Goal: Task Accomplishment & Management: Complete application form

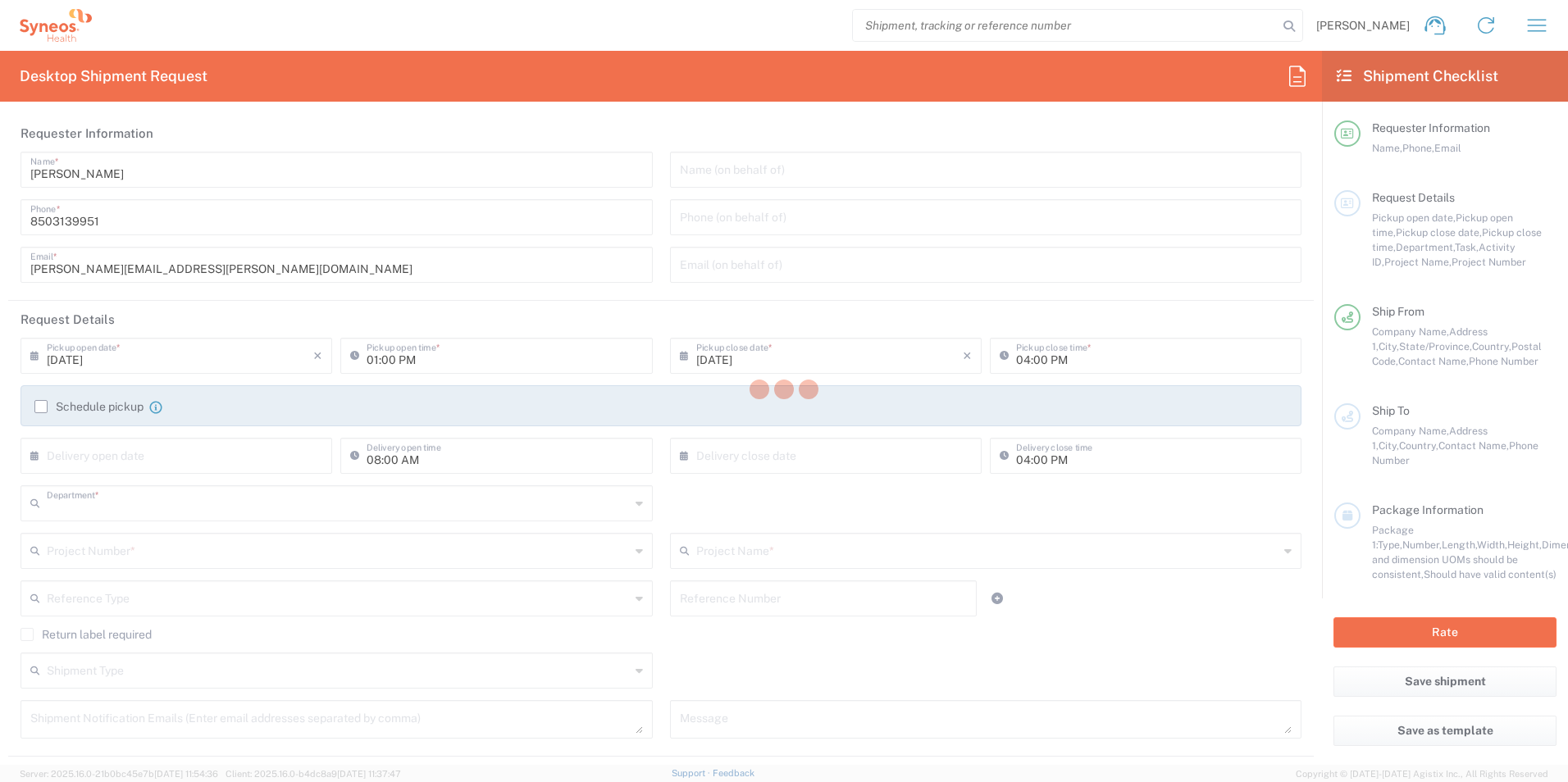
type input "3216"
type input "[US_STATE]"
type input "[GEOGRAPHIC_DATA]"
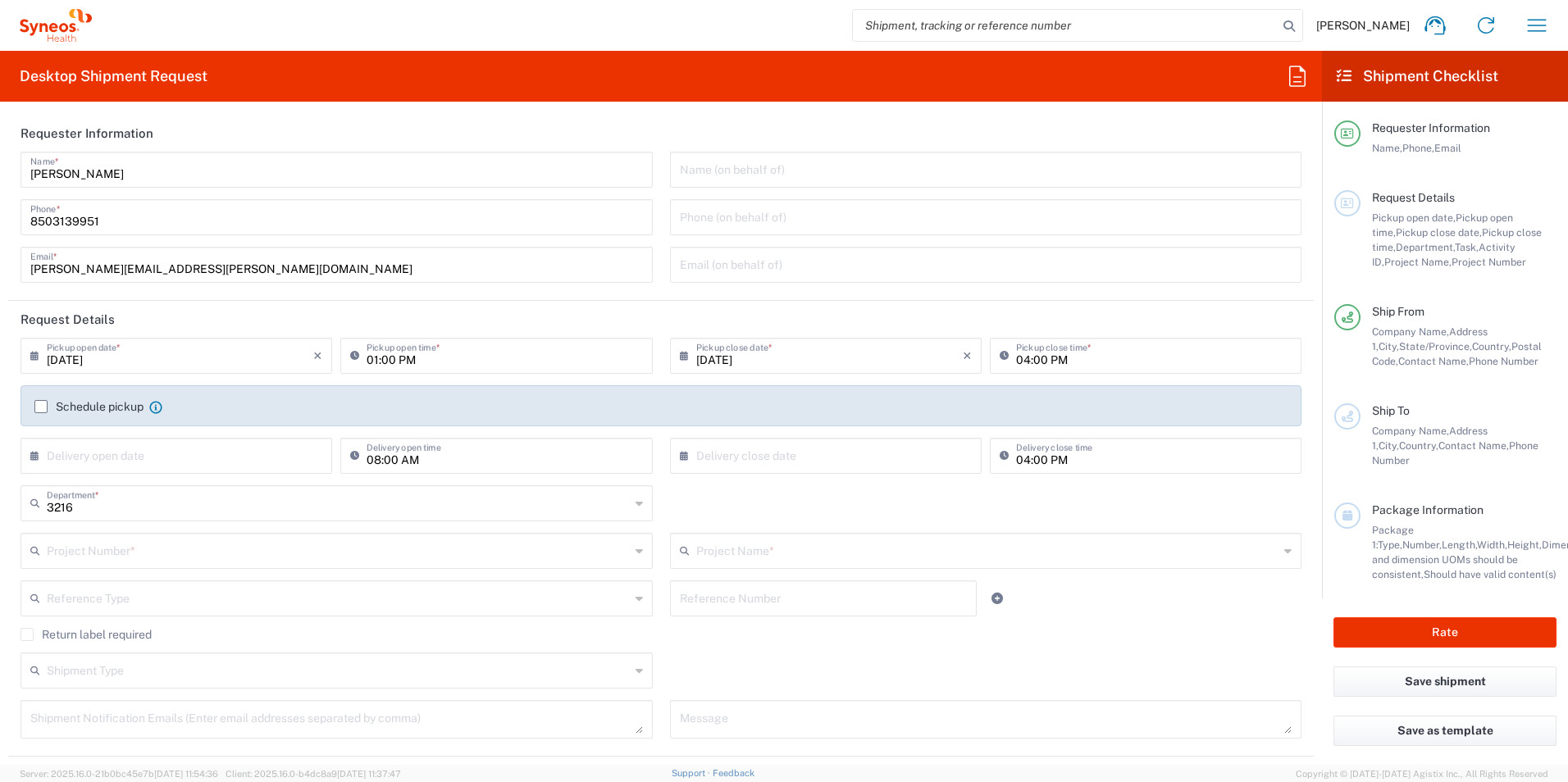
type input "[PERSON_NAME] Rsrch Grp ([GEOGRAPHIC_DATA]) In"
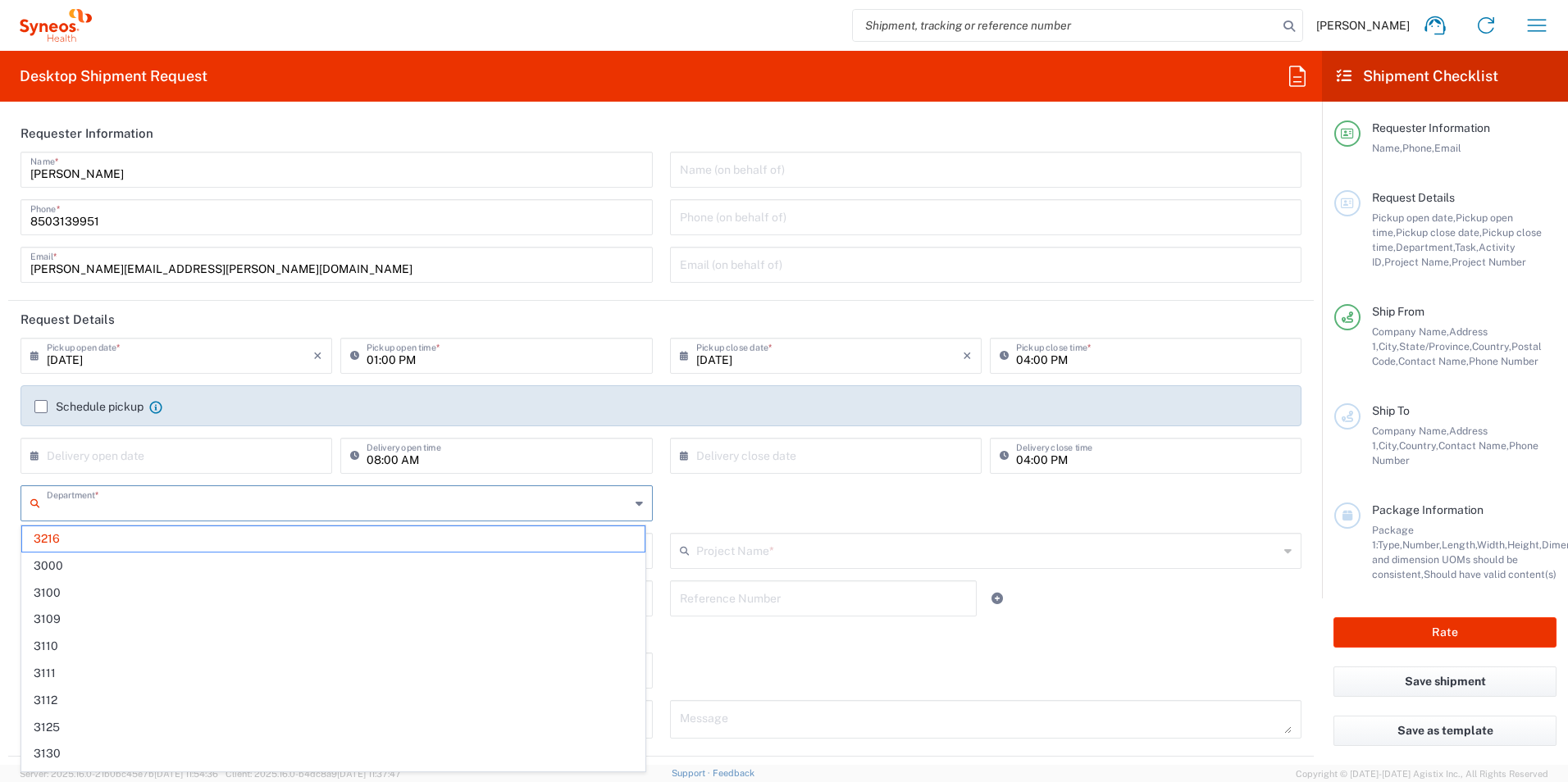
click at [155, 507] on input "text" at bounding box center [338, 501] width 584 height 29
type input "3190"
click at [158, 530] on span "3190" at bounding box center [334, 539] width 623 height 25
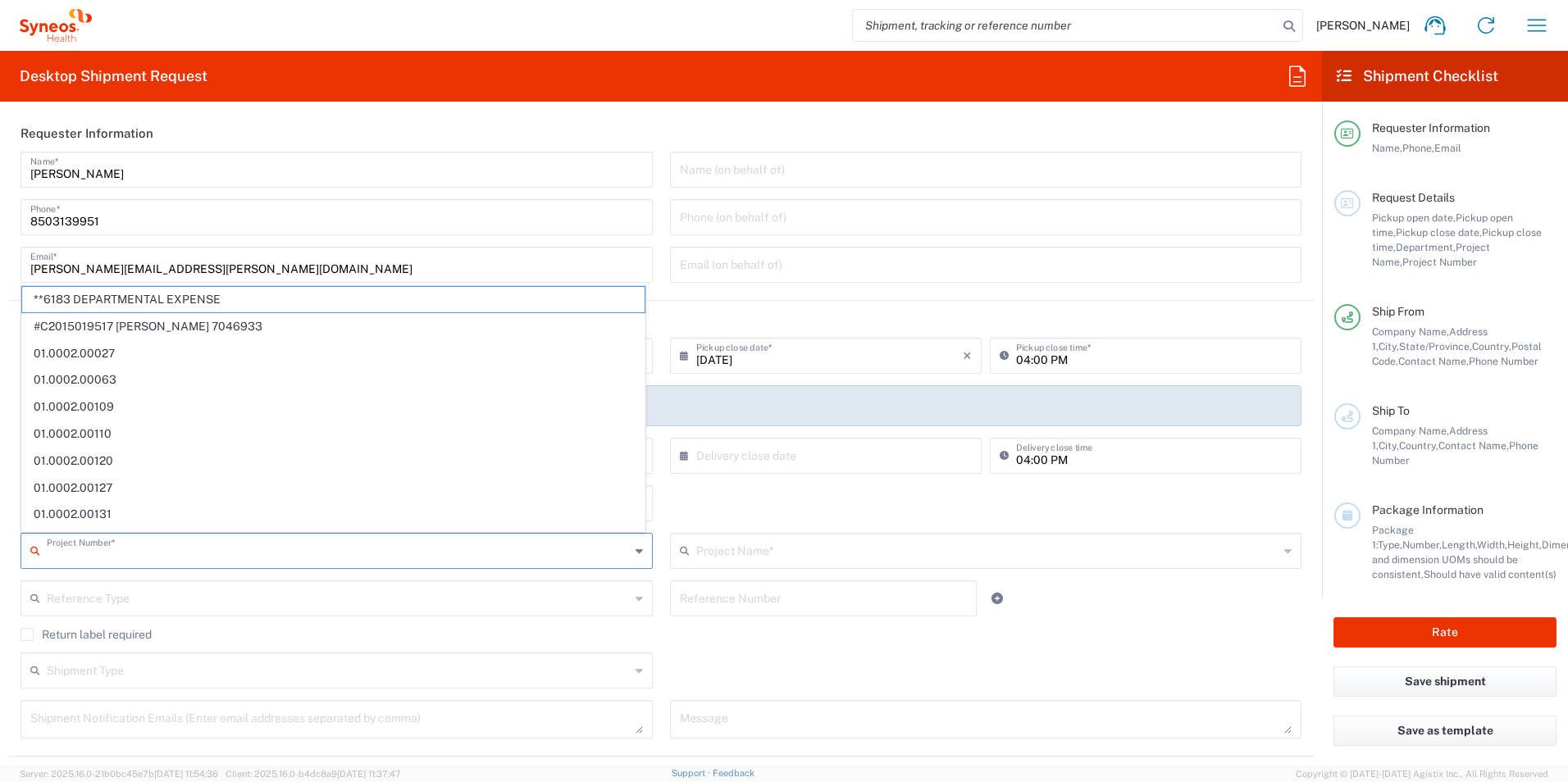
click at [158, 553] on input "text" at bounding box center [338, 549] width 584 height 29
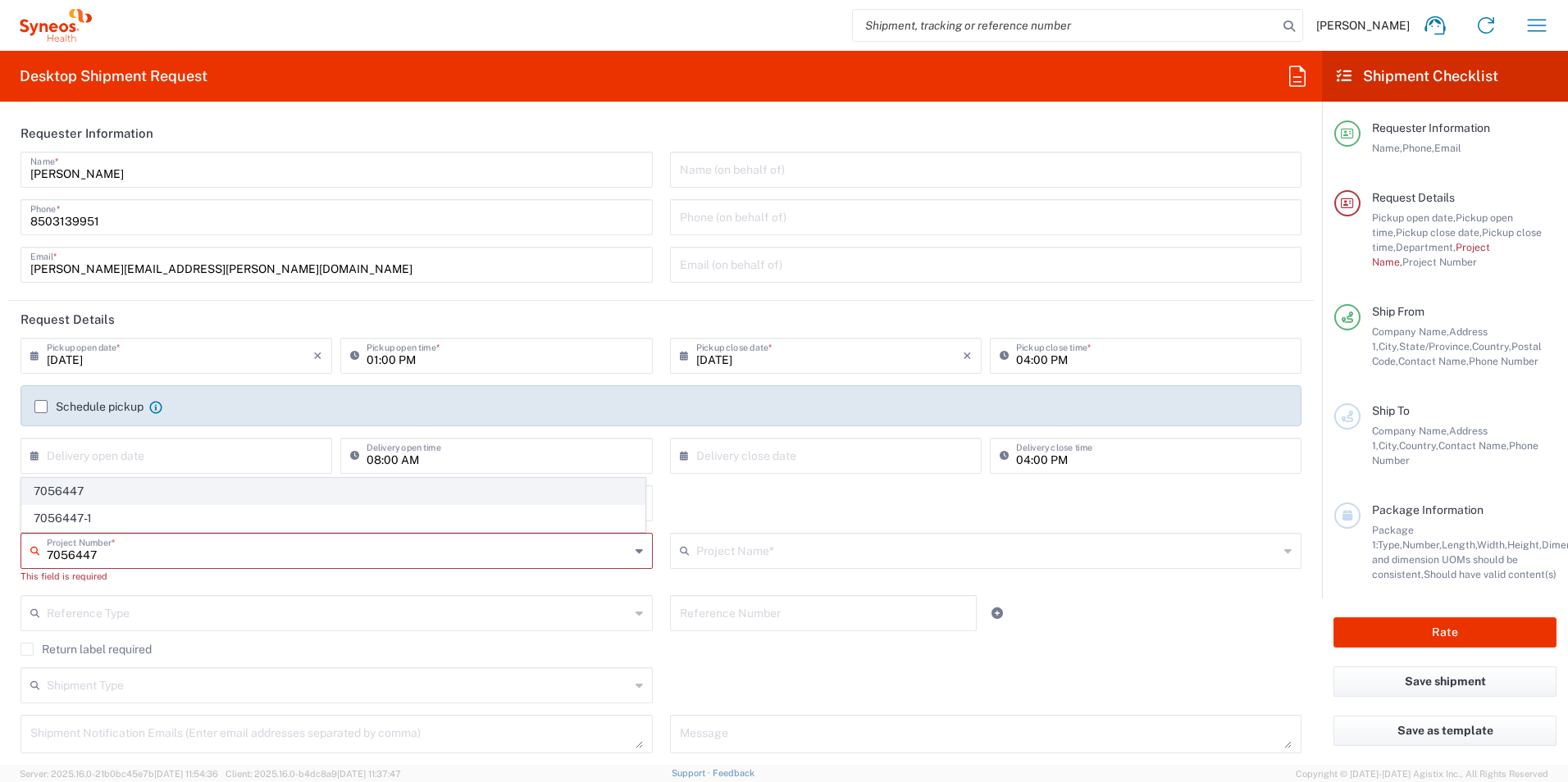
type input "7056447"
click at [142, 499] on span "7056447" at bounding box center [334, 491] width 623 height 25
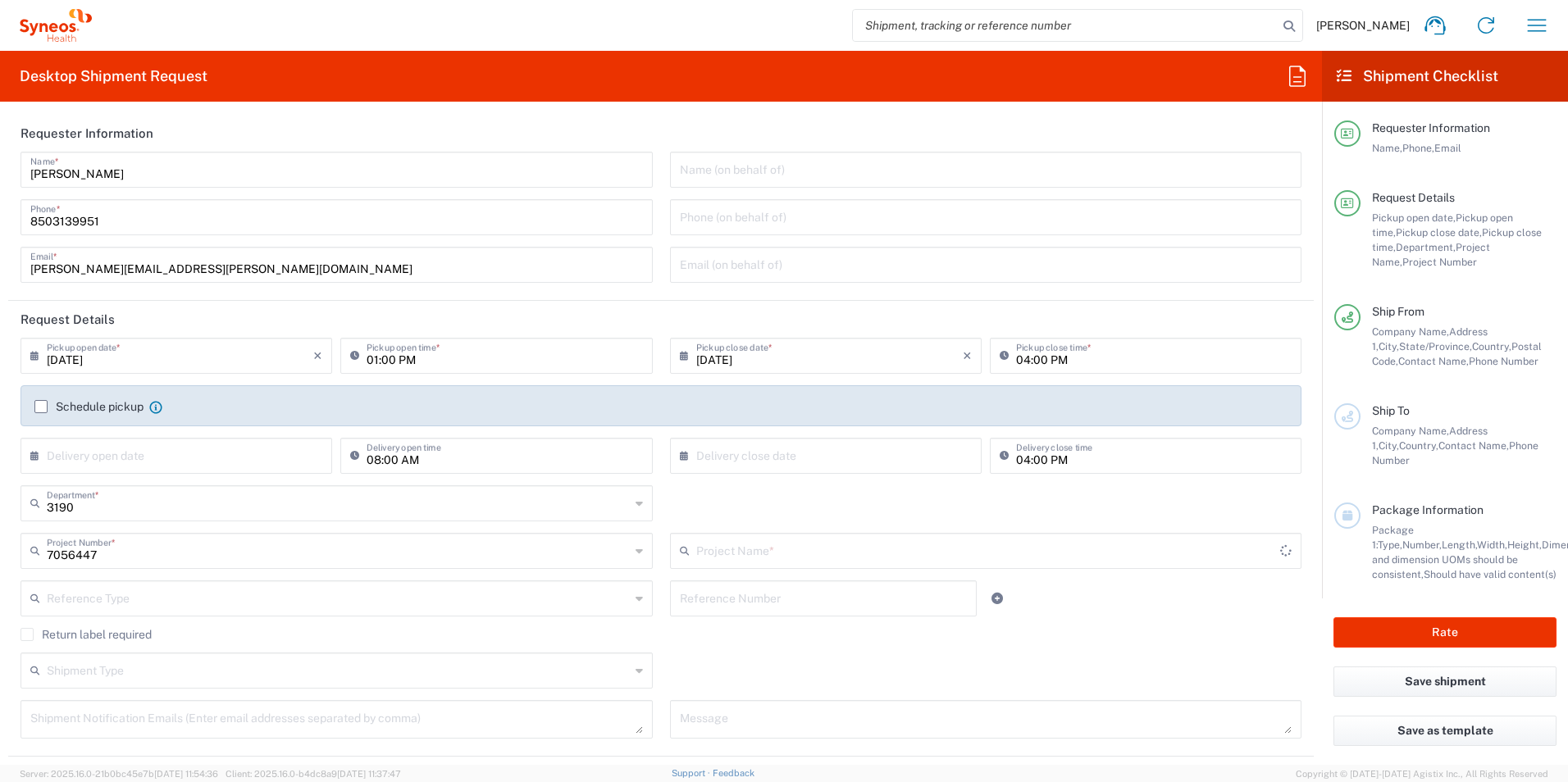
type input "Pharmazz 7056447"
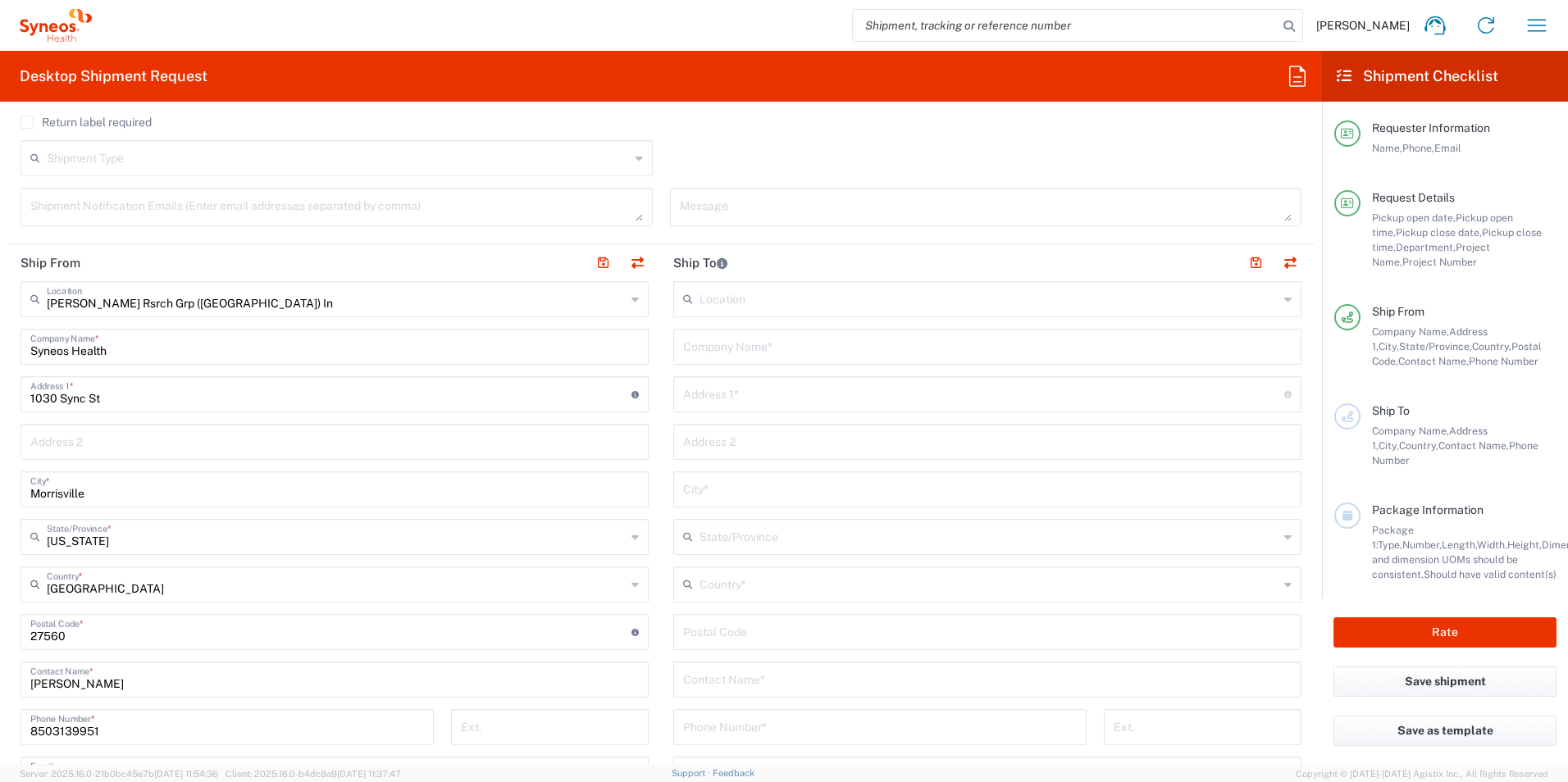
scroll to position [656, 0]
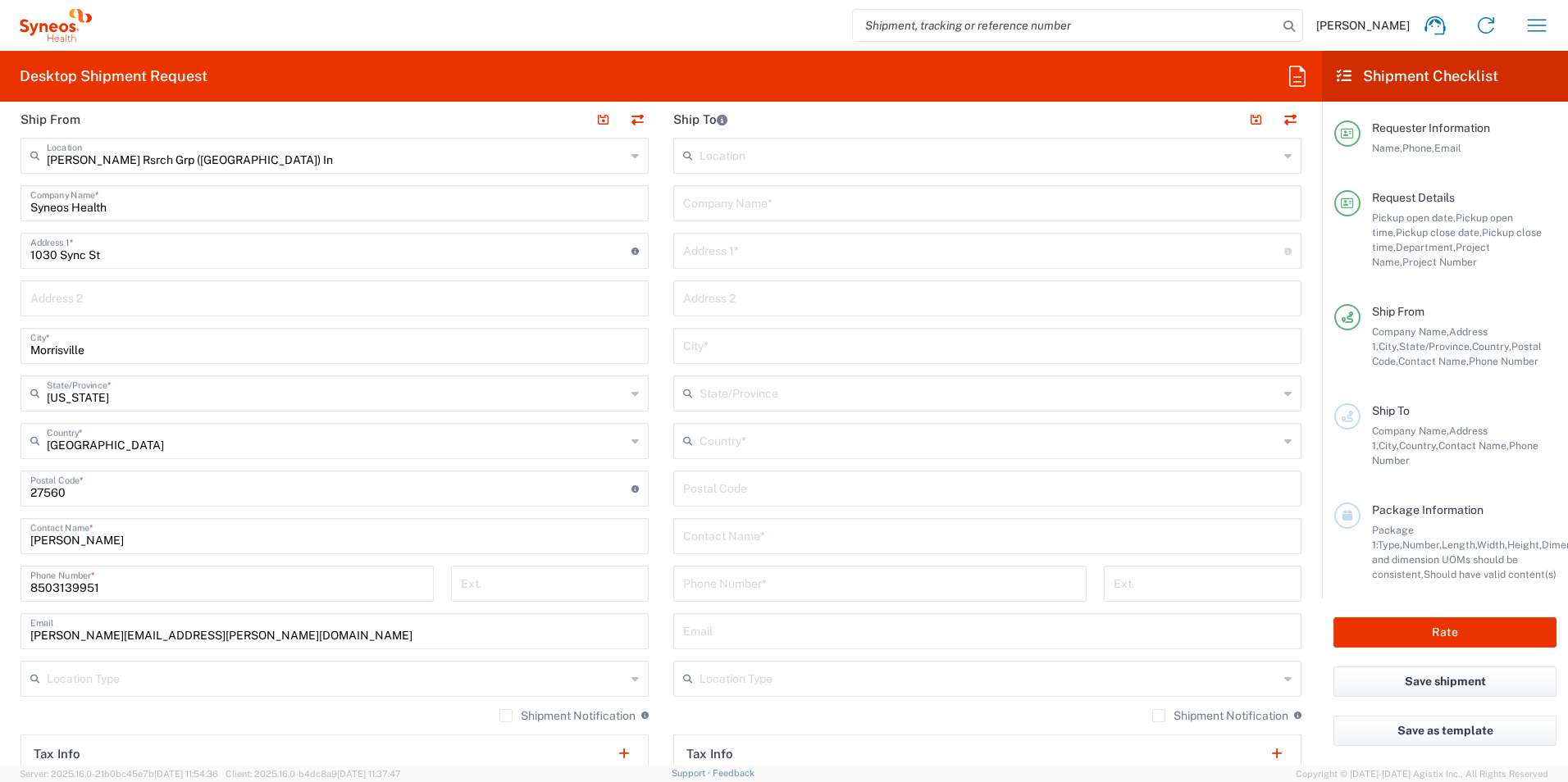
click at [805, 539] on input "text" at bounding box center [987, 535] width 609 height 29
type input "[PERSON_NAME]"
click at [835, 212] on input "text" at bounding box center [987, 201] width 609 height 29
type input "[PERSON_NAME] Research Group"
click at [816, 248] on input "text" at bounding box center [983, 249] width 601 height 29
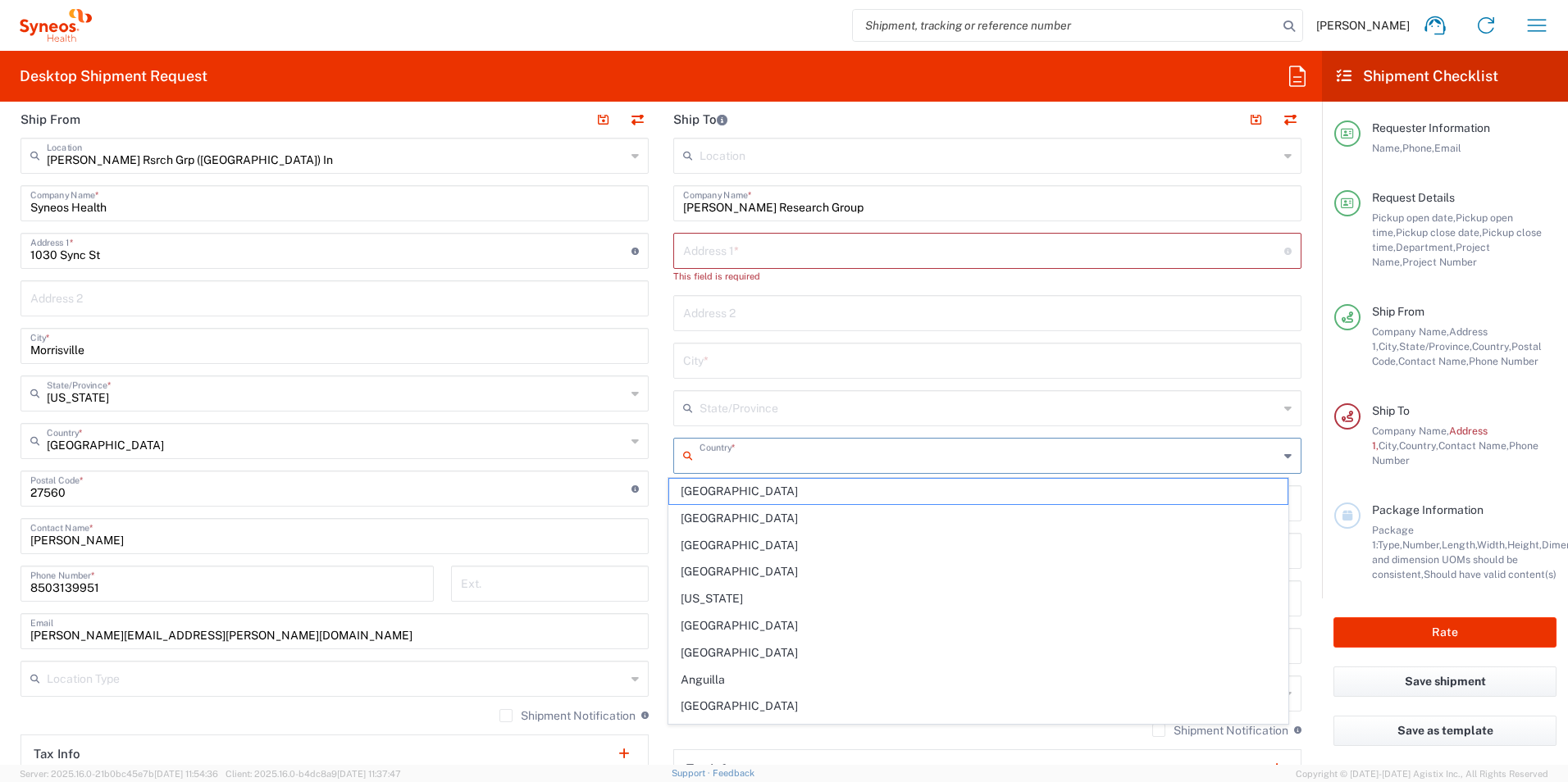
click at [968, 451] on input "text" at bounding box center [988, 454] width 579 height 29
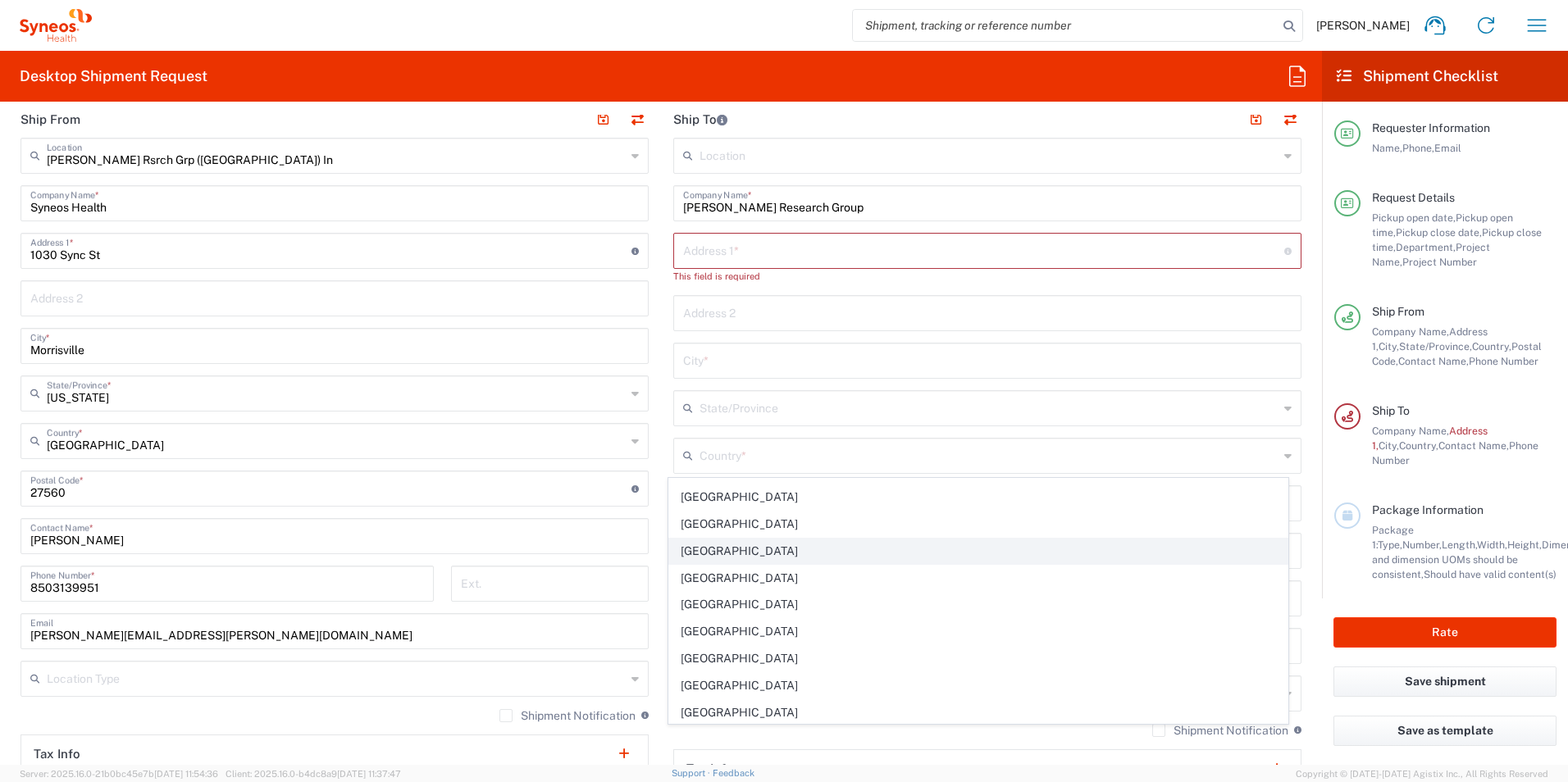
click at [763, 553] on span "[GEOGRAPHIC_DATA]" at bounding box center [979, 551] width 619 height 25
type input "[GEOGRAPHIC_DATA]"
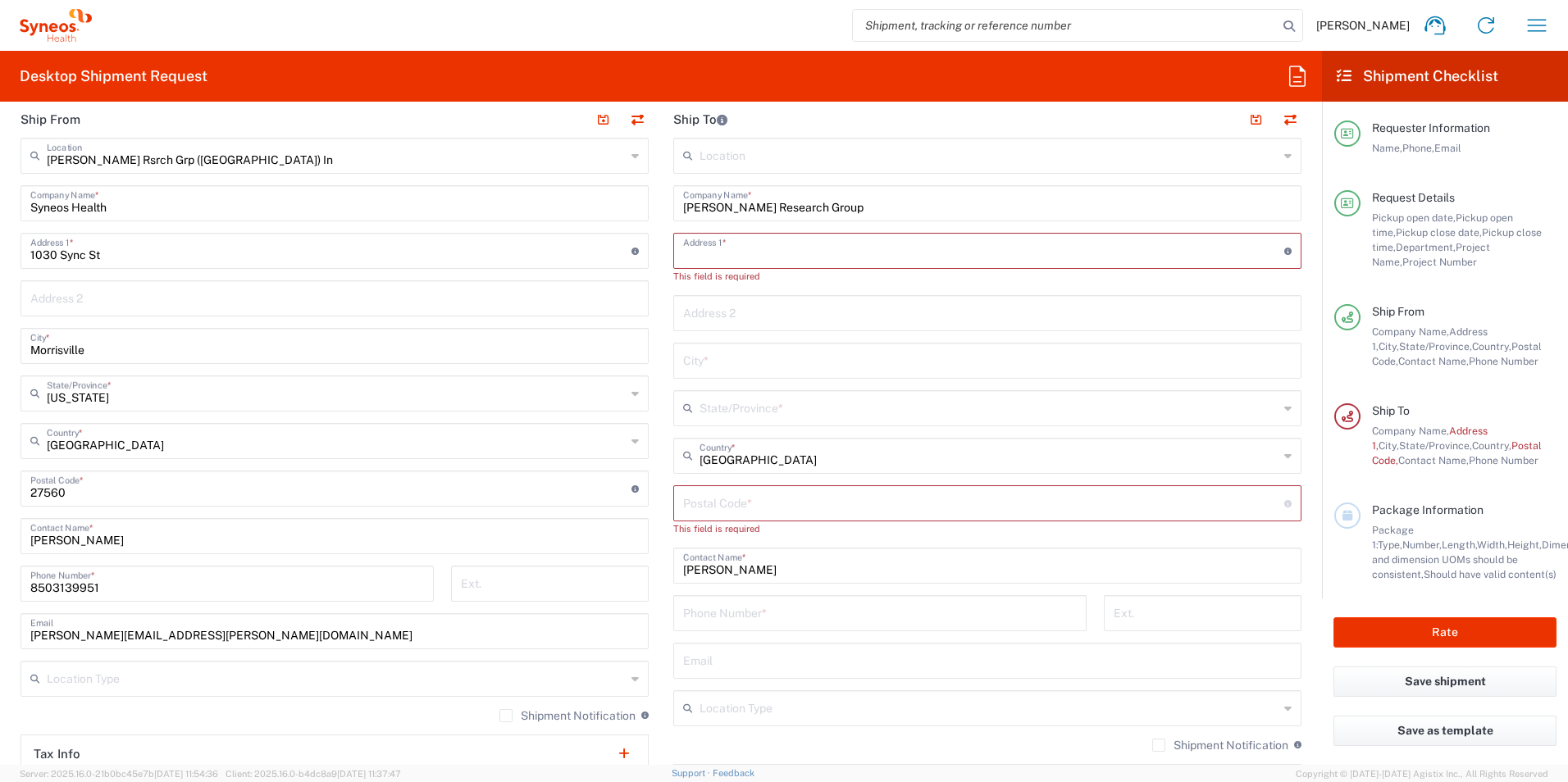
click at [761, 243] on input "text" at bounding box center [983, 249] width 601 height 29
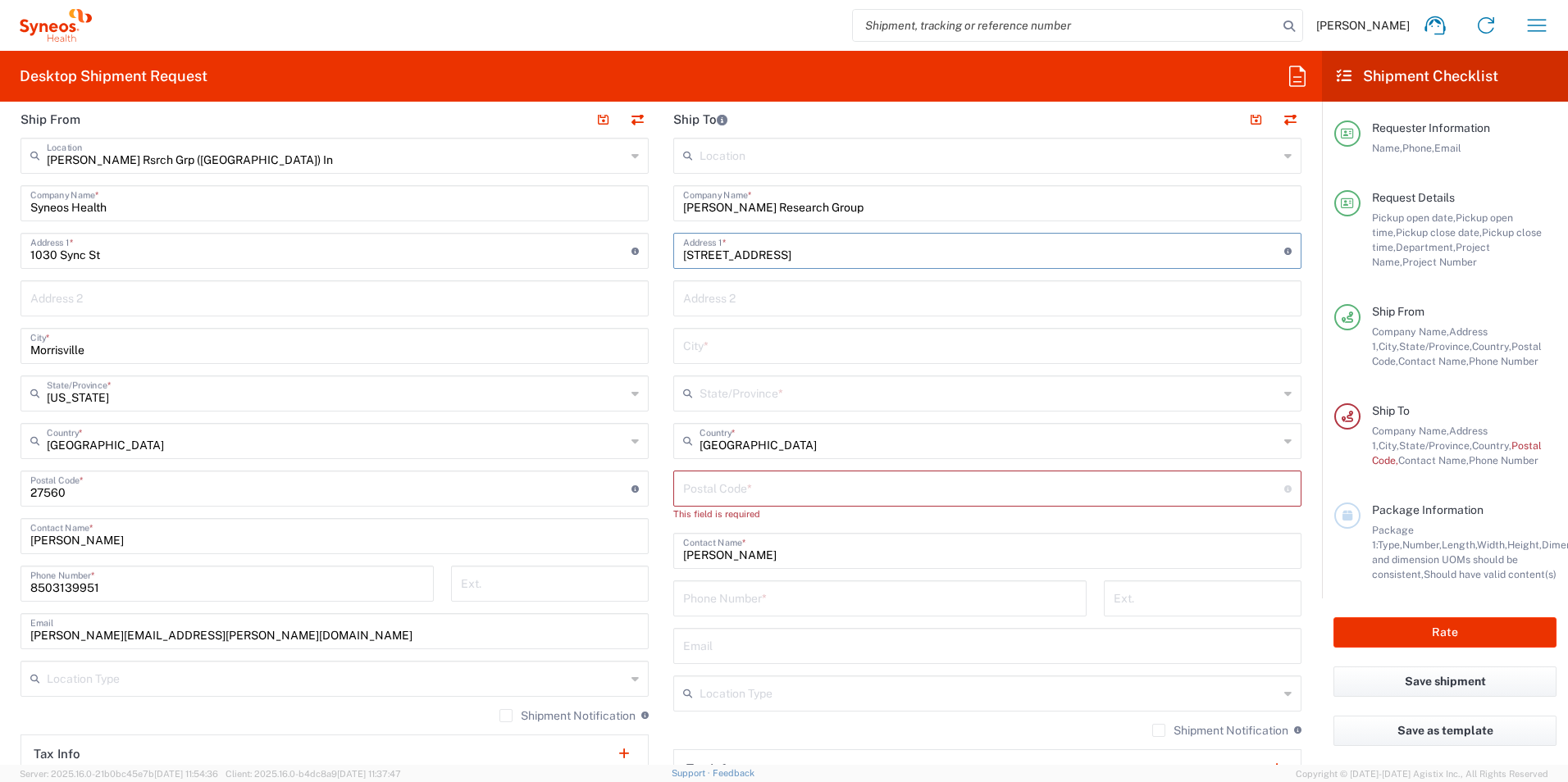
type input "[STREET_ADDRESS]"
click at [756, 345] on input "text" at bounding box center [987, 345] width 609 height 29
type input "[PERSON_NAME]"
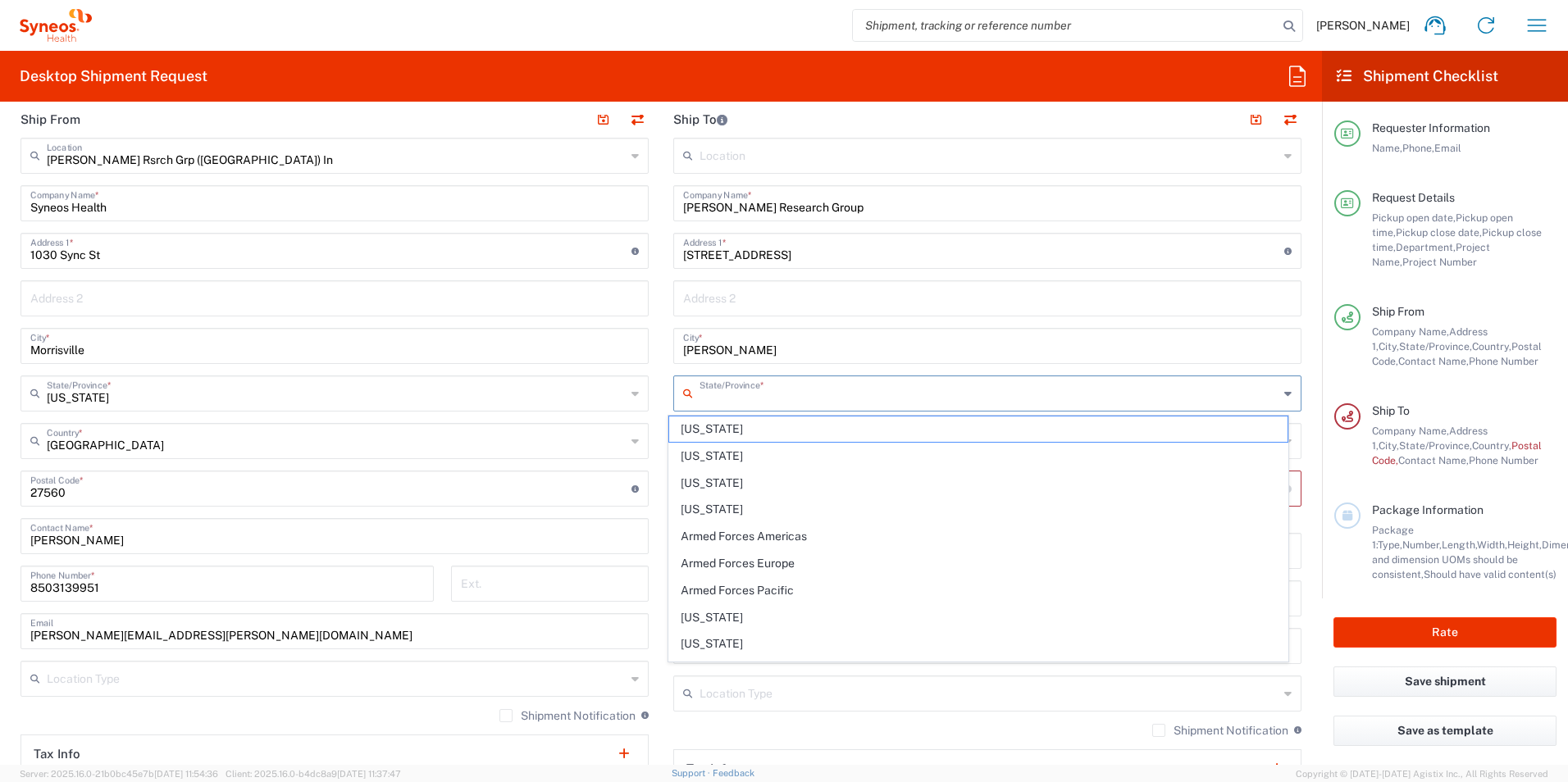
click at [822, 390] on input "text" at bounding box center [988, 392] width 579 height 29
click at [760, 539] on span "[US_STATE]" at bounding box center [979, 534] width 619 height 25
type input "[US_STATE]"
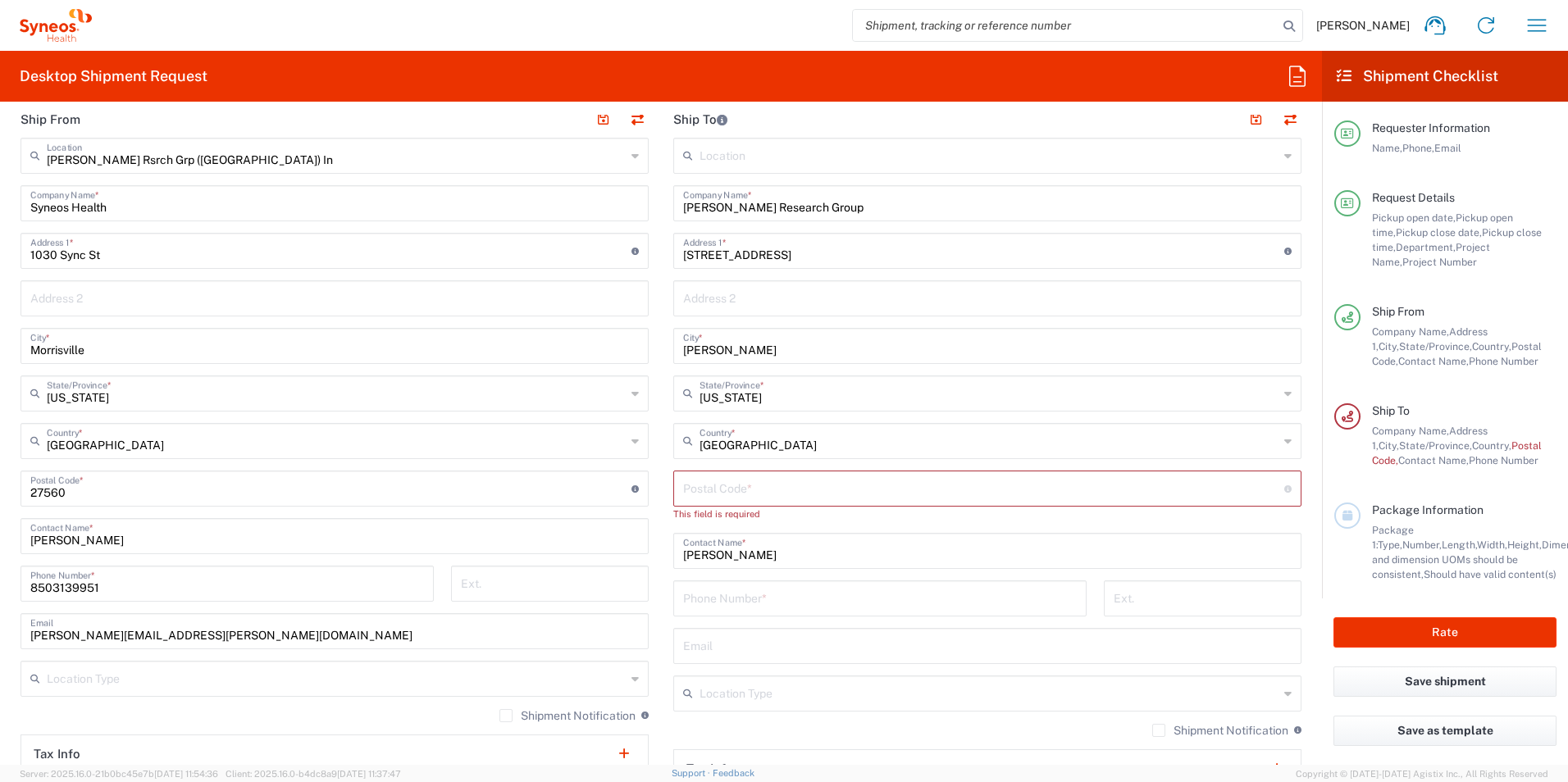
click at [873, 492] on input "undefined" at bounding box center [983, 487] width 601 height 29
type input "19968"
click at [790, 583] on input "tel" at bounding box center [880, 583] width 393 height 29
click at [693, 576] on input "tel" at bounding box center [880, 583] width 393 height 29
paste input "13023445033"
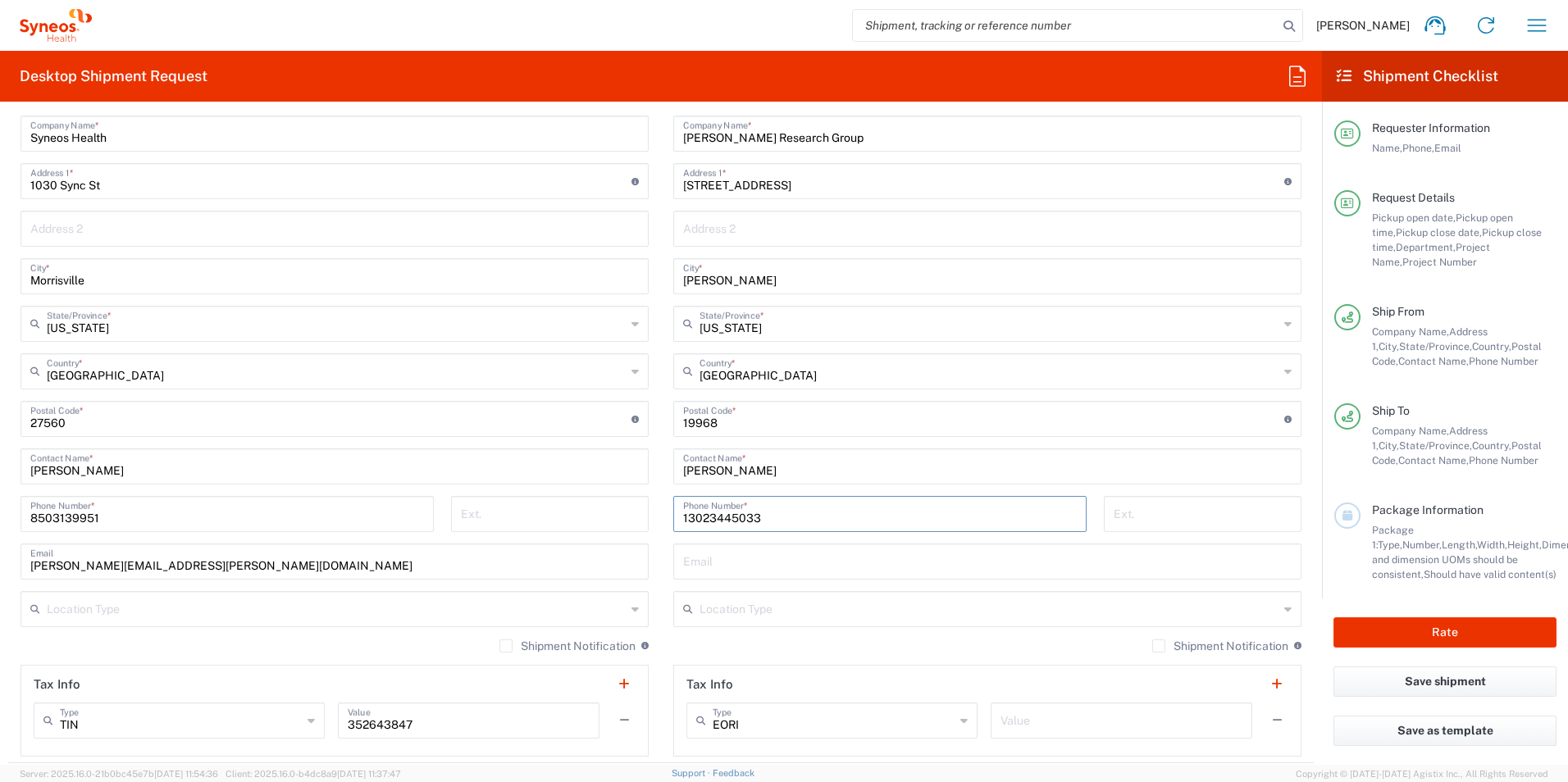
scroll to position [820, 0]
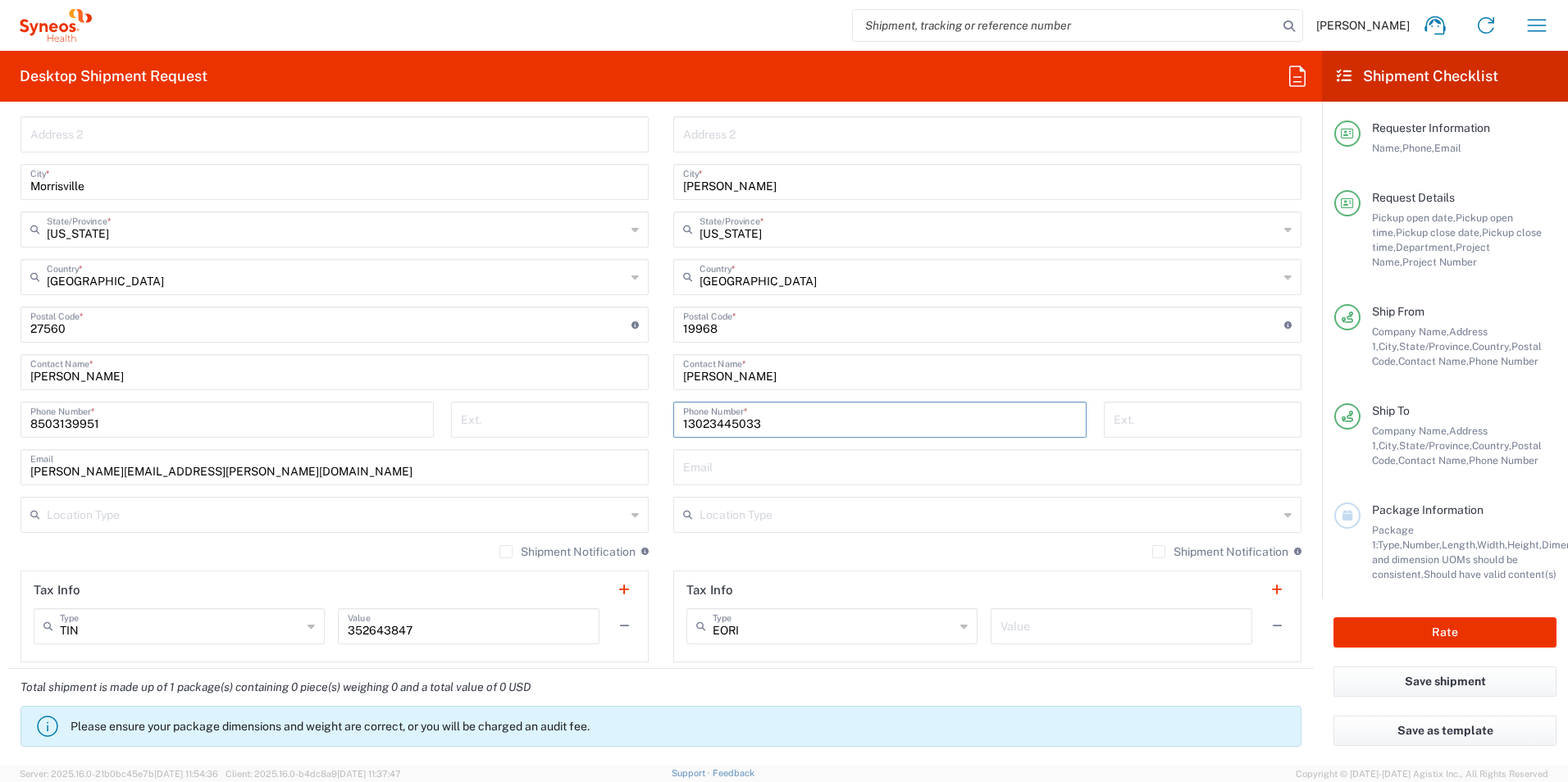
type input "13023445033"
click at [769, 454] on input "text" at bounding box center [987, 466] width 609 height 29
click at [748, 473] on input "text" at bounding box center [987, 466] width 609 height 29
paste input "[PERSON_NAME][EMAIL_ADDRESS][PERSON_NAME][DOMAIN_NAME]"
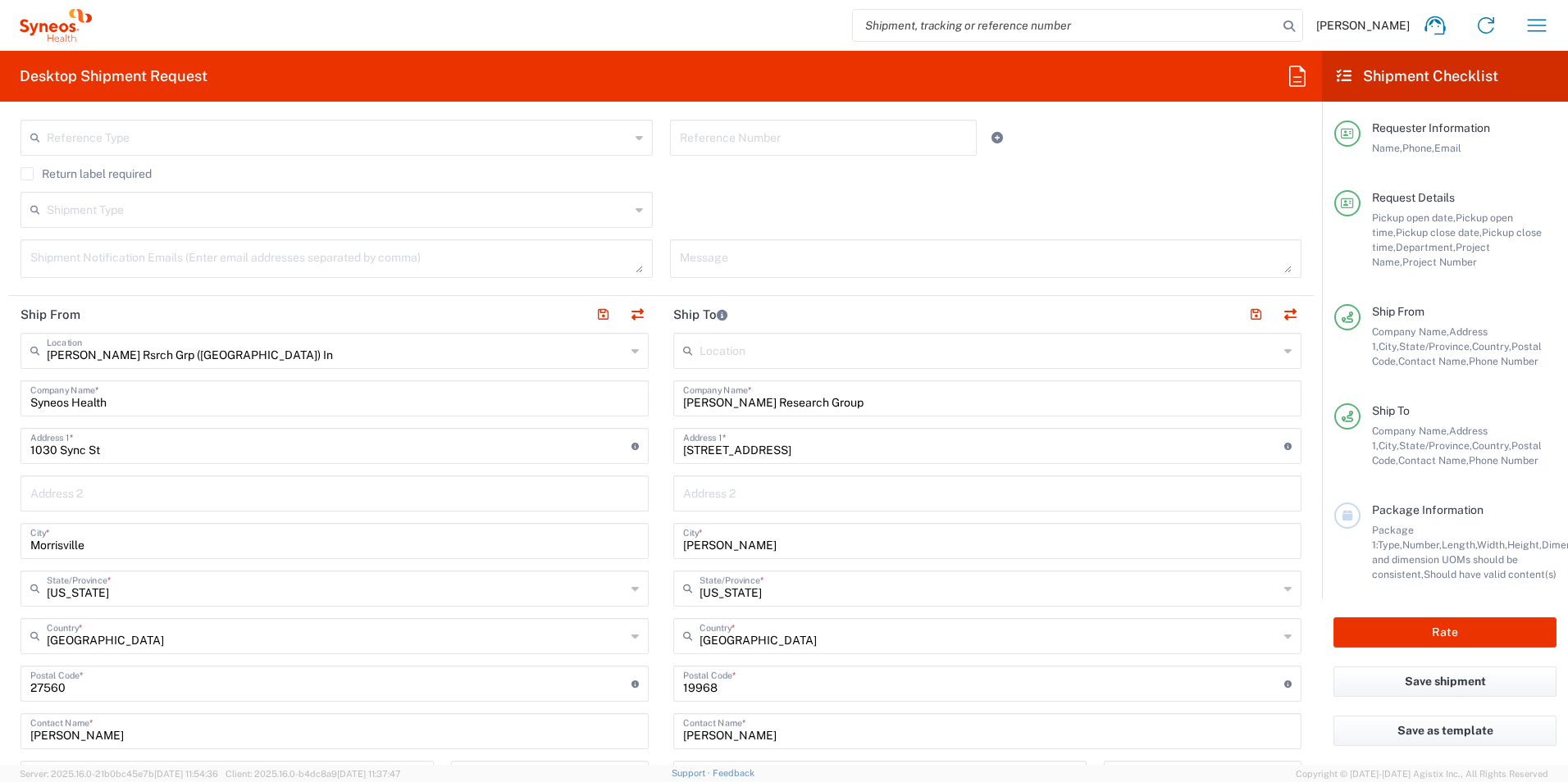
scroll to position [410, 0]
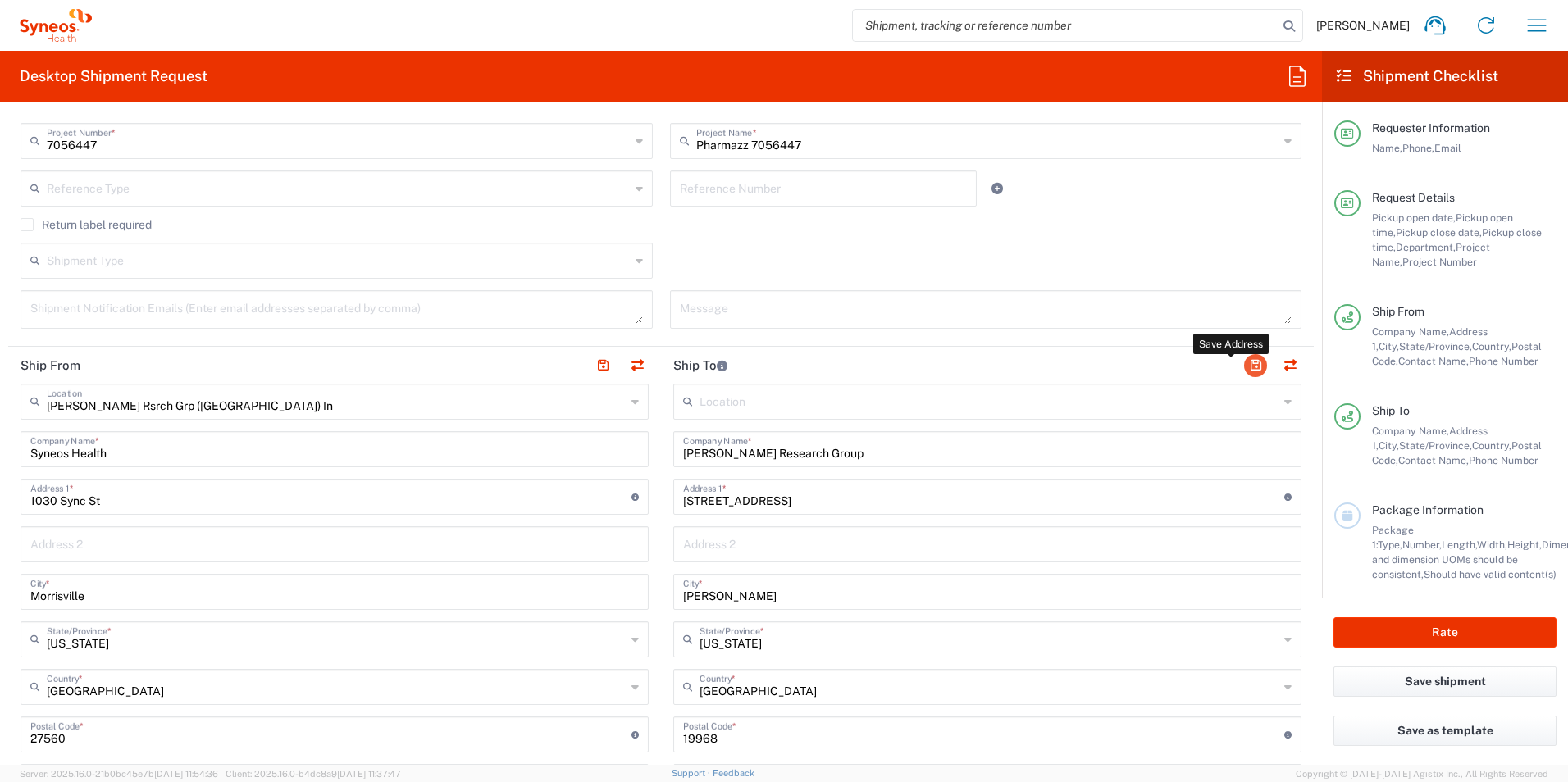
type input "[PERSON_NAME][EMAIL_ADDRESS][PERSON_NAME][DOMAIN_NAME]"
click at [1245, 364] on button "button" at bounding box center [1256, 365] width 23 height 23
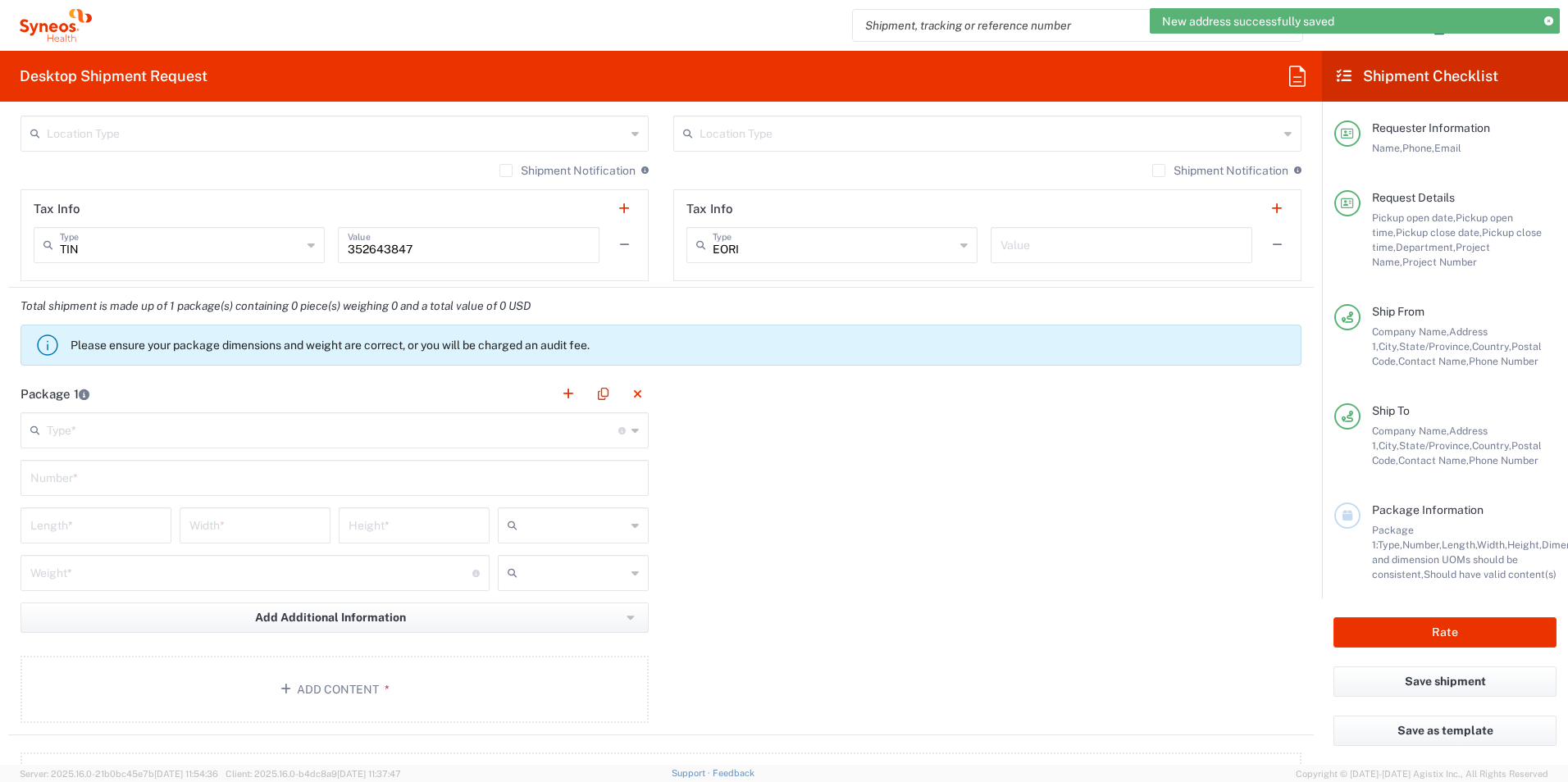
scroll to position [1230, 0]
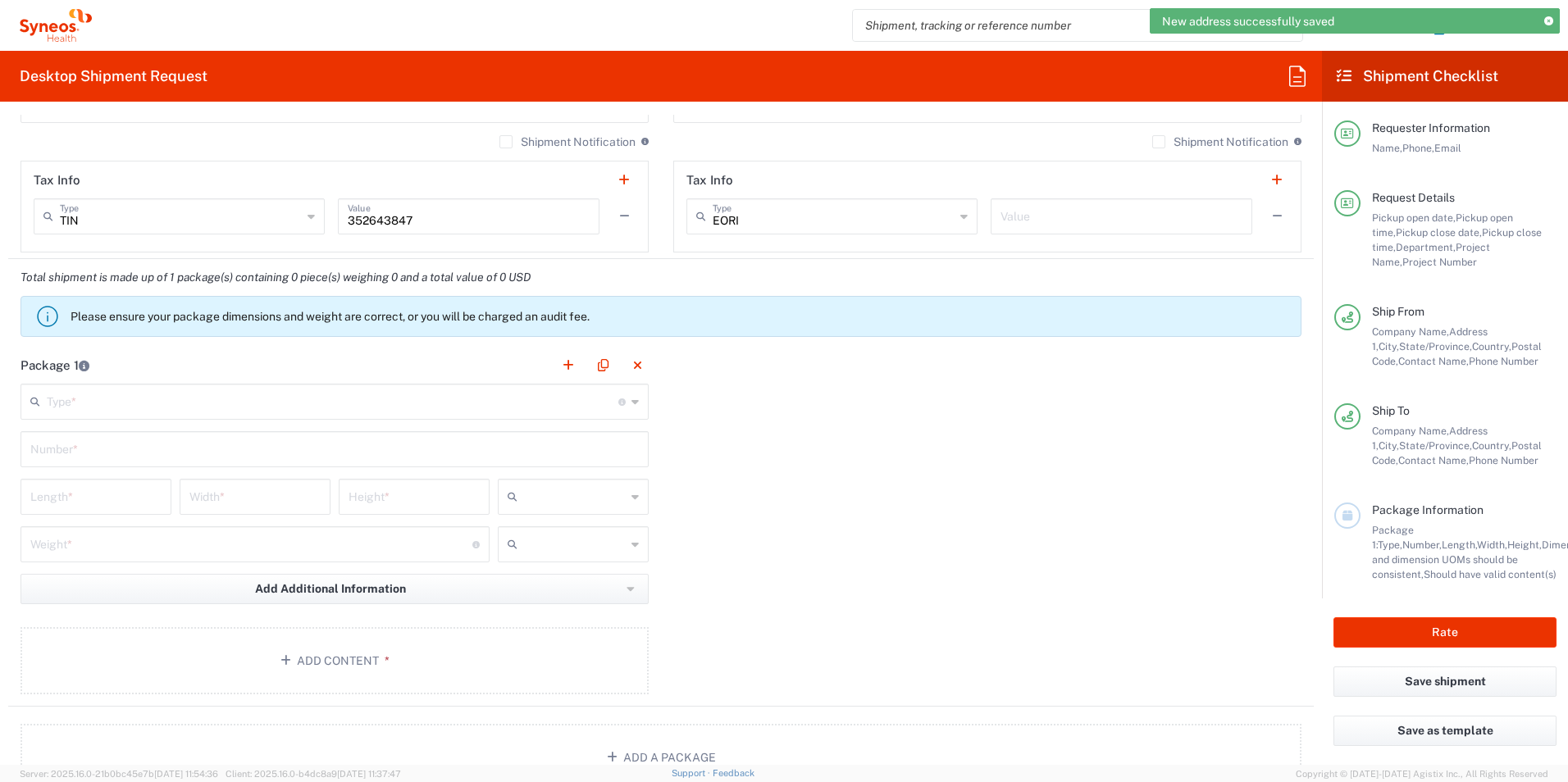
click at [113, 413] on input "text" at bounding box center [332, 400] width 571 height 29
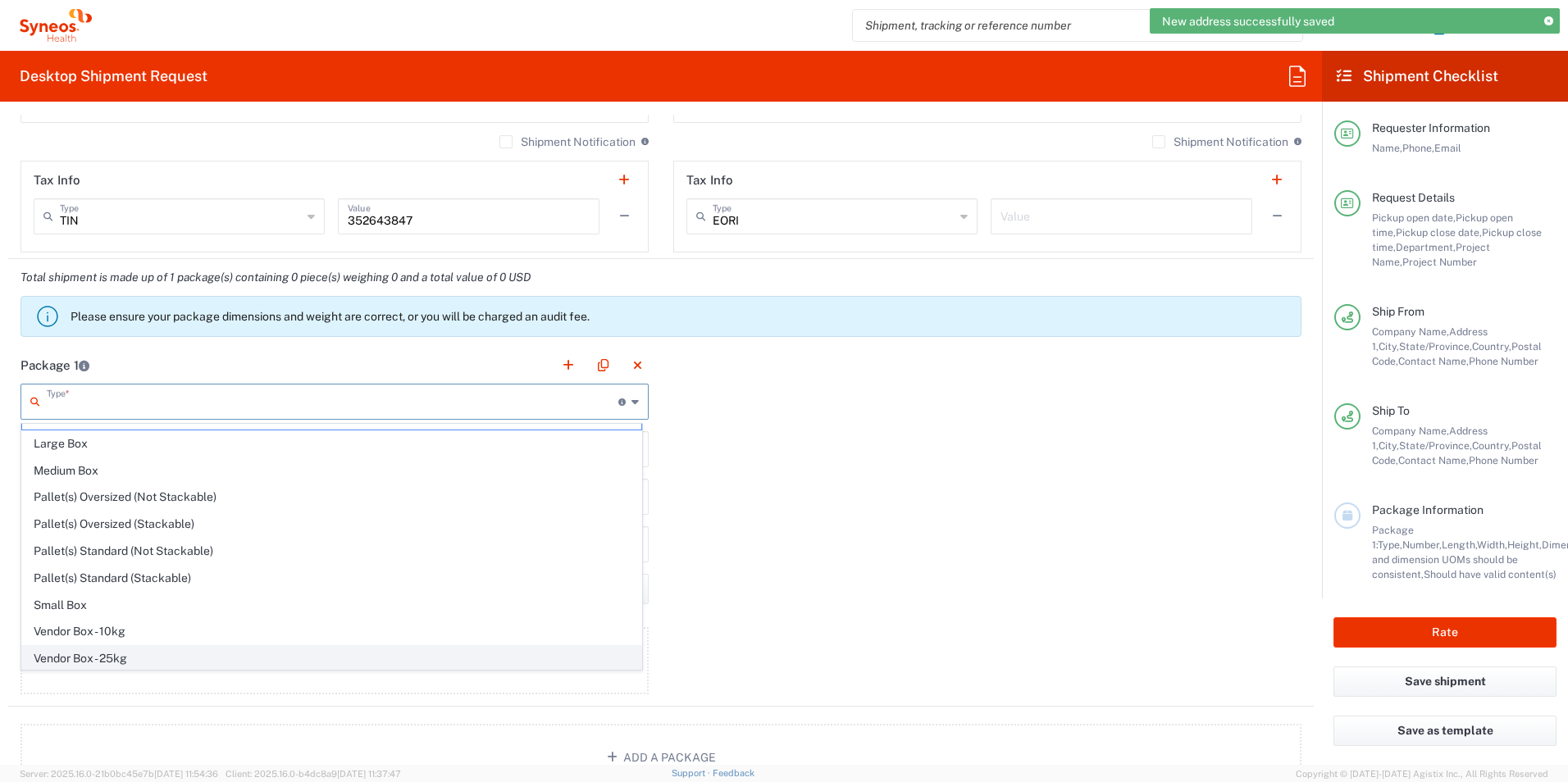
scroll to position [50, 0]
click at [115, 656] on span "Your Packaging" at bounding box center [332, 656] width 619 height 25
type input "Your Packaging"
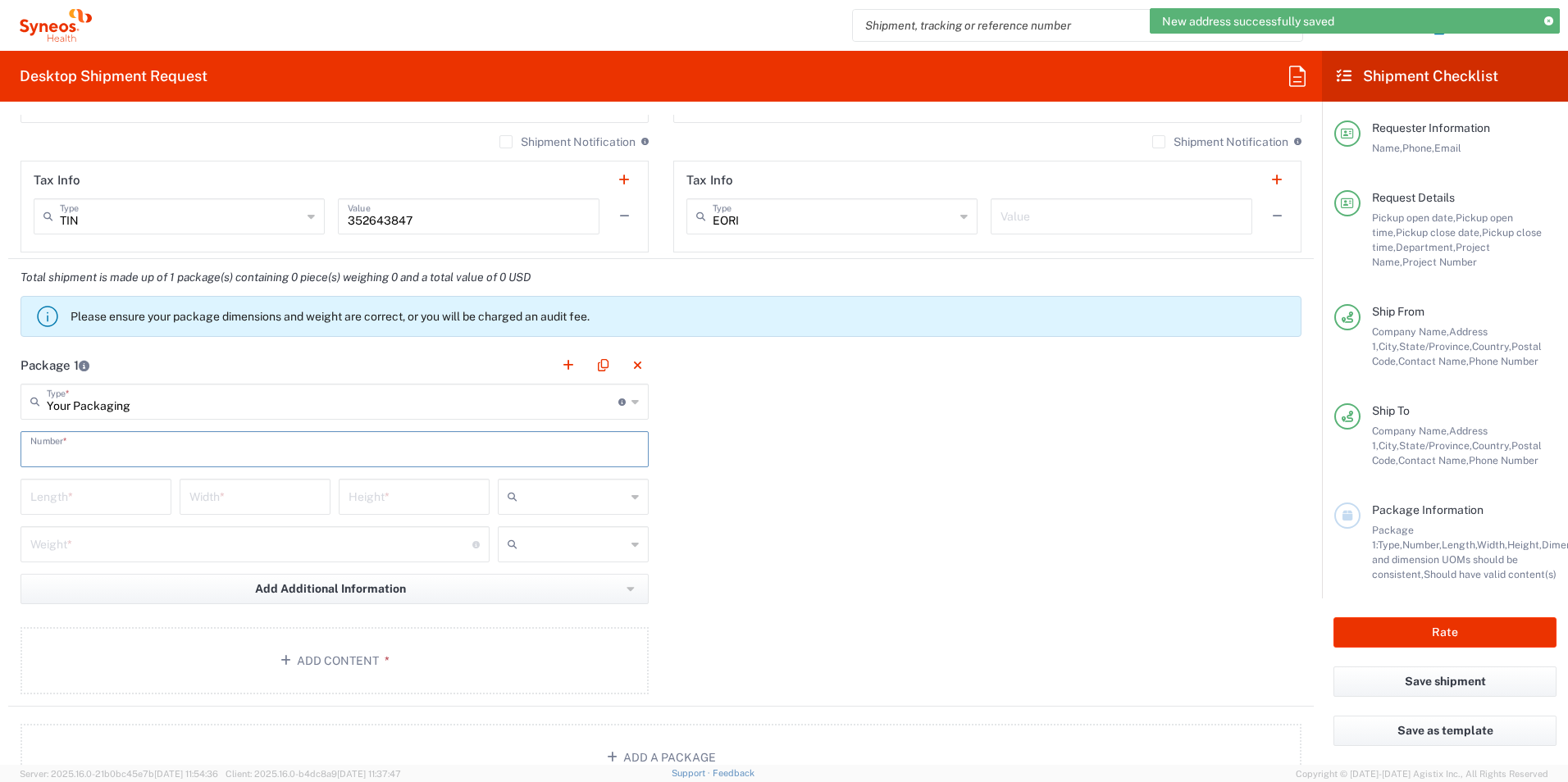
click at [146, 447] on input "text" at bounding box center [335, 447] width 609 height 29
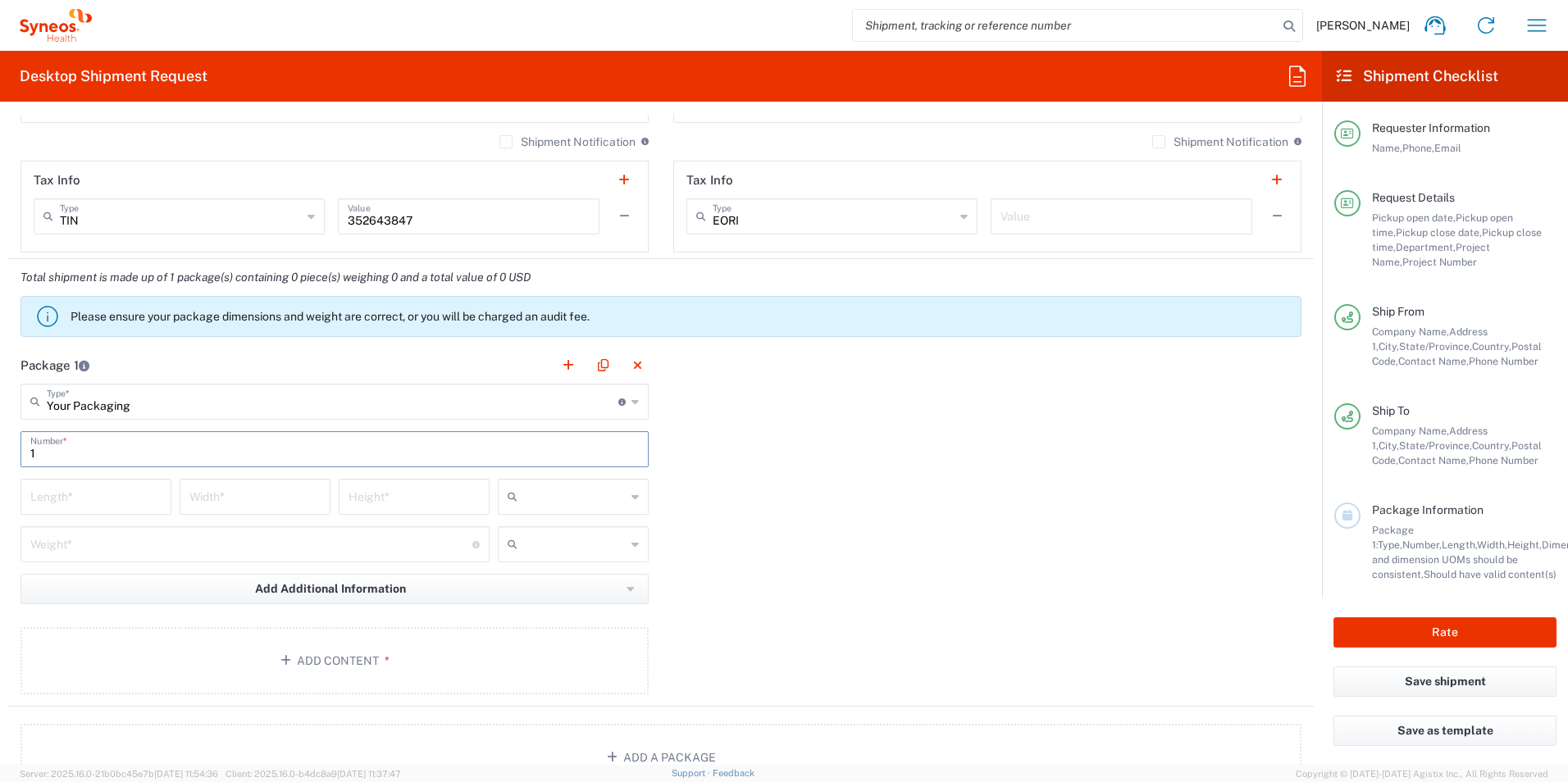
type input "1"
click at [97, 506] on input "number" at bounding box center [96, 495] width 131 height 29
type input "18"
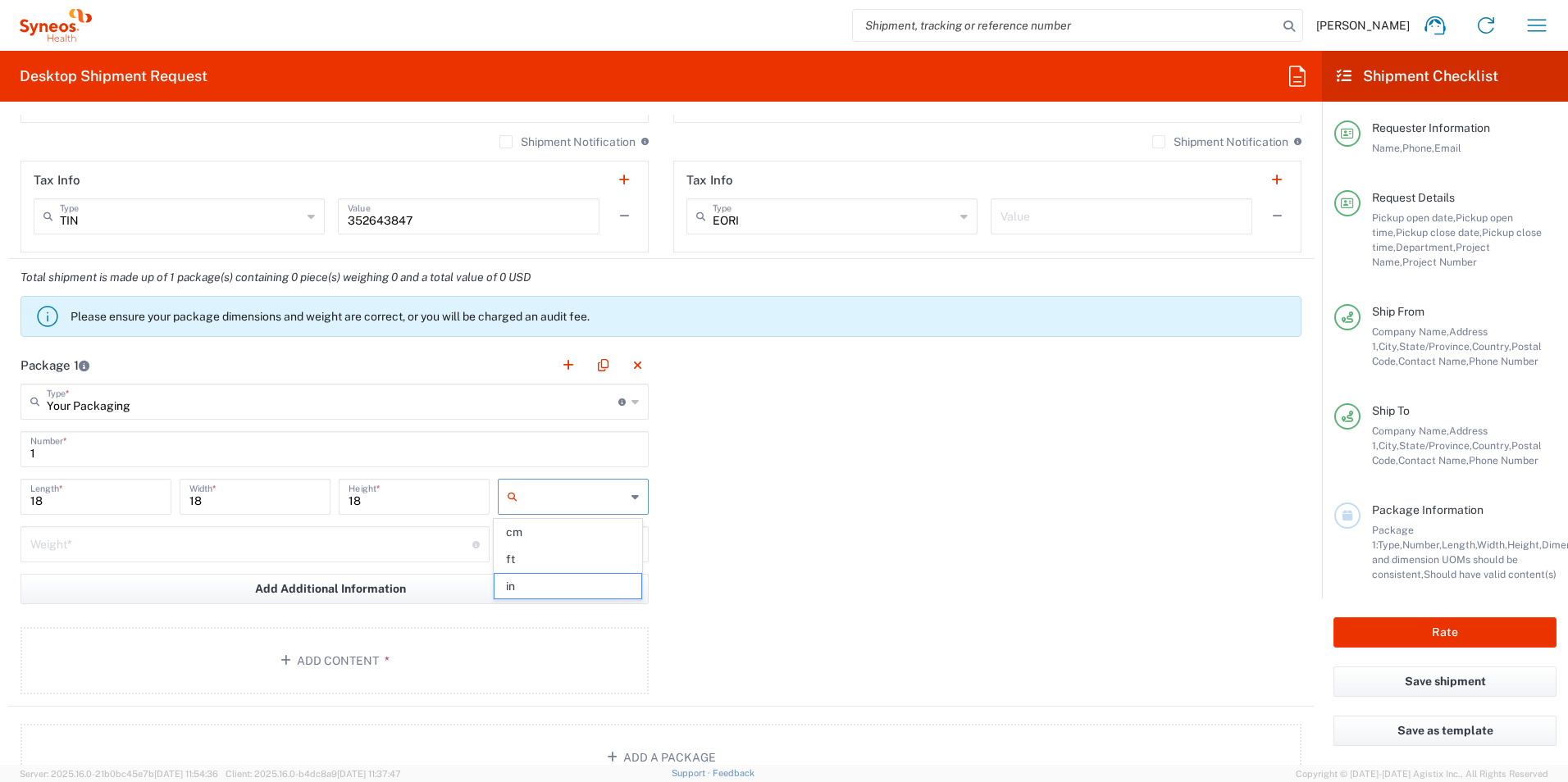
type input "in"
type input "26"
type input "lbs"
click at [344, 670] on button "Add Content *" at bounding box center [335, 661] width 628 height 67
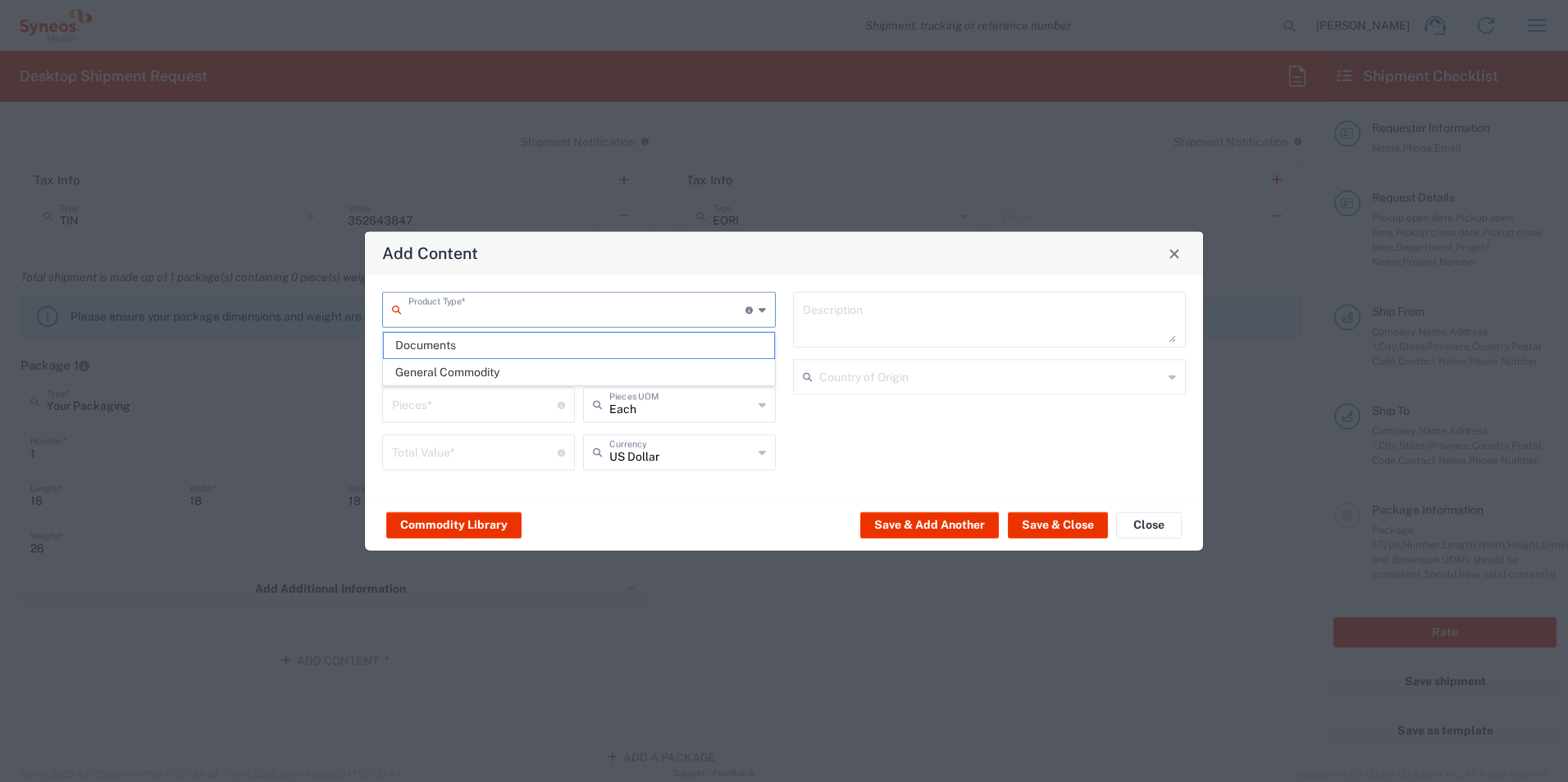
click at [587, 316] on input "text" at bounding box center [577, 309] width 337 height 29
click at [553, 362] on span "General Commodity" at bounding box center [579, 372] width 391 height 25
type input "General Commodity"
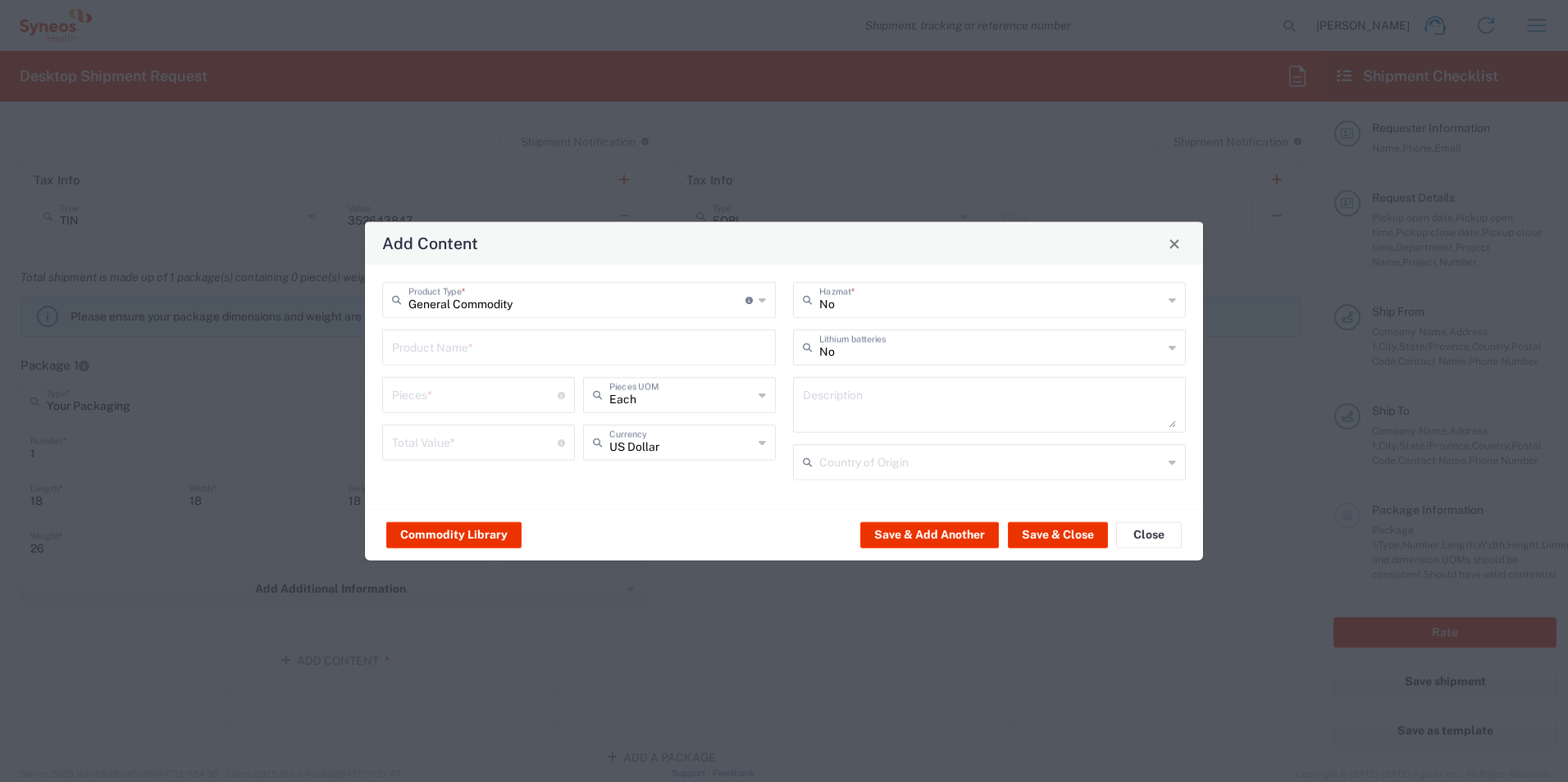
click at [515, 349] on input "text" at bounding box center [579, 346] width 374 height 29
type input "Nursing supplies"
click at [462, 399] on input "number" at bounding box center [475, 393] width 166 height 29
type input "100"
click at [459, 440] on input "number" at bounding box center [475, 441] width 166 height 29
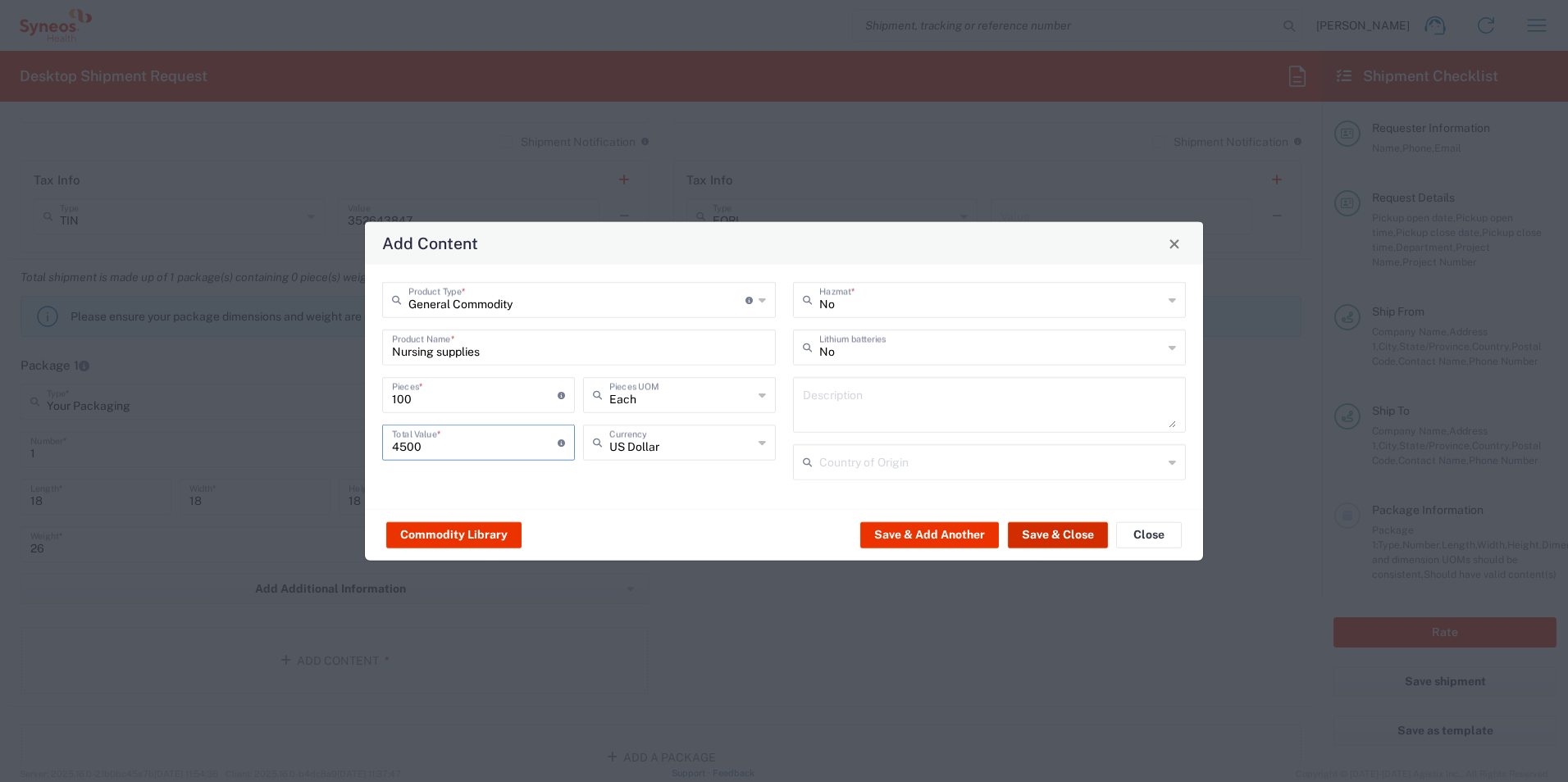
type input "4500"
click at [1046, 528] on button "Save & Close" at bounding box center [1057, 535] width 100 height 26
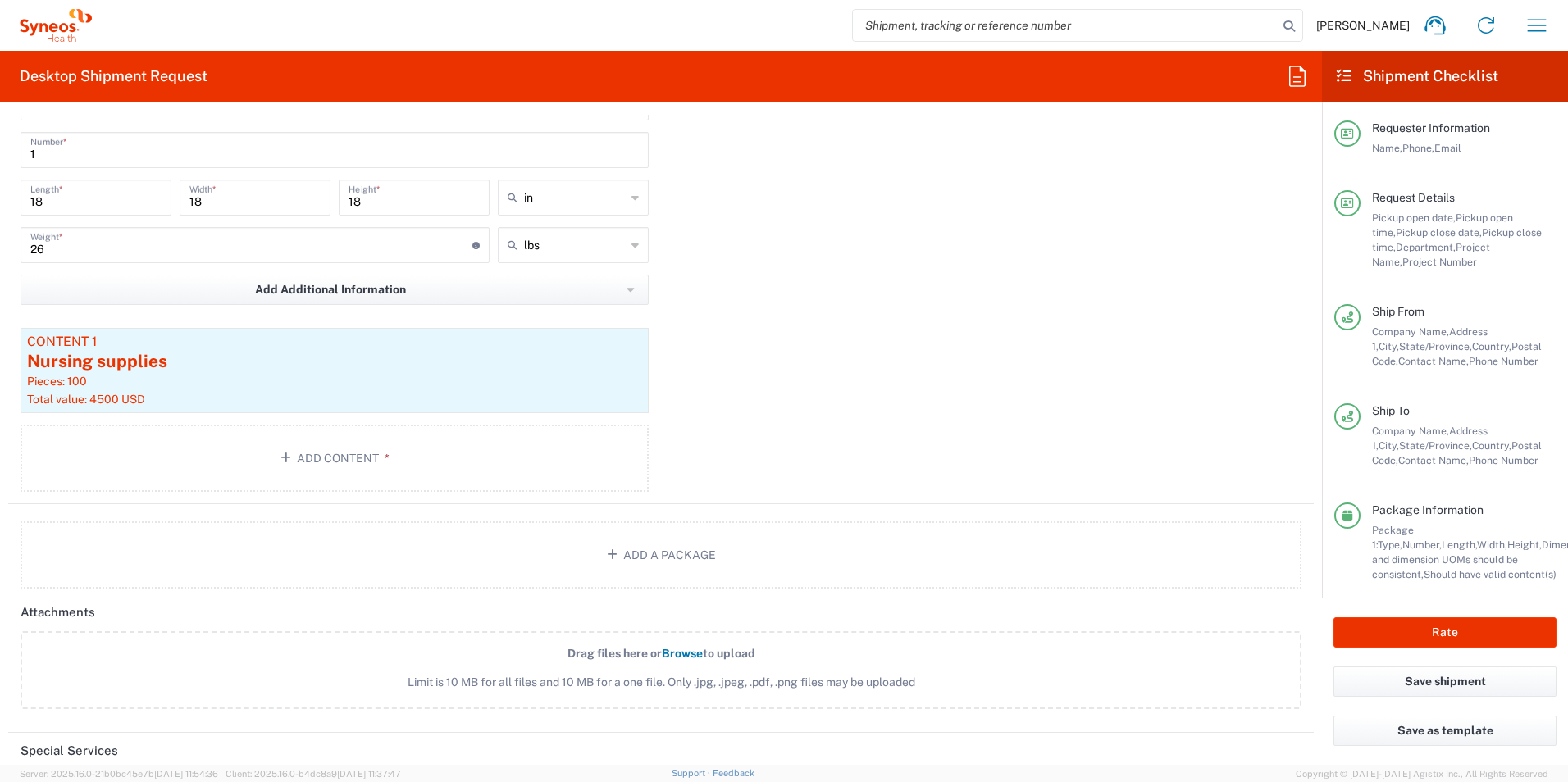
scroll to position [1558, 0]
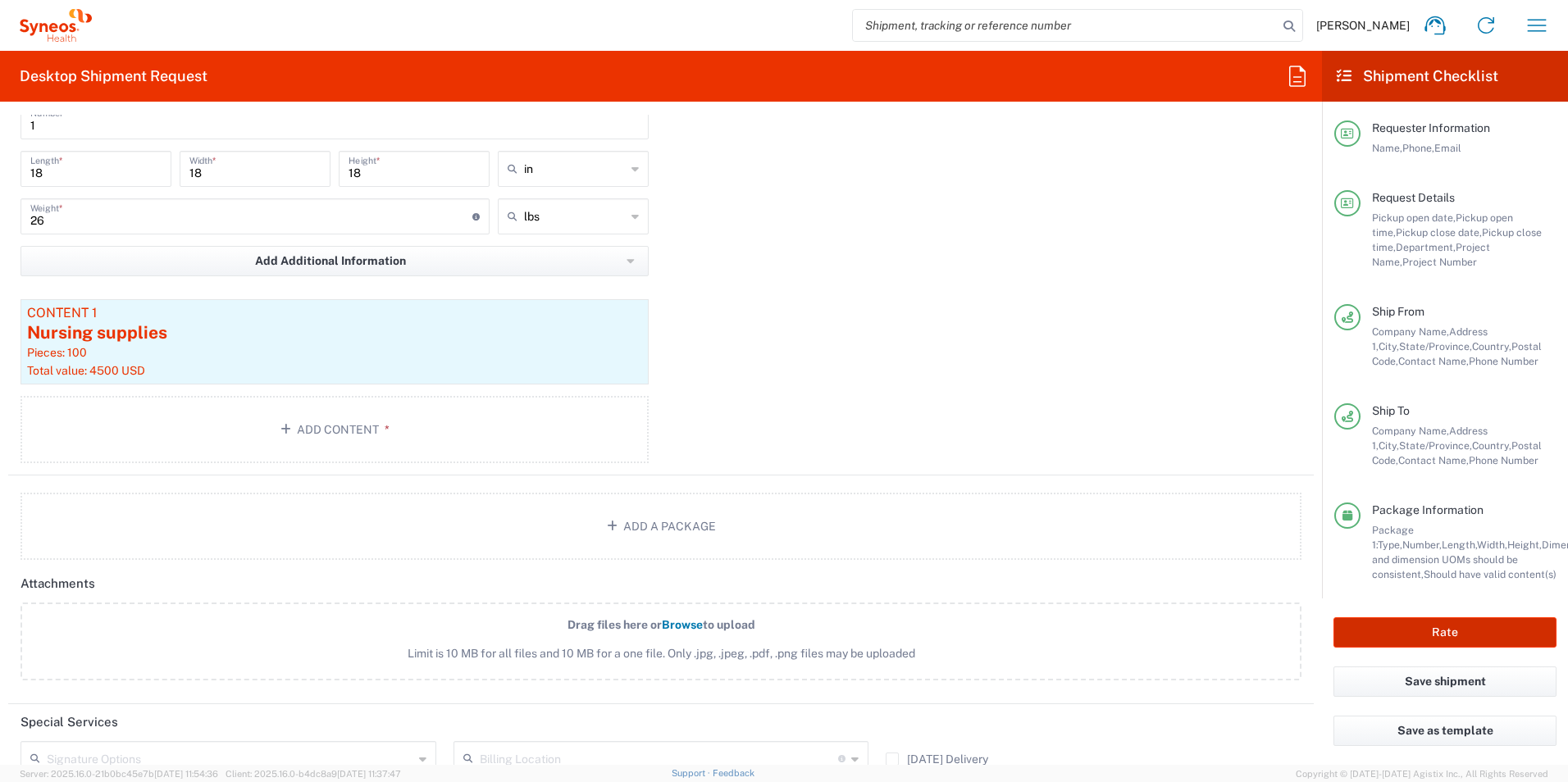
click at [1401, 638] on button "Rate" at bounding box center [1444, 632] width 223 height 31
type input "7056447"
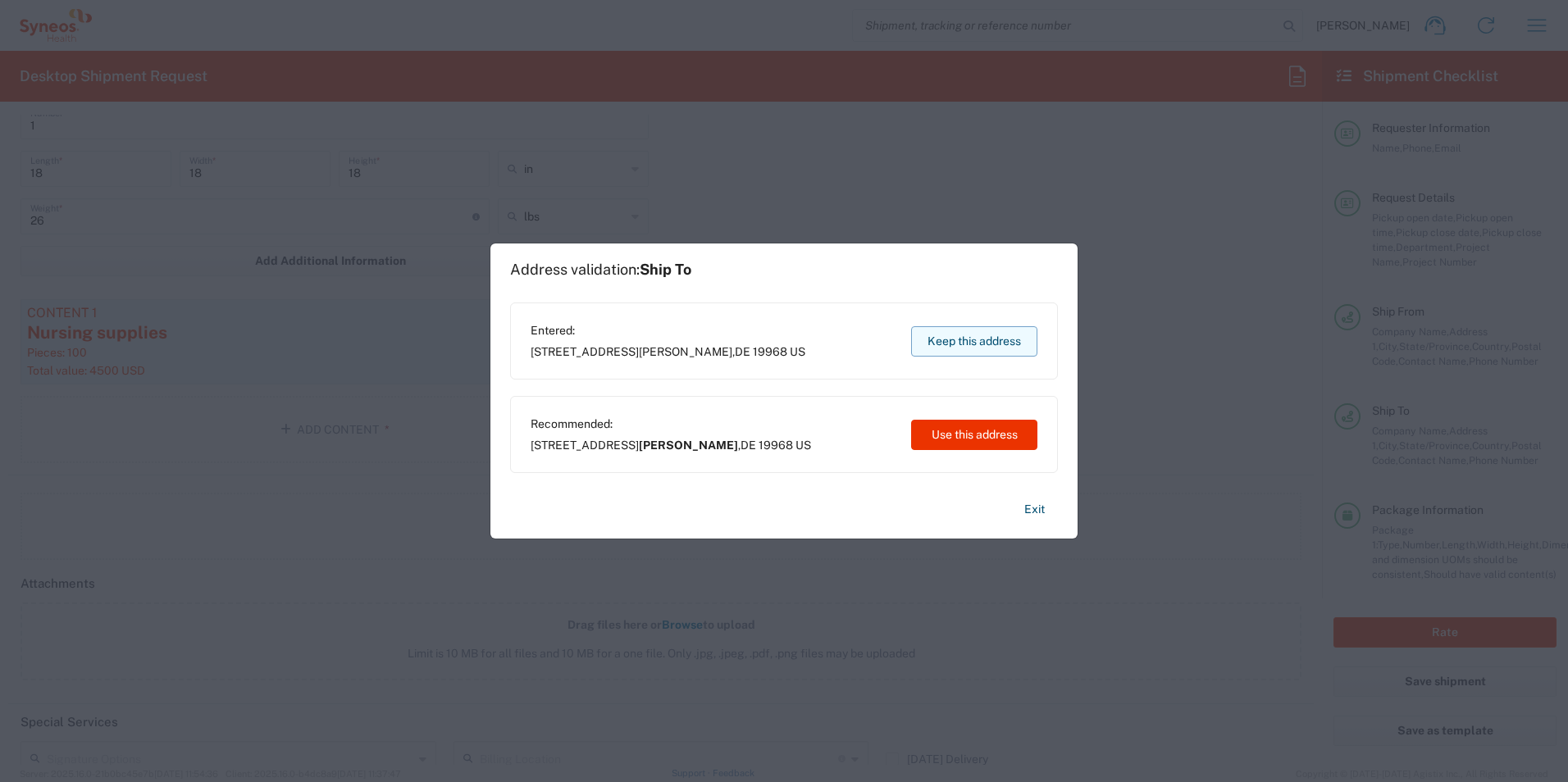
click at [972, 336] on button "Keep this address" at bounding box center [973, 341] width 126 height 31
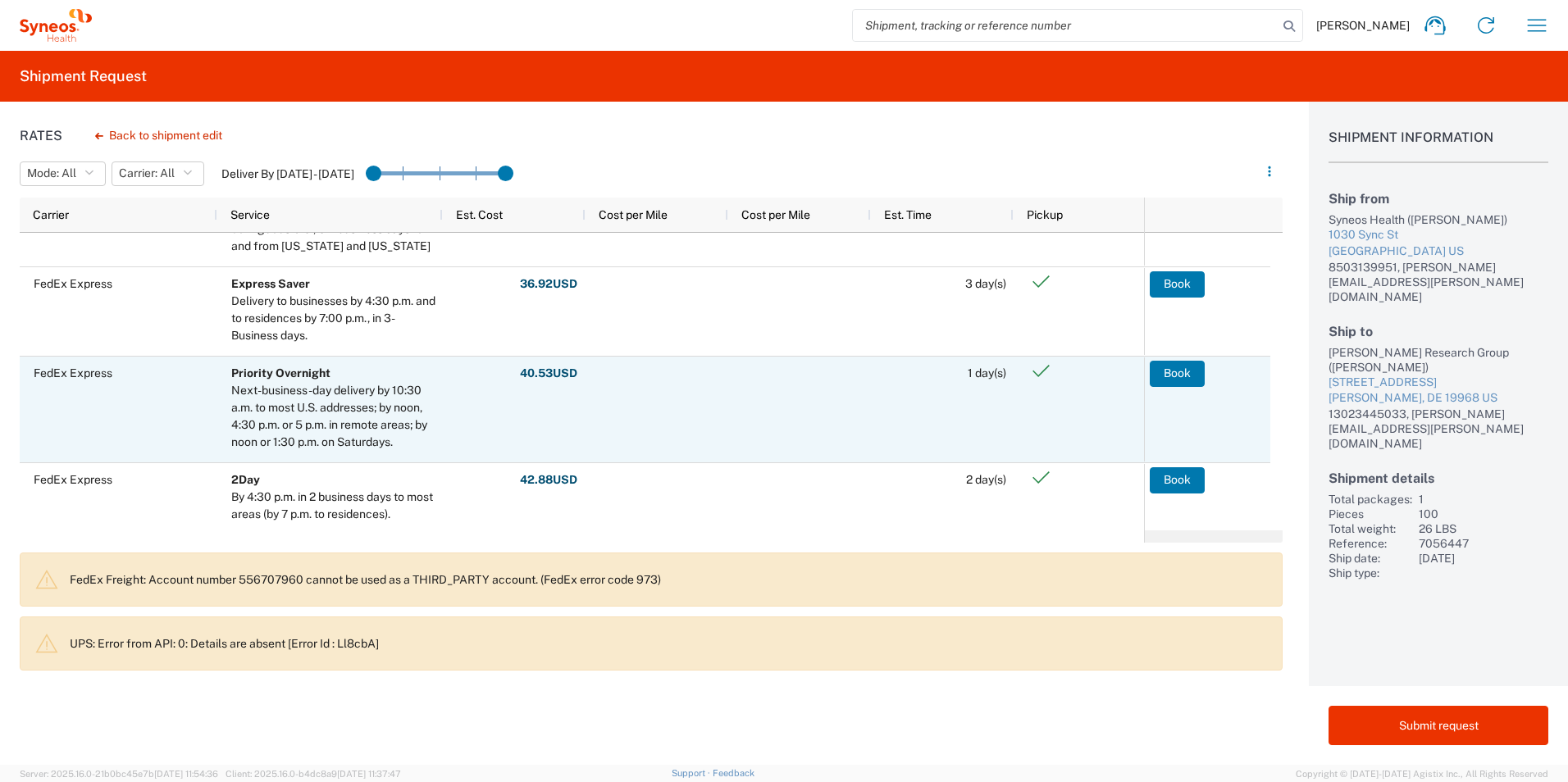
scroll to position [82, 0]
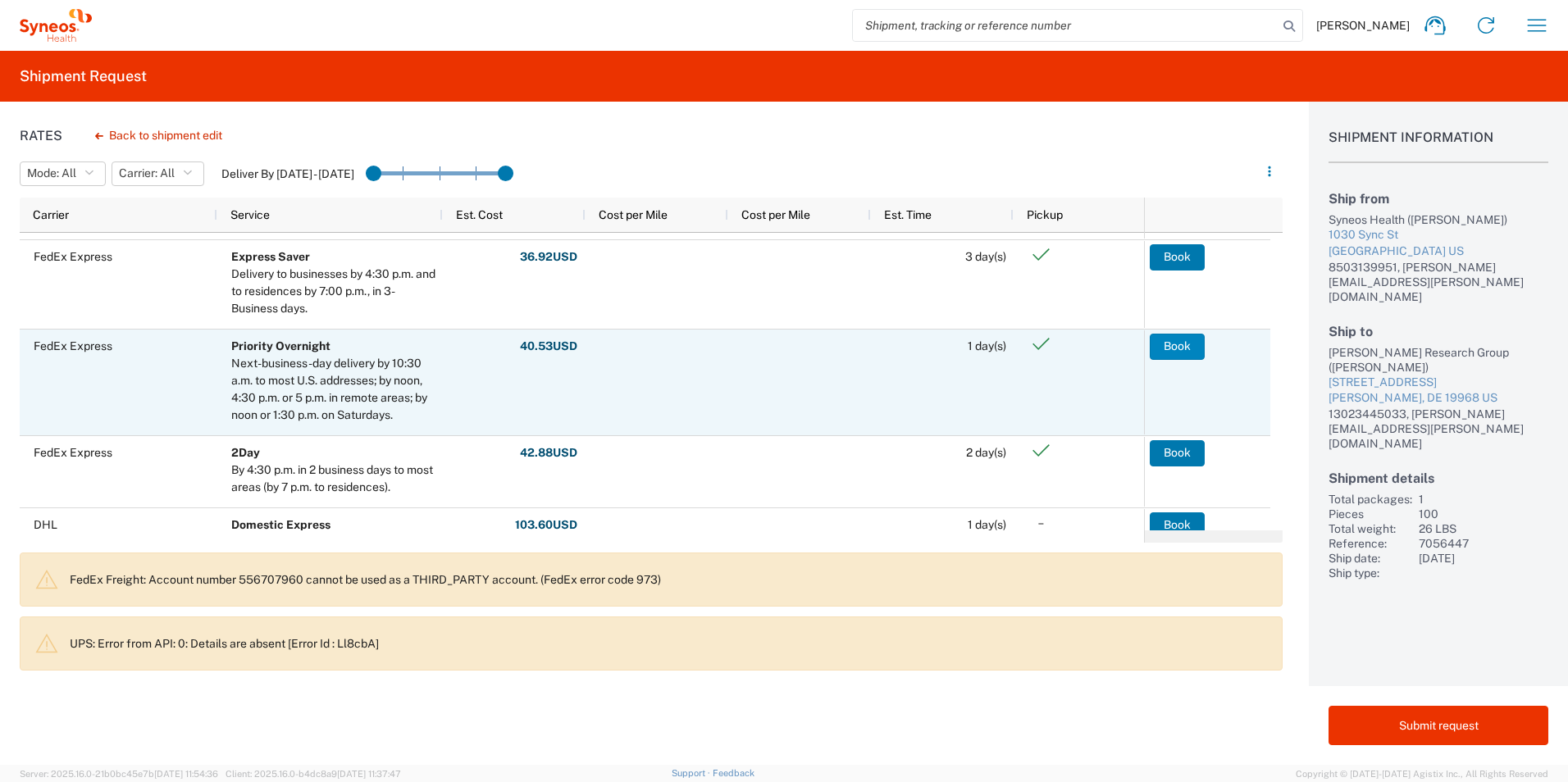
click at [1195, 352] on button "Book" at bounding box center [1176, 347] width 55 height 26
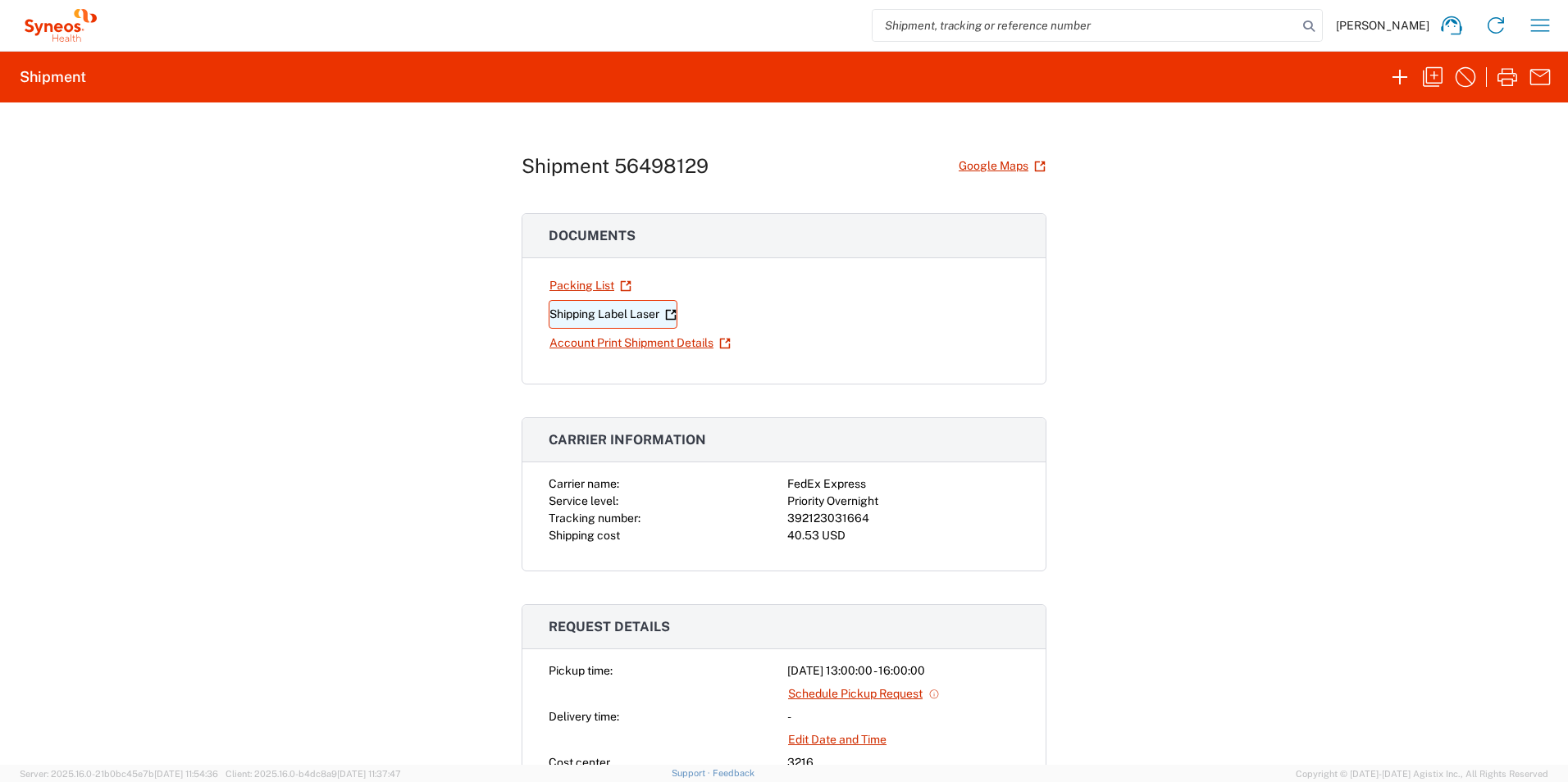
click at [571, 310] on link "Shipping Label Laser" at bounding box center [613, 314] width 129 height 29
click at [1395, 79] on icon "button" at bounding box center [1400, 77] width 26 height 26
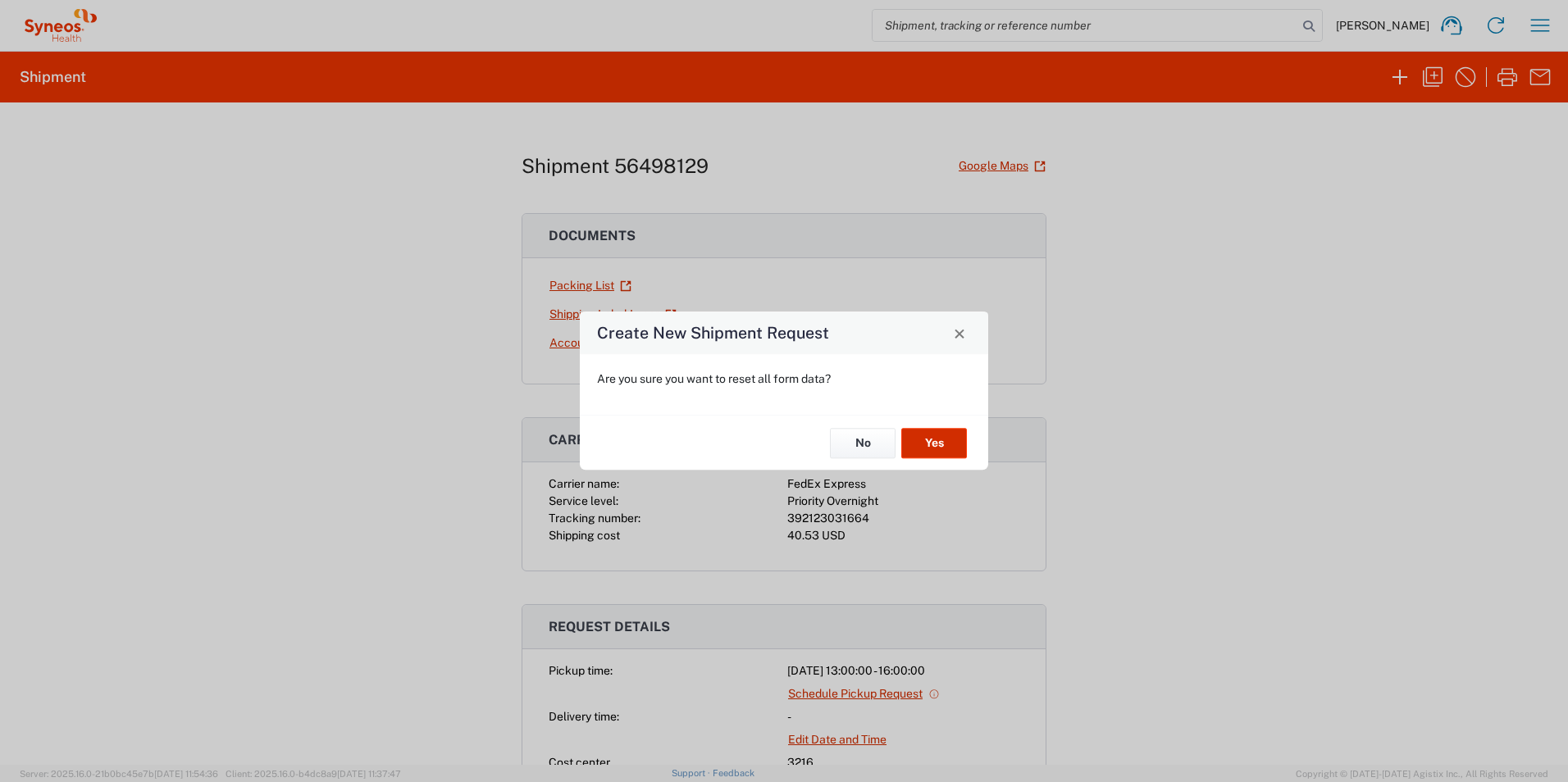
click at [940, 446] on button "Yes" at bounding box center [934, 443] width 65 height 31
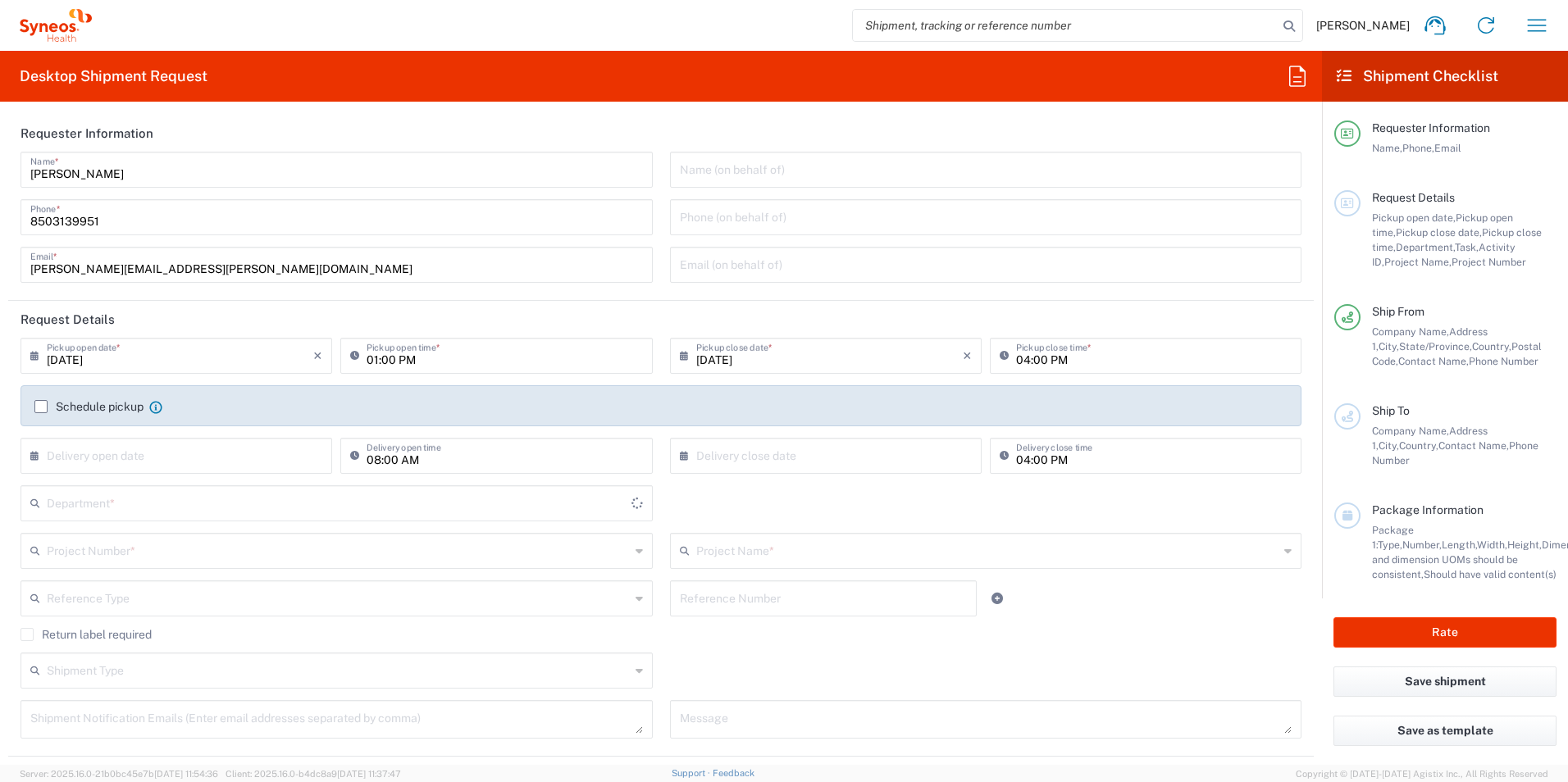
type input "3216"
type input "[US_STATE]"
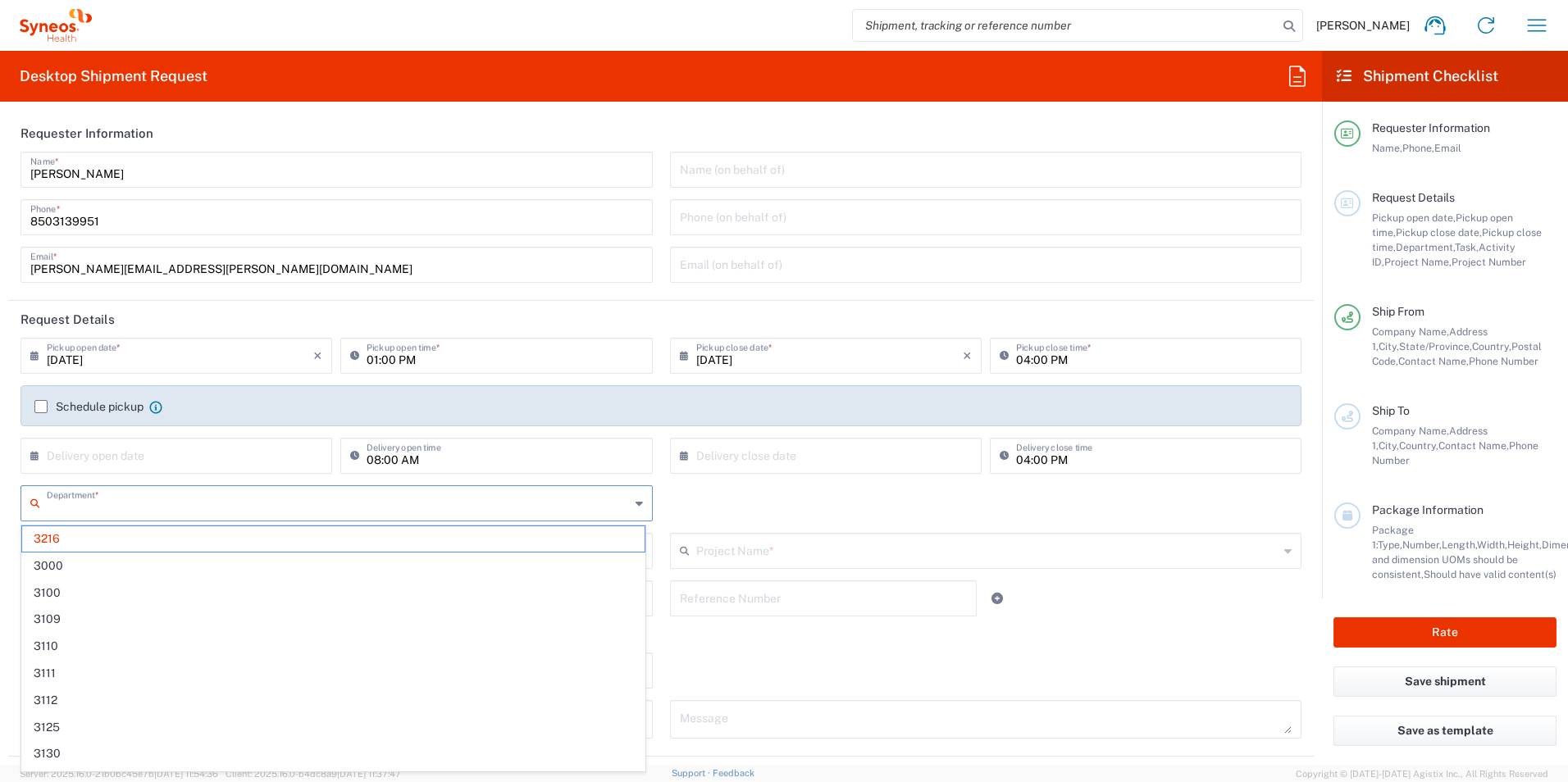
click at [109, 514] on input "text" at bounding box center [338, 501] width 584 height 29
type input "3190"
click at [117, 532] on span "3190" at bounding box center [334, 539] width 623 height 25
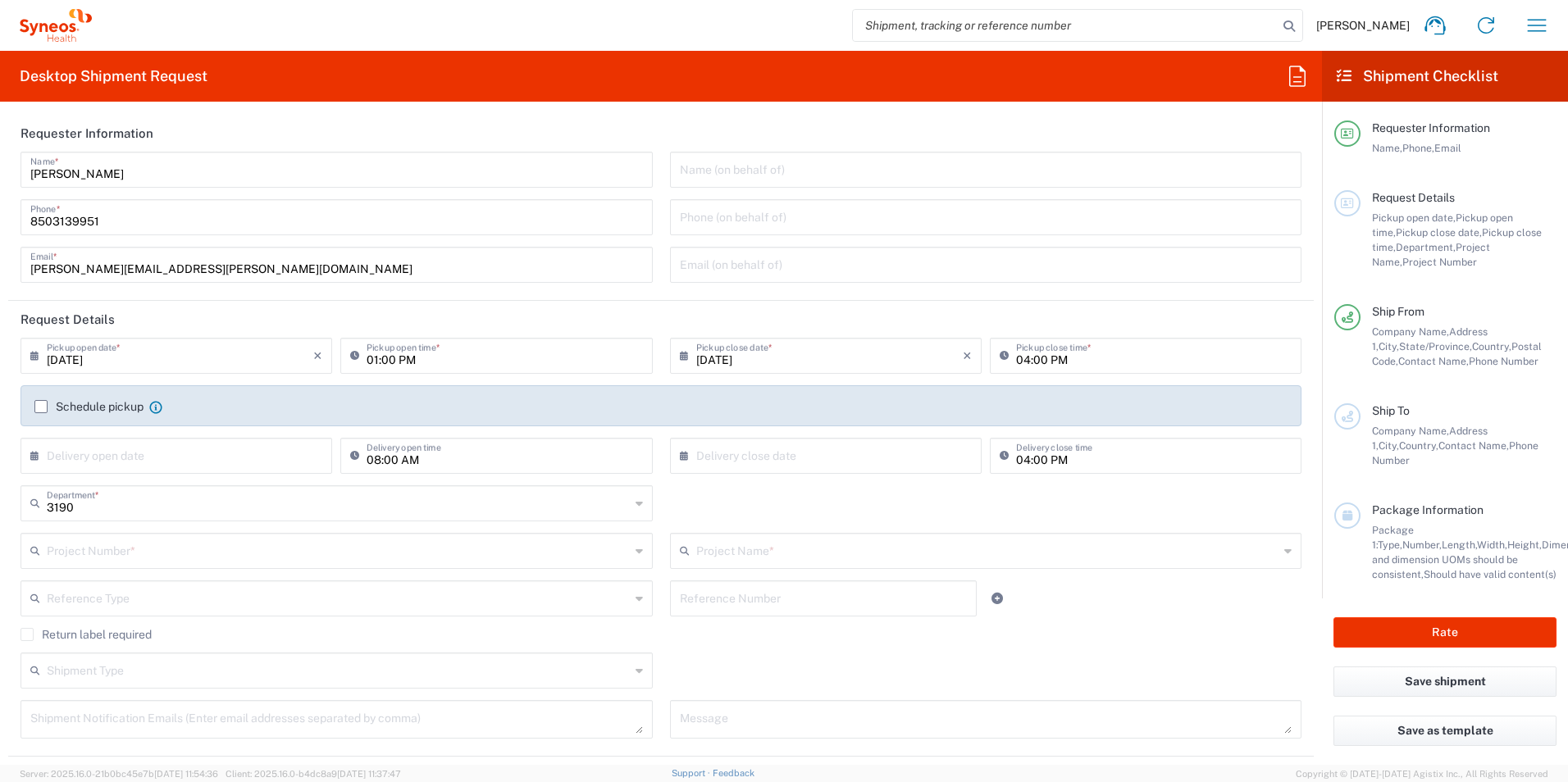
click at [137, 545] on input "text" at bounding box center [338, 549] width 584 height 29
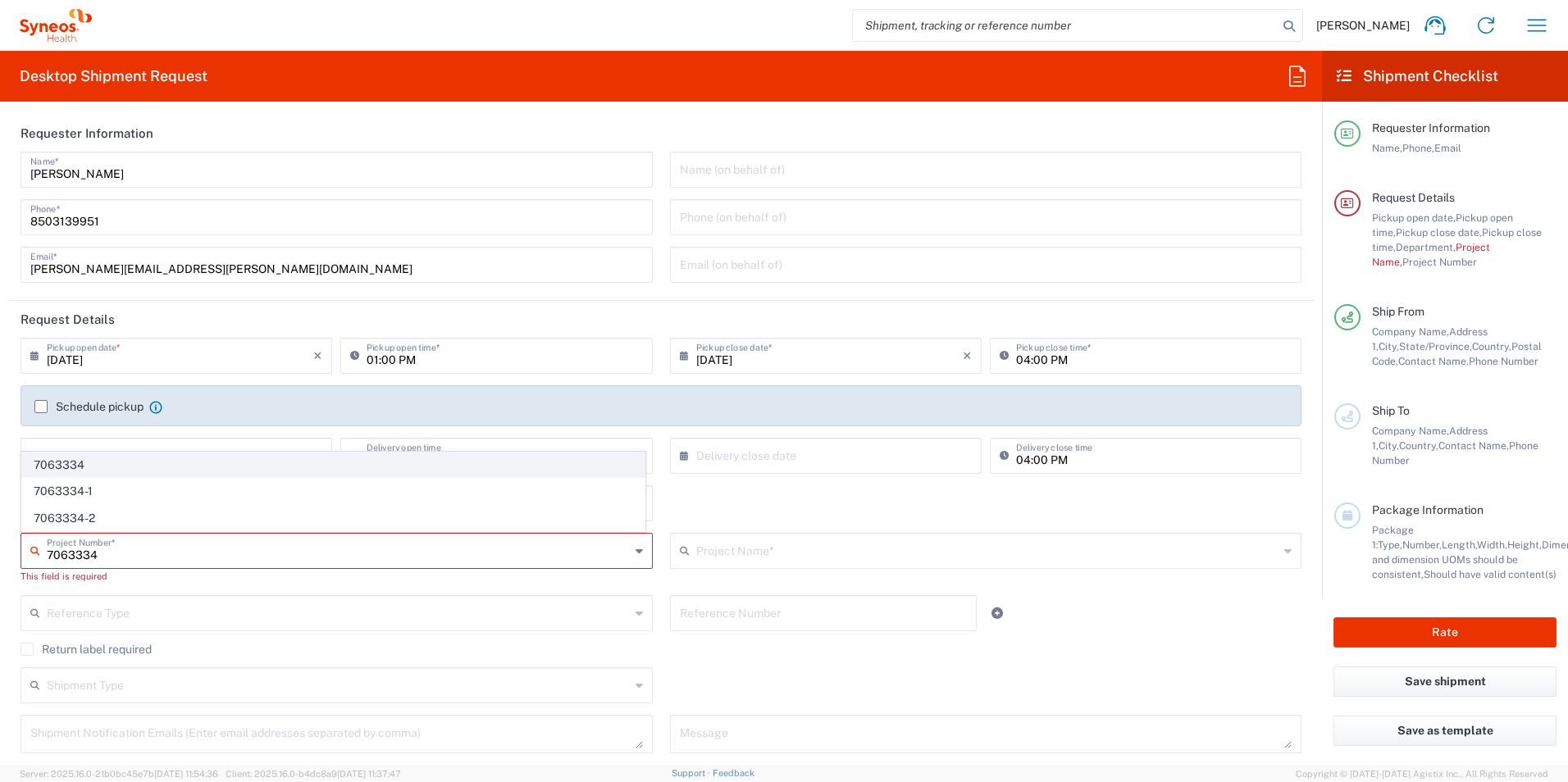
type input "7063334"
click at [153, 467] on span "7063334" at bounding box center [334, 465] width 623 height 25
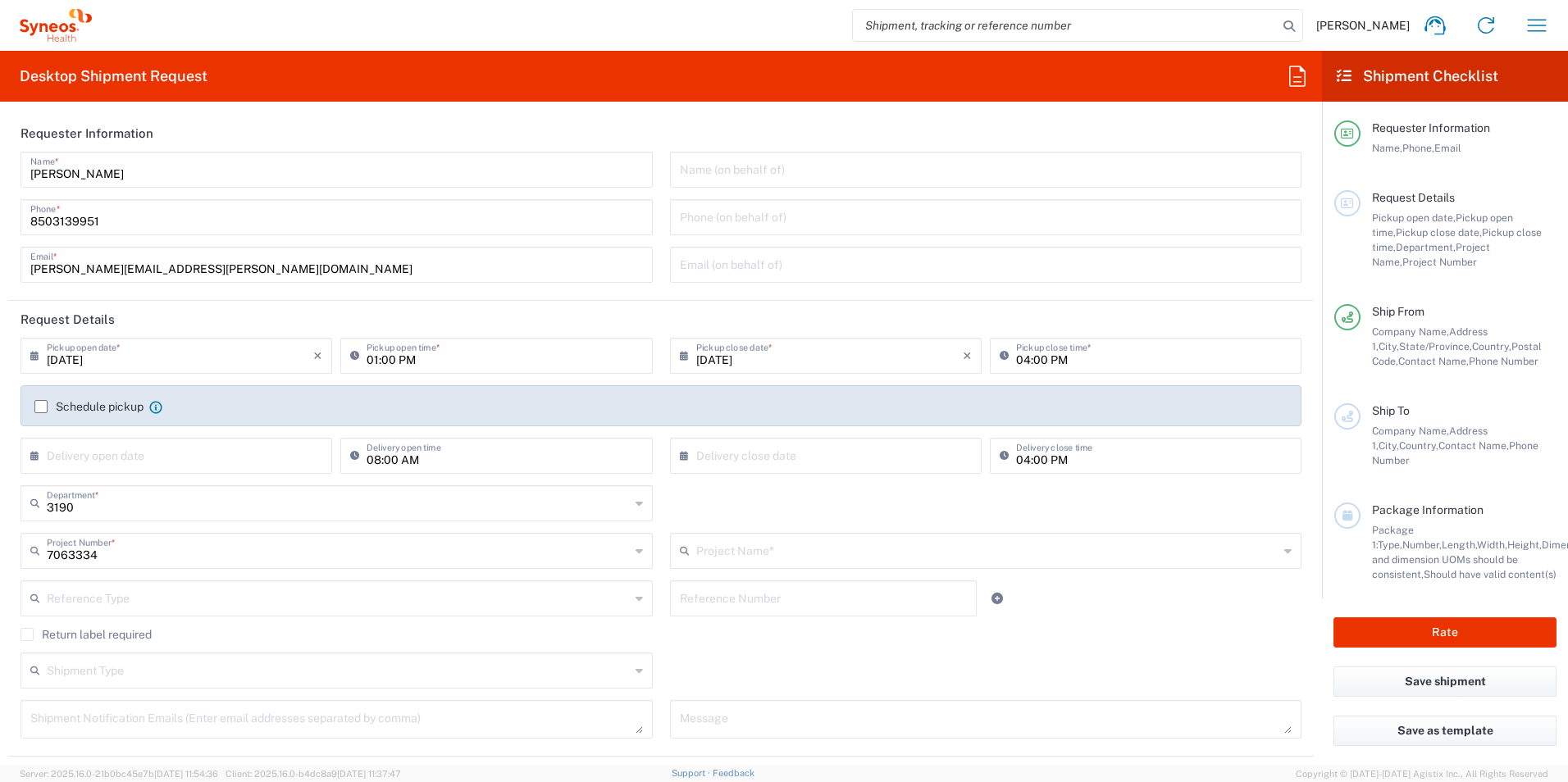
type input "Mineralys 7063334"
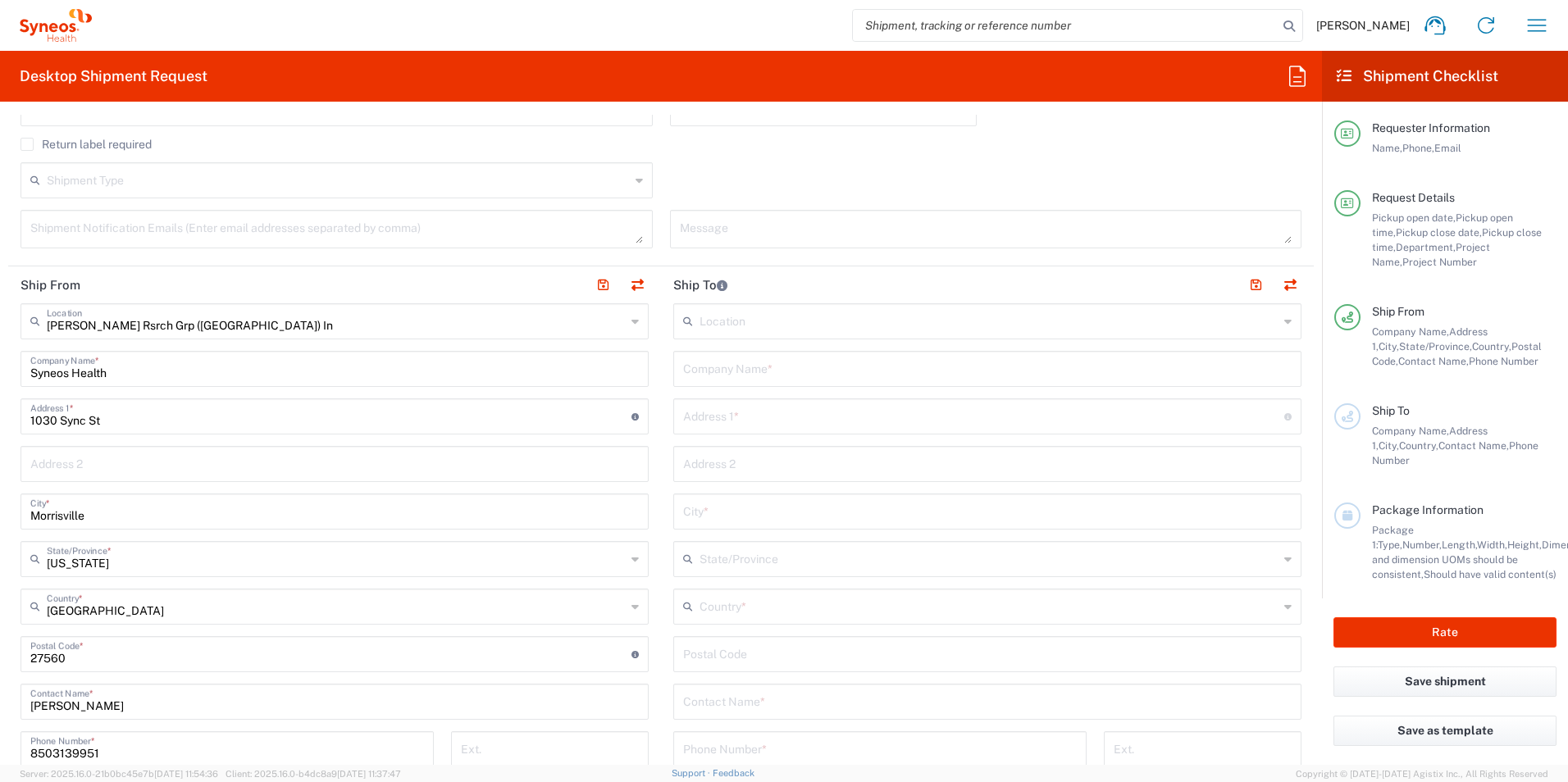
scroll to position [492, 0]
click at [771, 706] on input "text" at bounding box center [987, 699] width 609 height 29
click at [796, 695] on input "[PERSON_NAME]" at bounding box center [987, 699] width 609 height 29
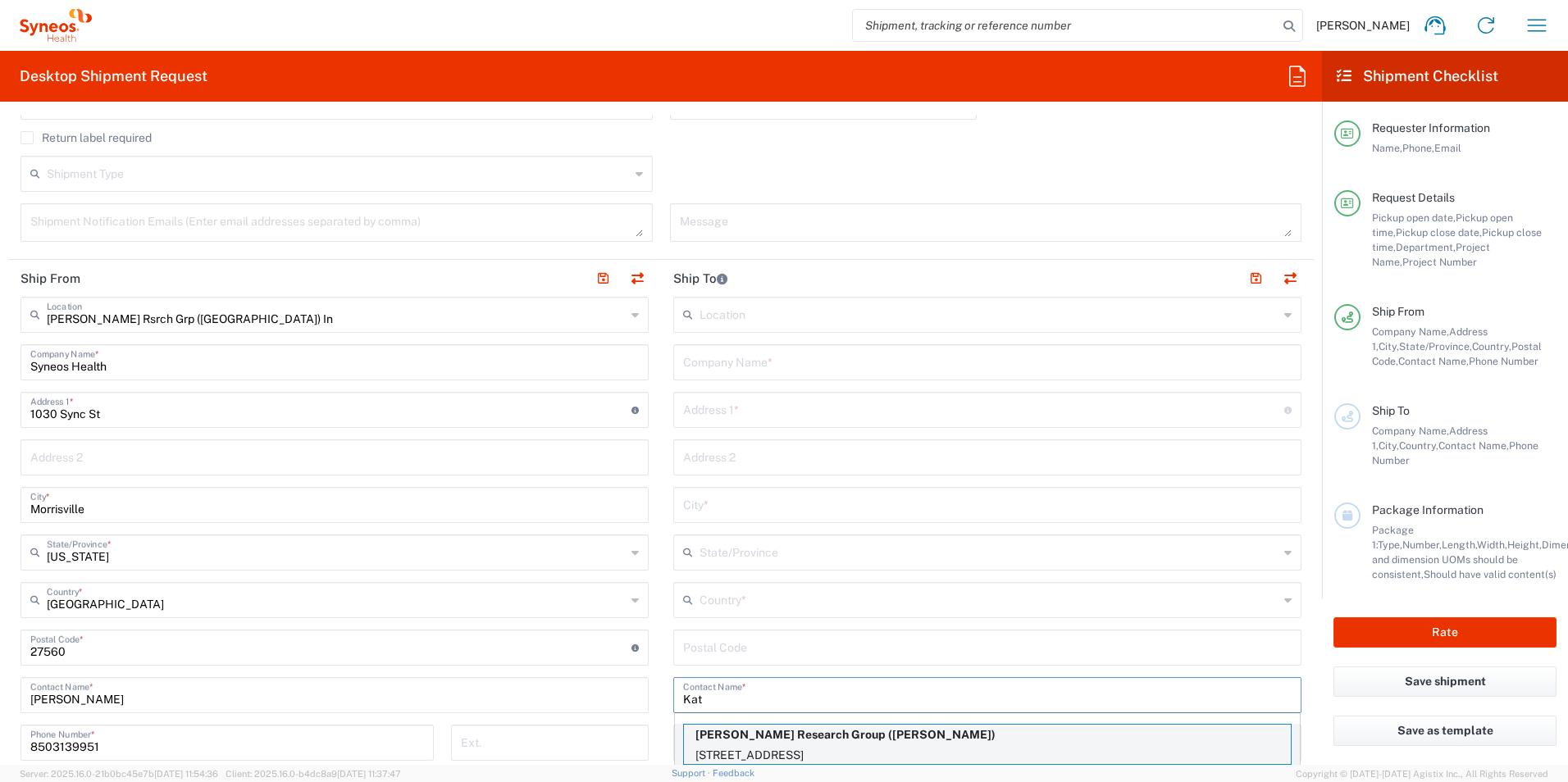
type input "Kat"
click at [981, 746] on p "[STREET_ADDRESS]" at bounding box center [987, 756] width 607 height 21
type input "[PERSON_NAME] Research Group"
type input "[STREET_ADDRESS]"
type input "Homestead"
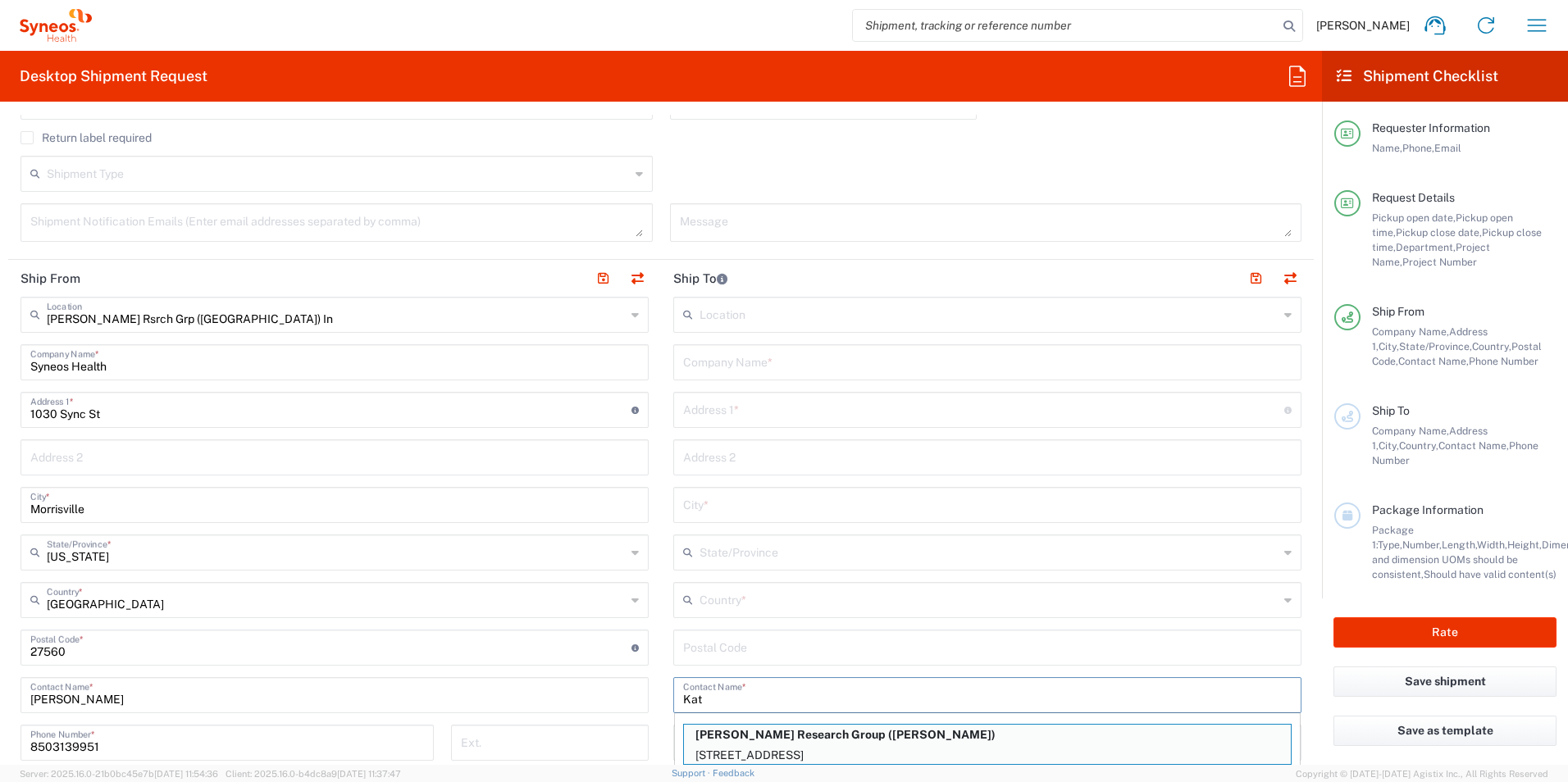
type input "[GEOGRAPHIC_DATA]"
type input "33032"
type input "[PERSON_NAME]"
type input "[PHONE_NUMBER]"
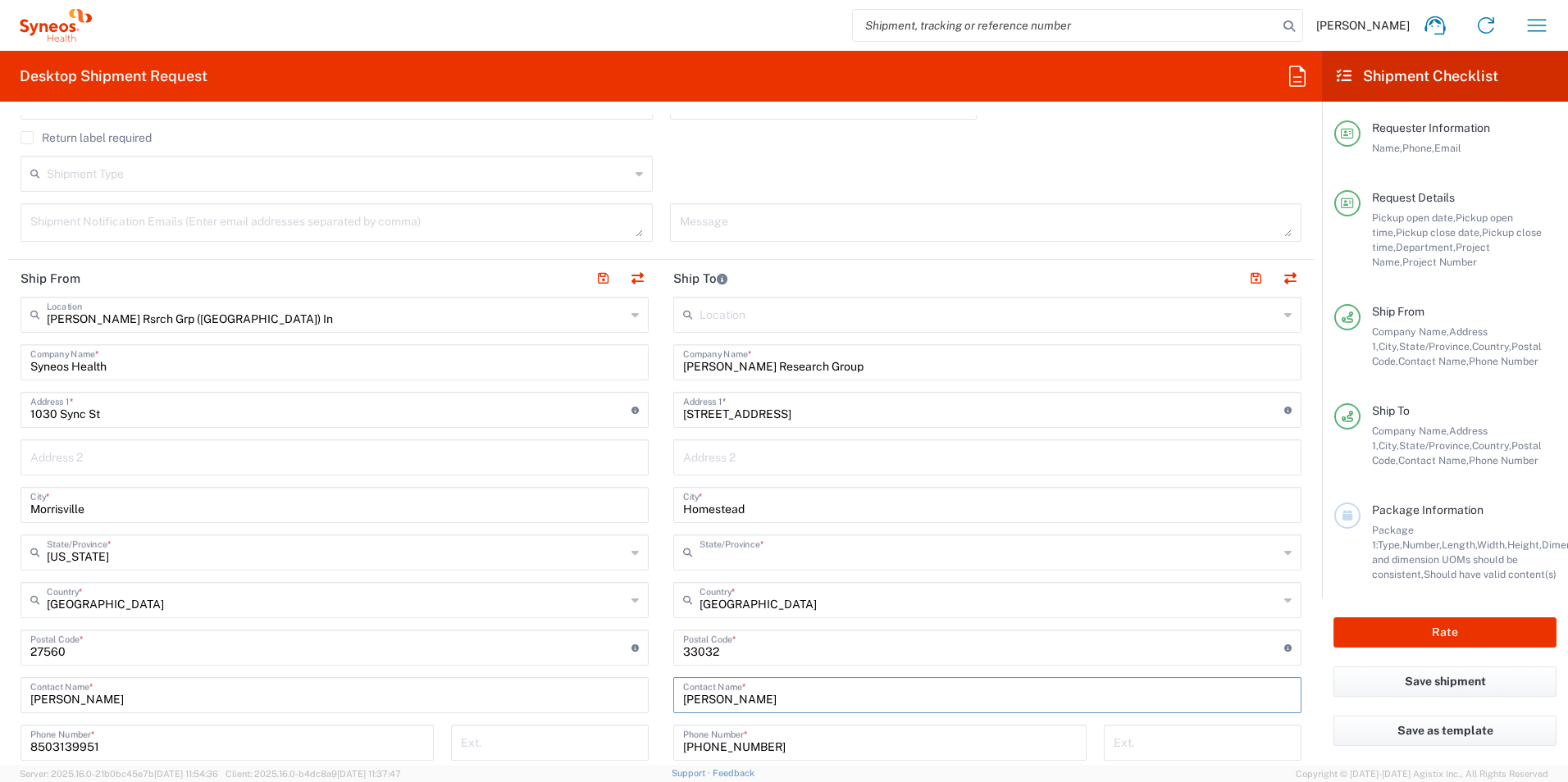
type input "[US_STATE]"
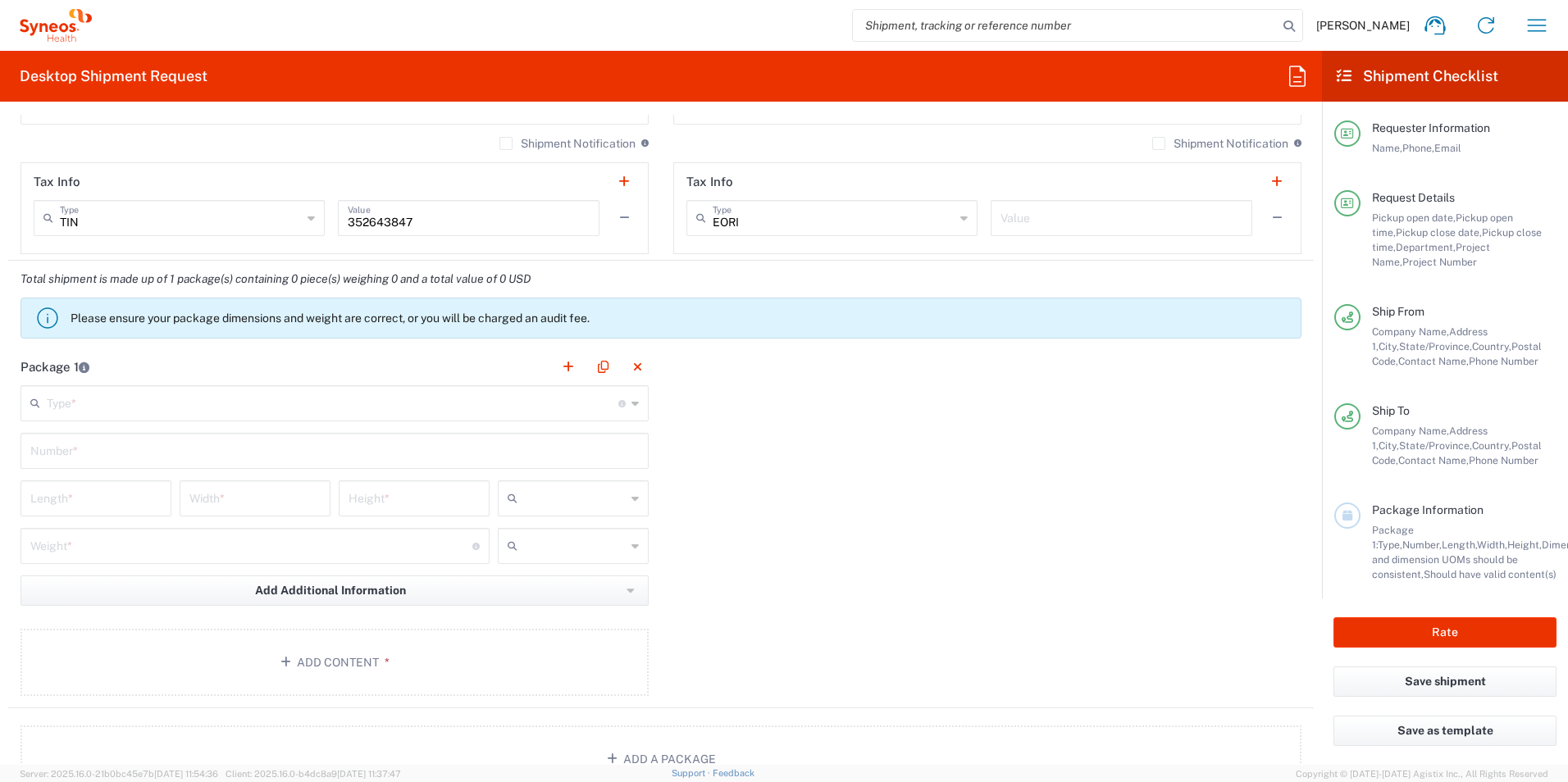
scroll to position [1235, 0]
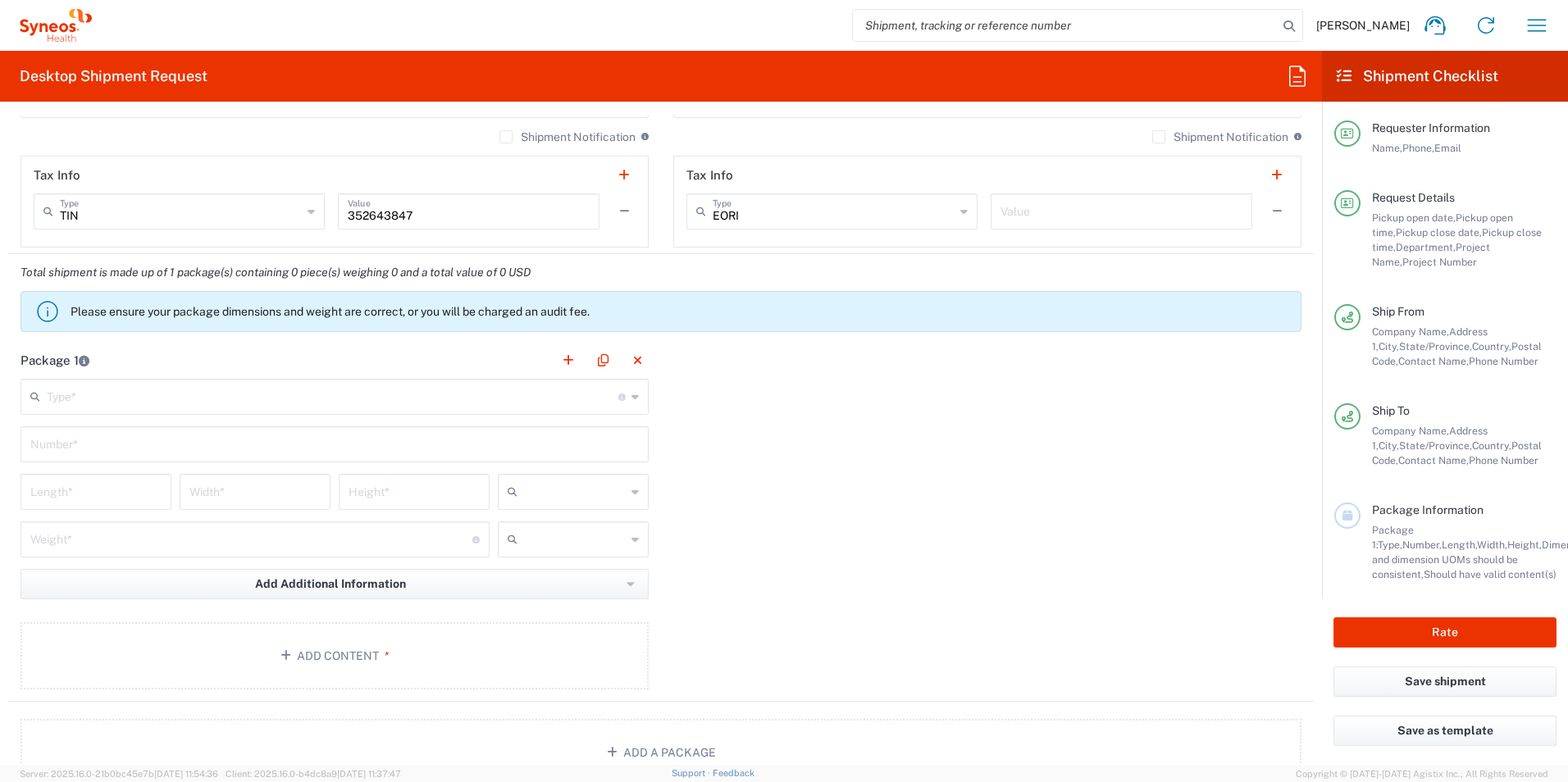
click at [196, 398] on input "text" at bounding box center [332, 395] width 571 height 29
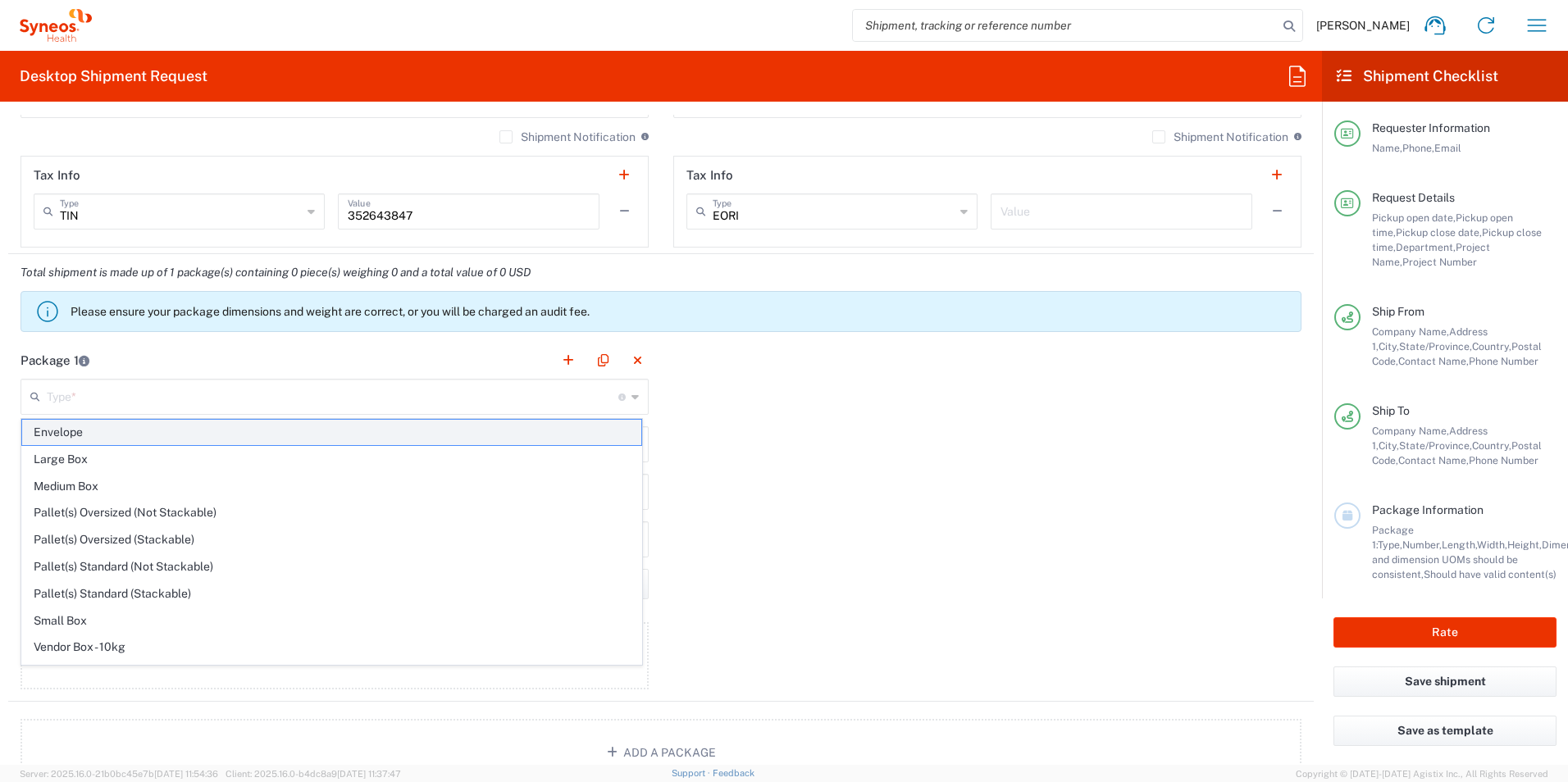
click at [161, 424] on span "Envelope" at bounding box center [332, 432] width 619 height 25
type input "Envelope"
type input "1"
type input "9.5"
type input "12.5"
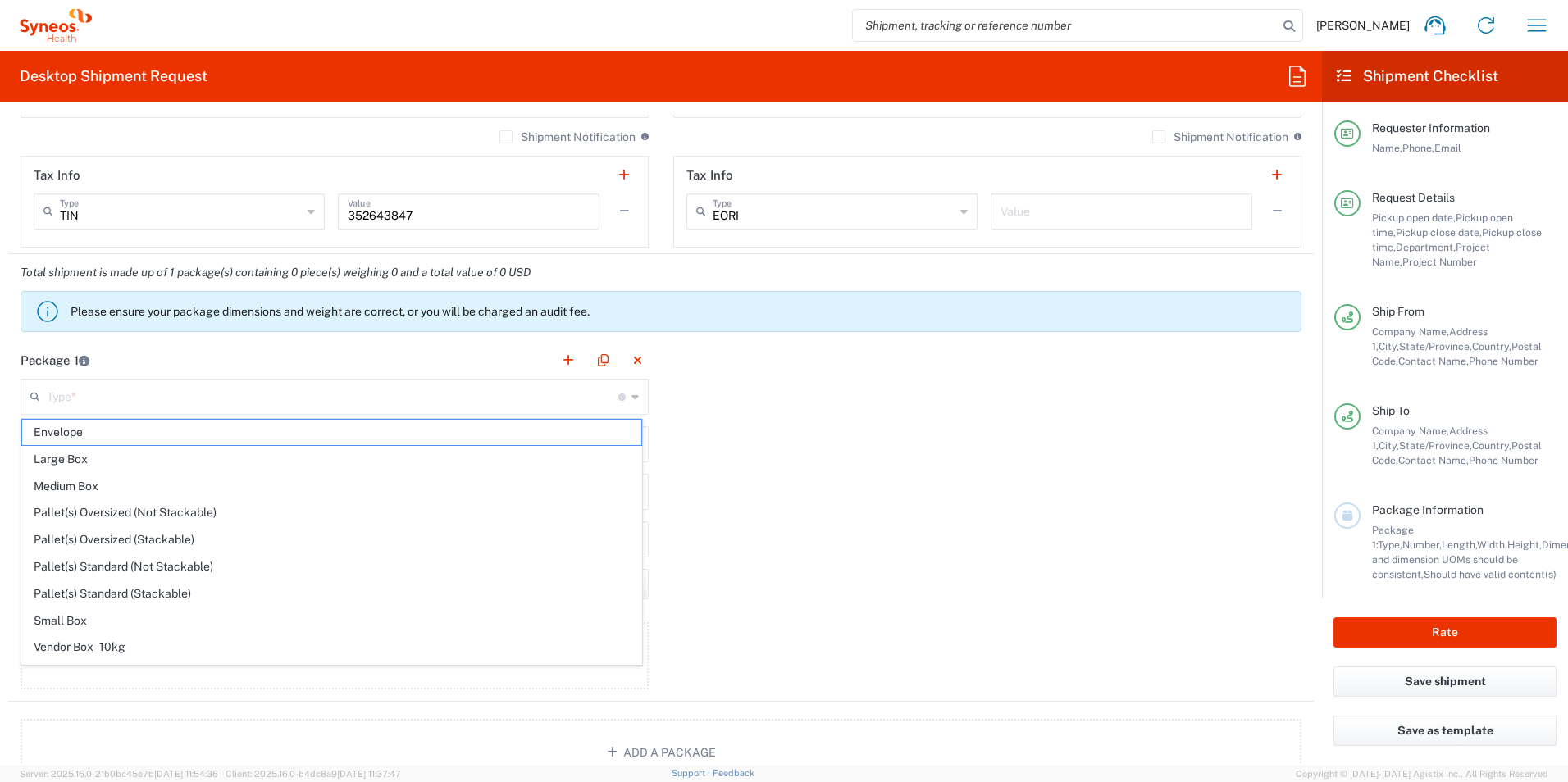
type input "0.25"
type input "in"
type input "0.45"
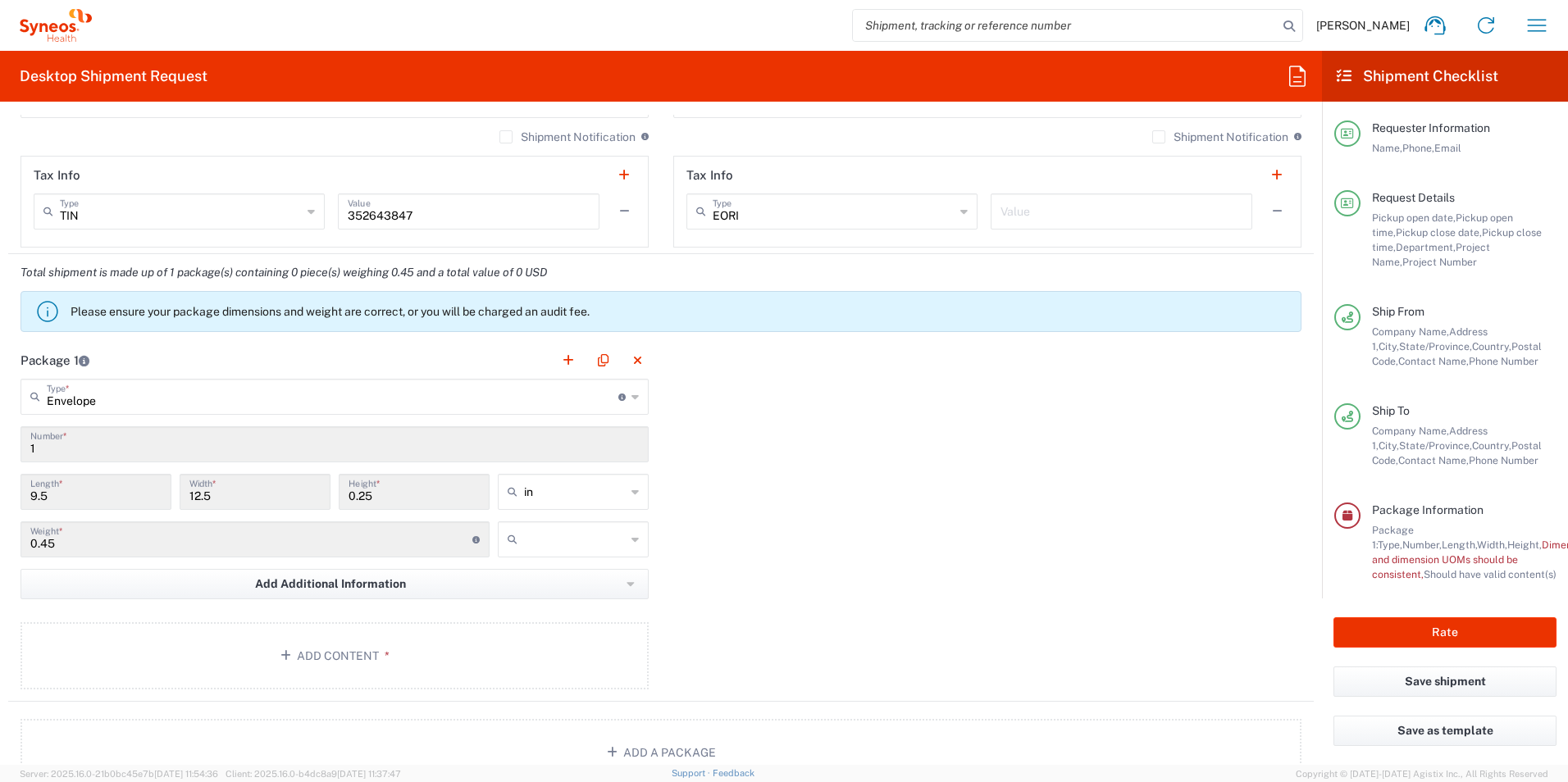
click at [562, 544] on input "text" at bounding box center [574, 540] width 102 height 26
click at [556, 601] on span "lbs" at bounding box center [567, 602] width 146 height 25
type input "lbs"
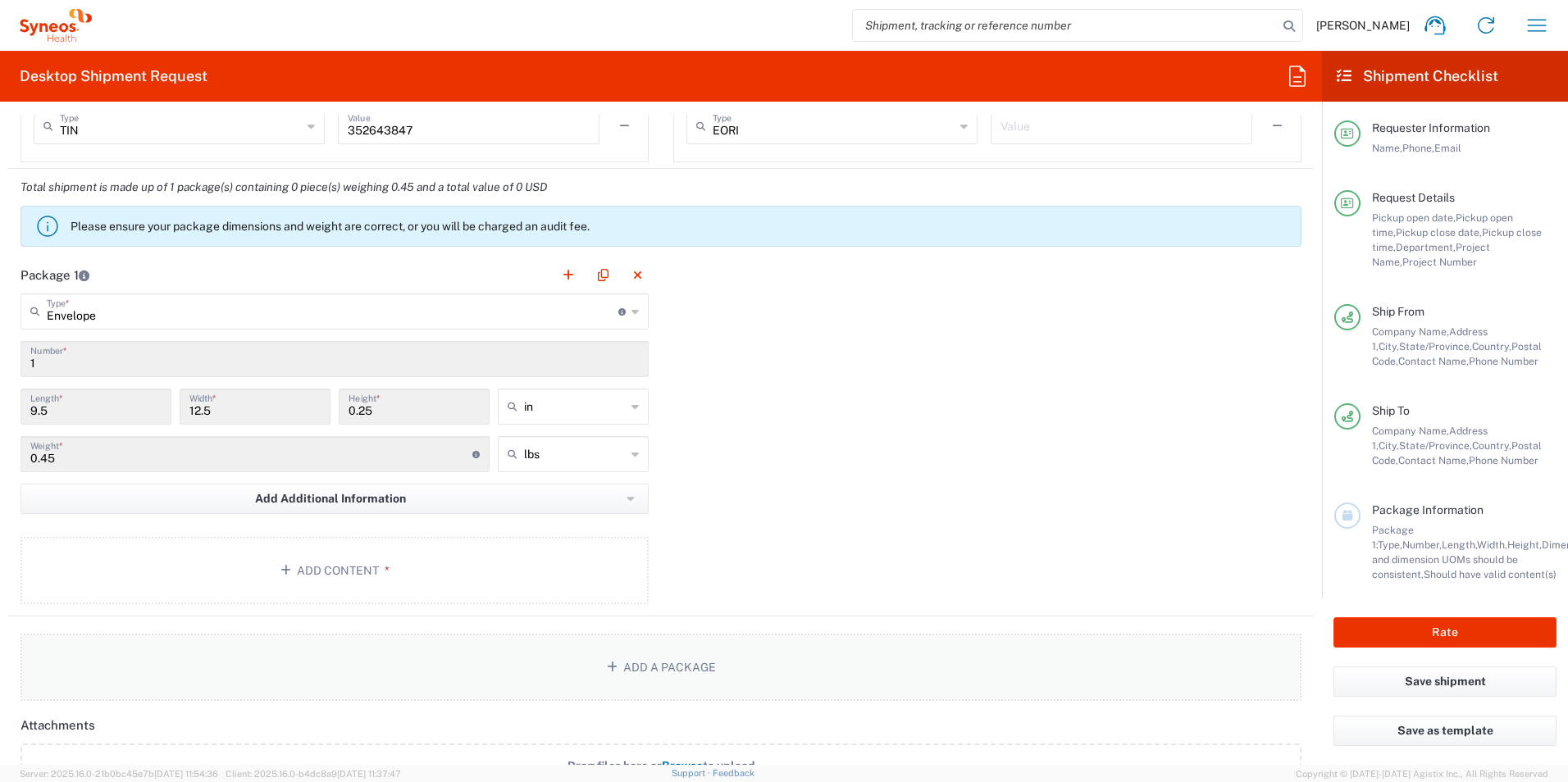
scroll to position [1399, 0]
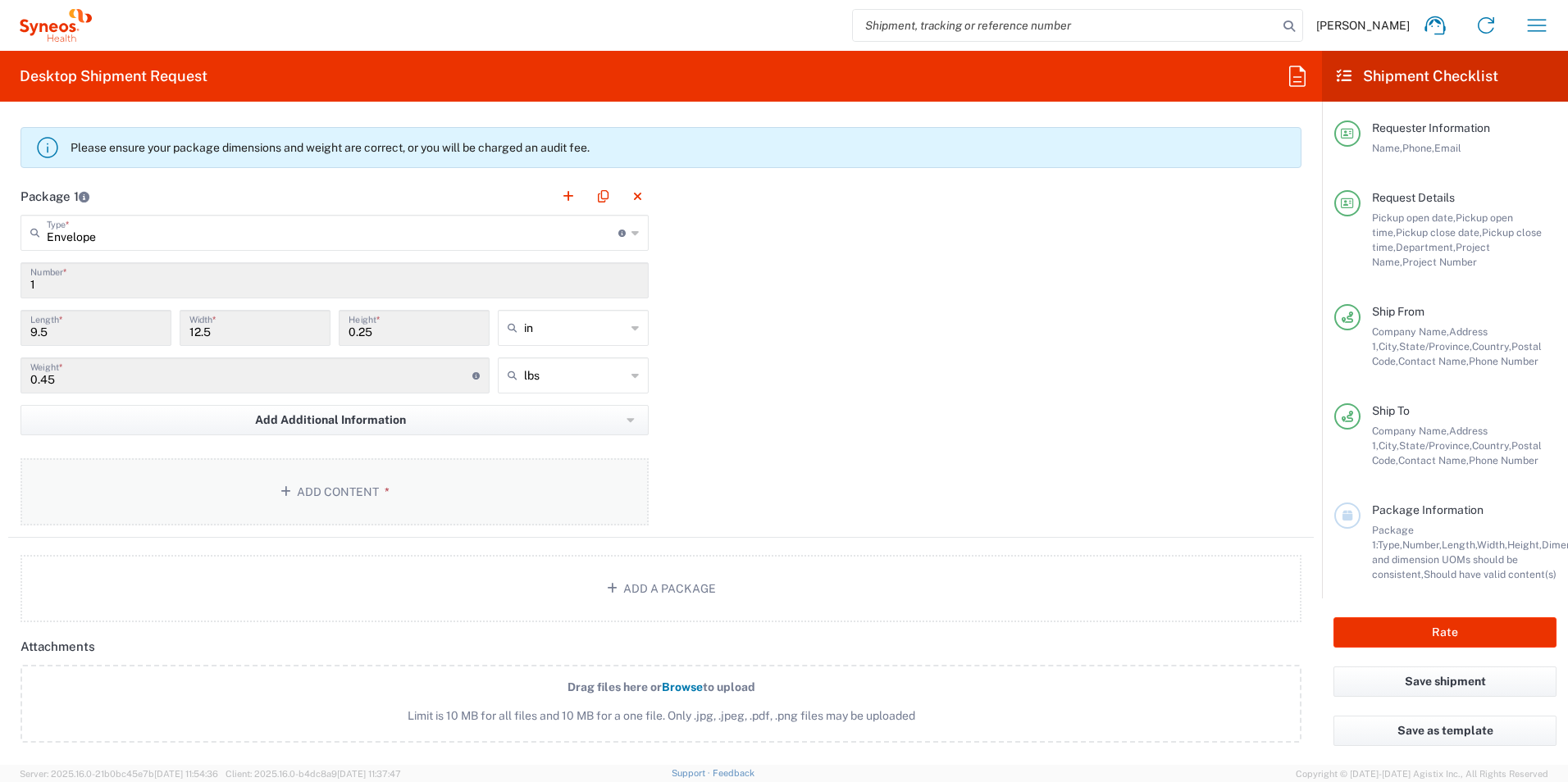
click at [527, 496] on button "Add Content *" at bounding box center [335, 492] width 628 height 67
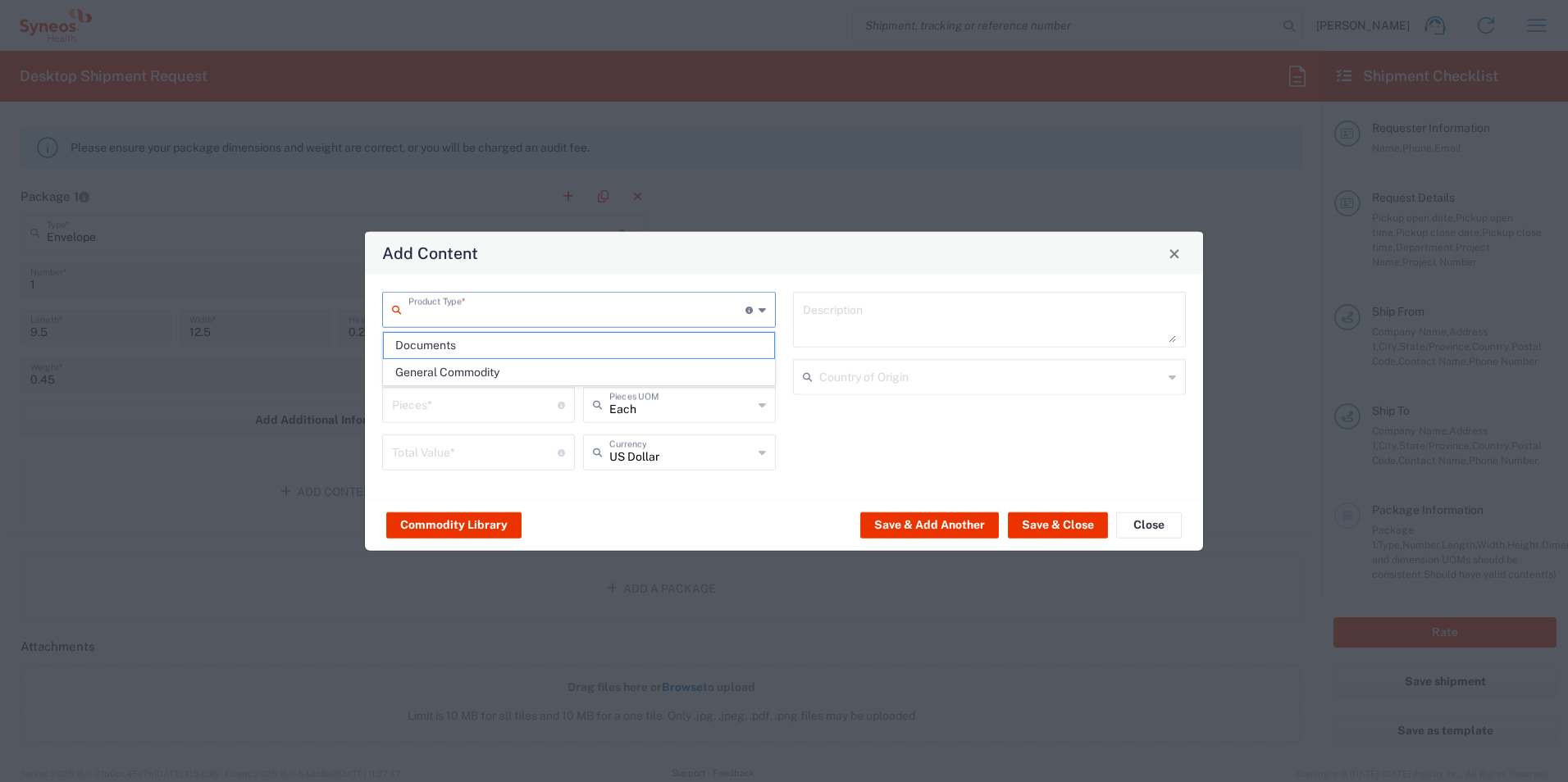
click at [505, 304] on input "text" at bounding box center [577, 309] width 337 height 29
click at [493, 363] on span "General Commodity" at bounding box center [579, 372] width 391 height 25
type input "General Commodity"
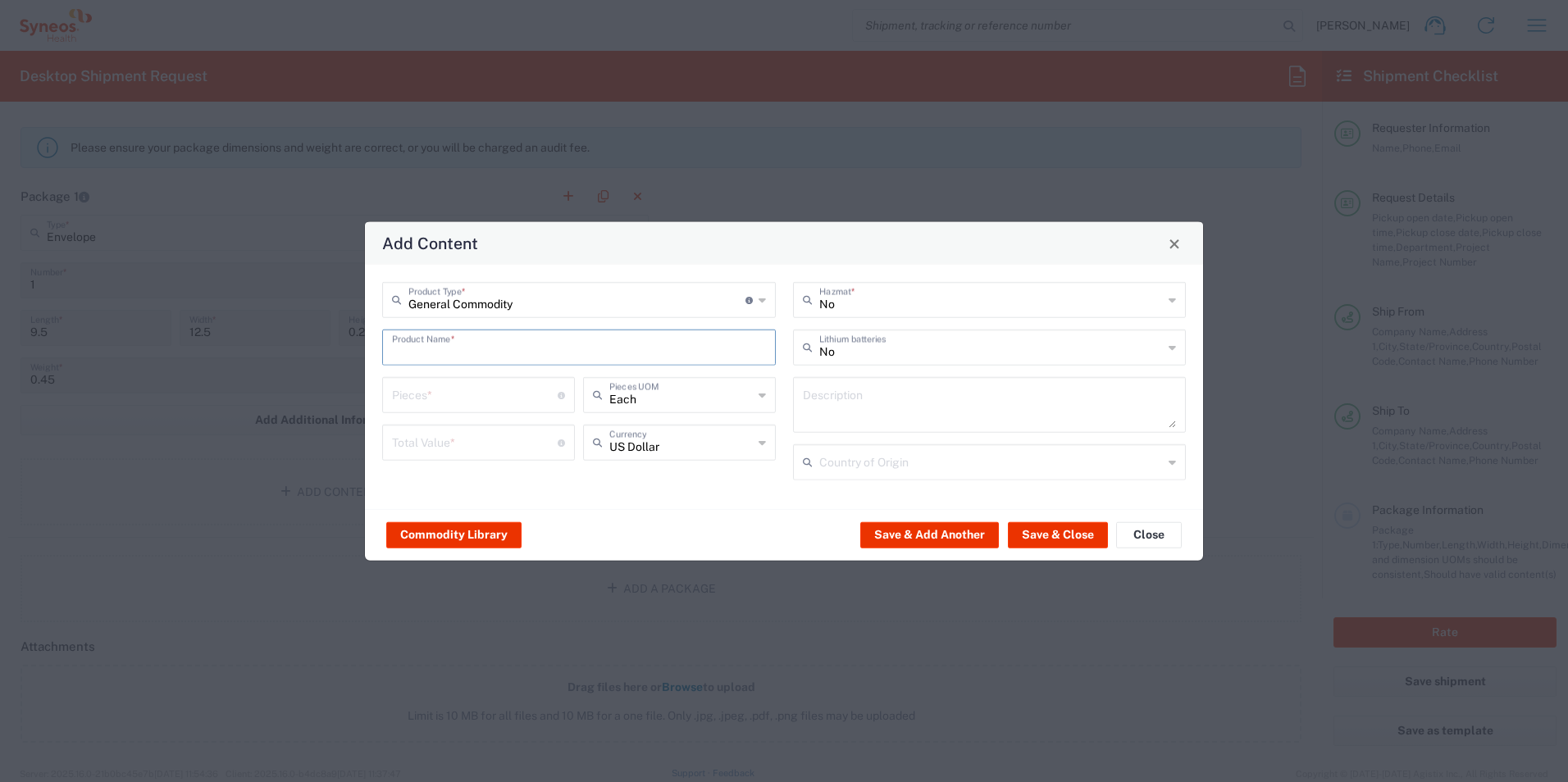
click at [485, 349] on input "text" at bounding box center [579, 346] width 374 height 29
type input "Balance Tubes"
click at [441, 396] on input "number" at bounding box center [475, 393] width 166 height 29
type input "10"
click at [452, 441] on input "number" at bounding box center [475, 441] width 166 height 29
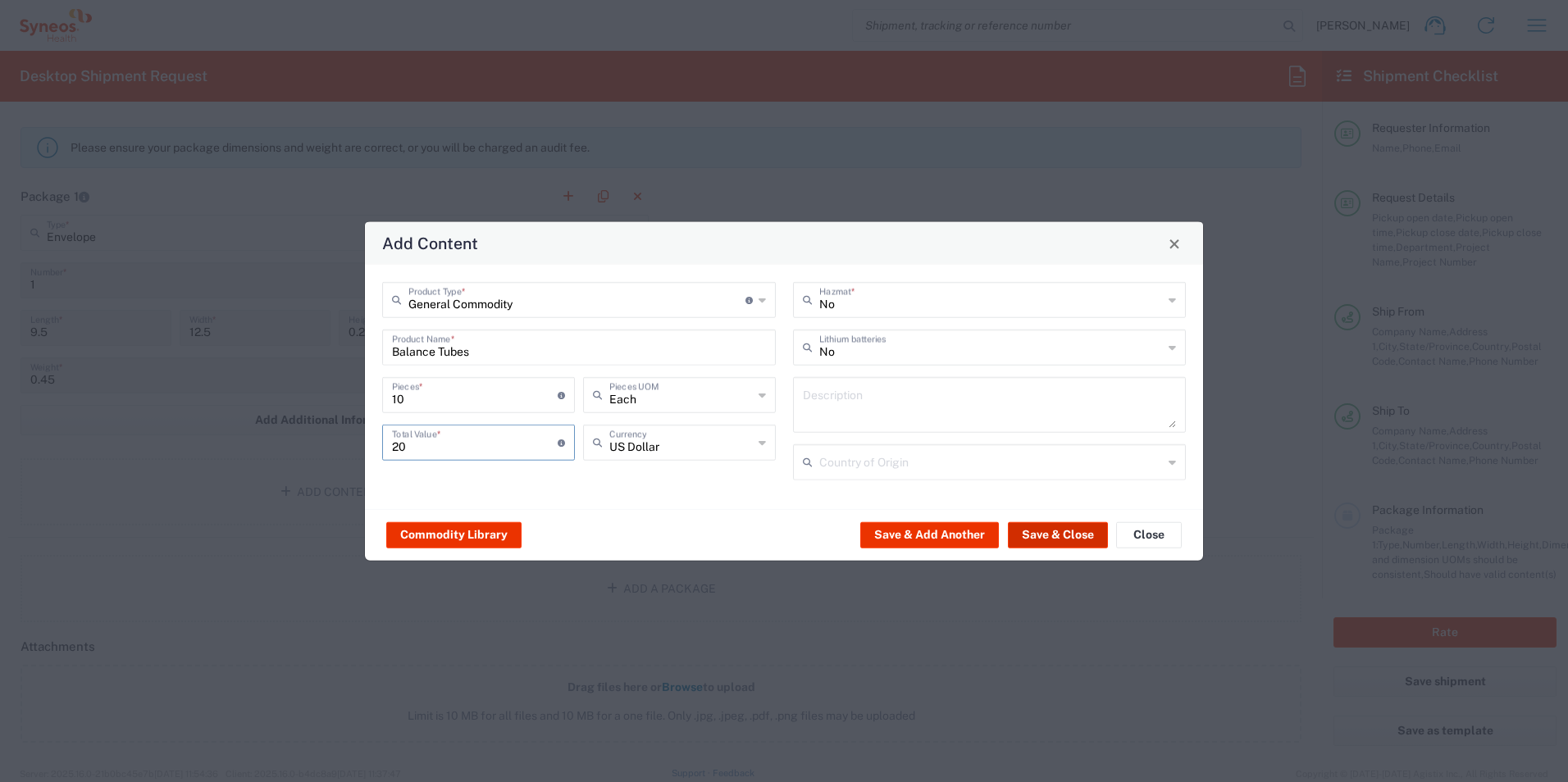
type input "20"
click at [1047, 532] on button "Save & Close" at bounding box center [1057, 535] width 100 height 26
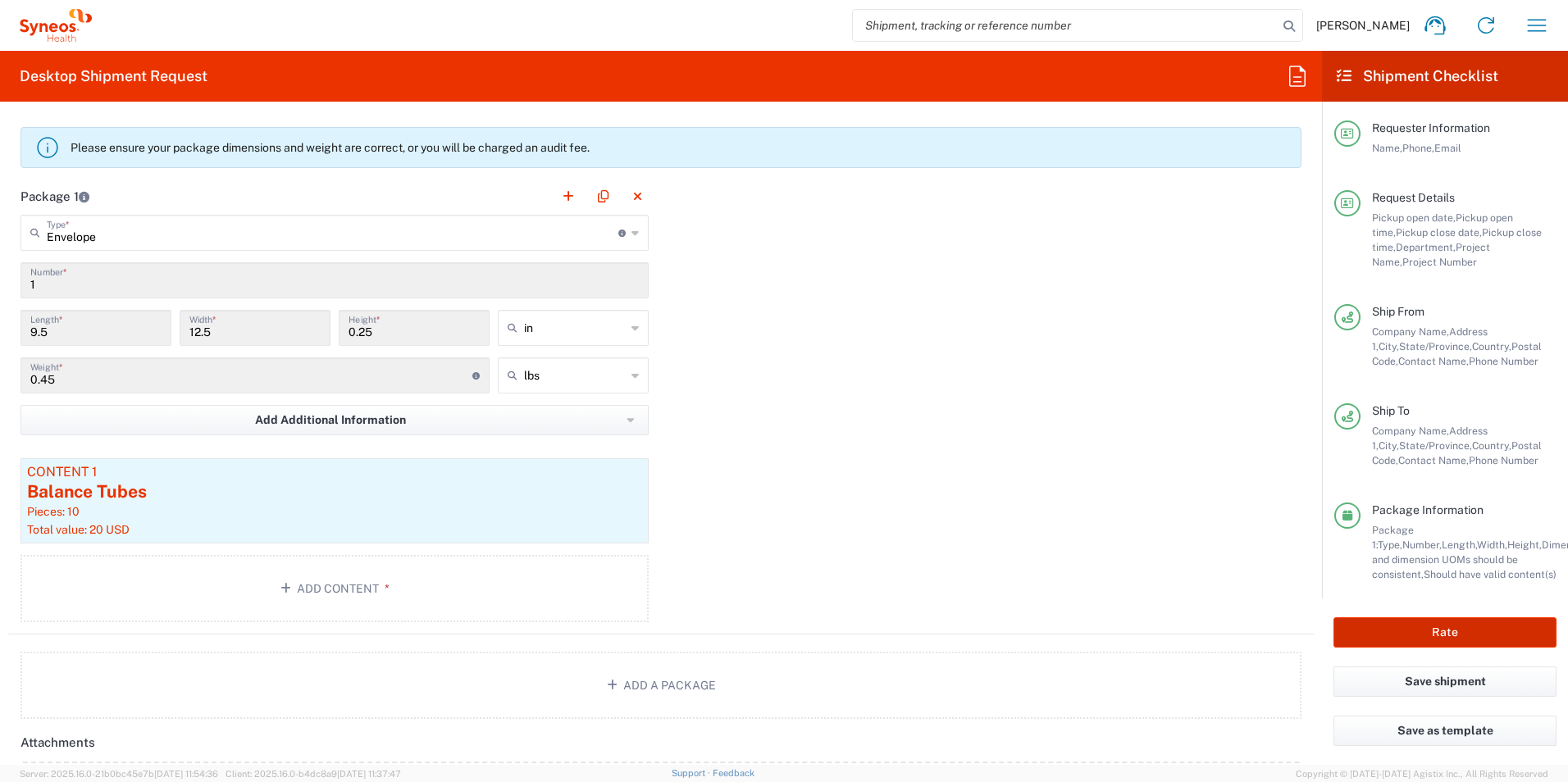
click at [1408, 637] on button "Rate" at bounding box center [1444, 632] width 223 height 31
type input "7063334"
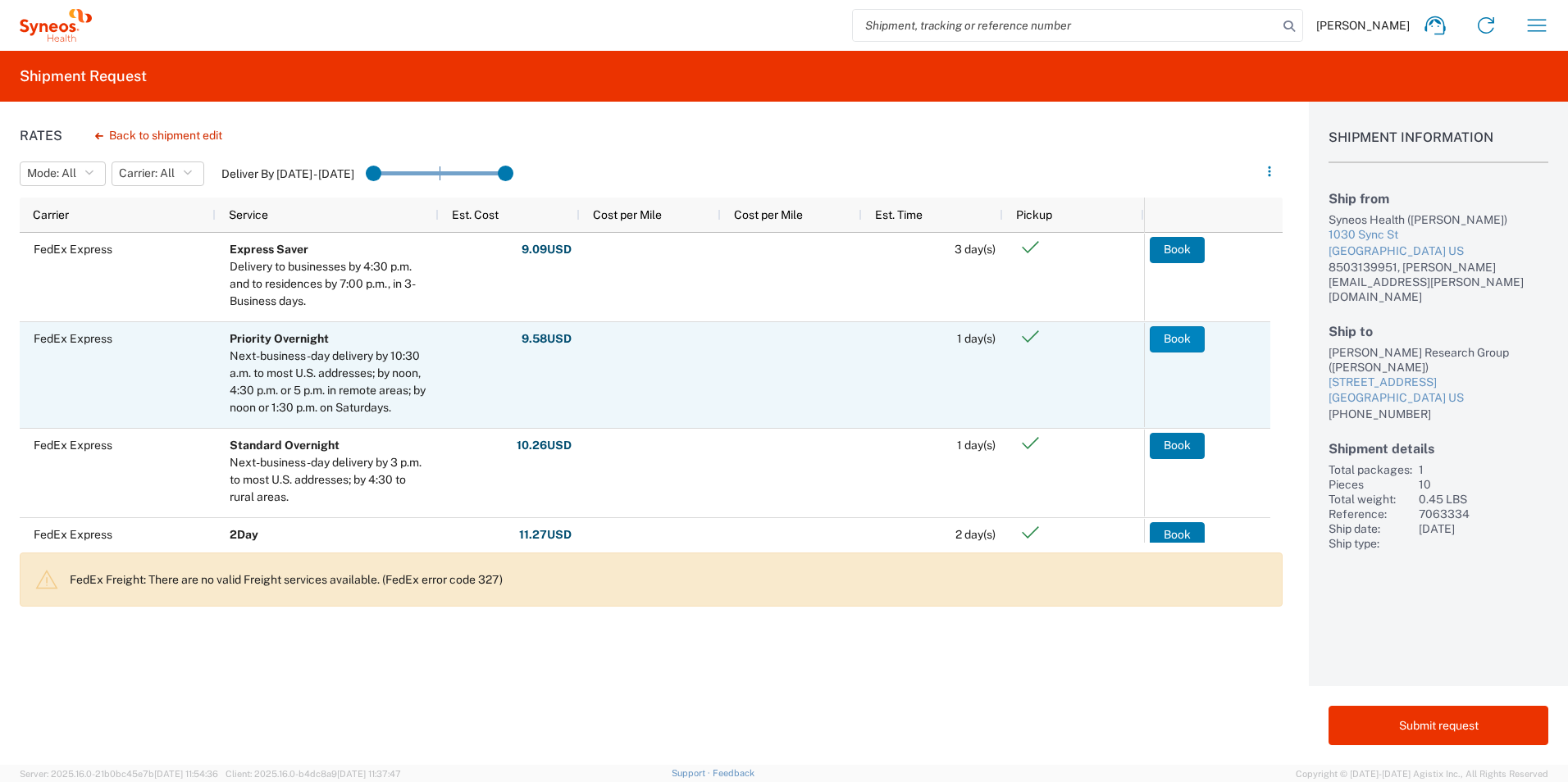
click at [1196, 333] on button "Book" at bounding box center [1176, 339] width 55 height 26
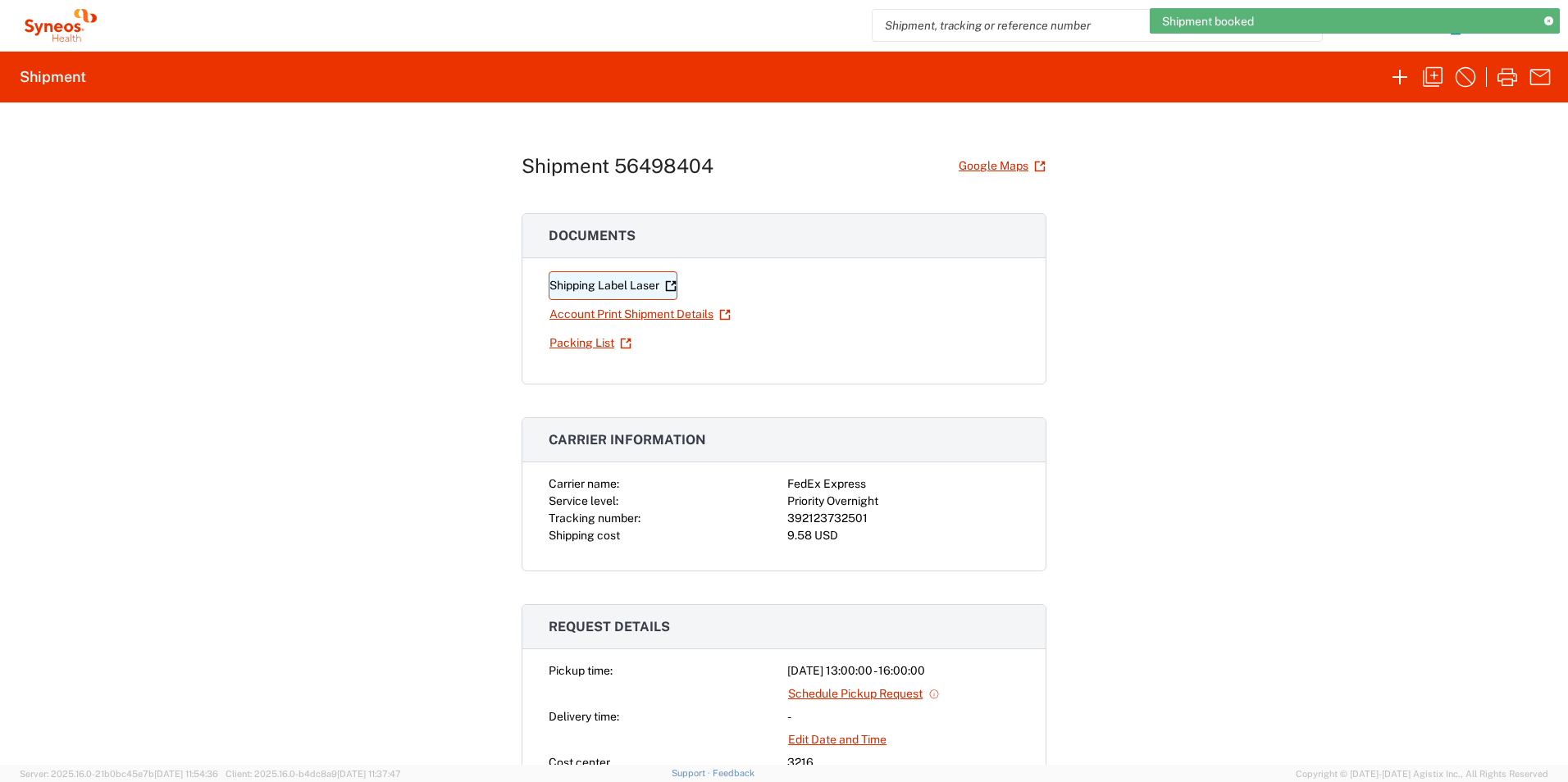
click at [588, 285] on link "Shipping Label Laser" at bounding box center [613, 285] width 129 height 29
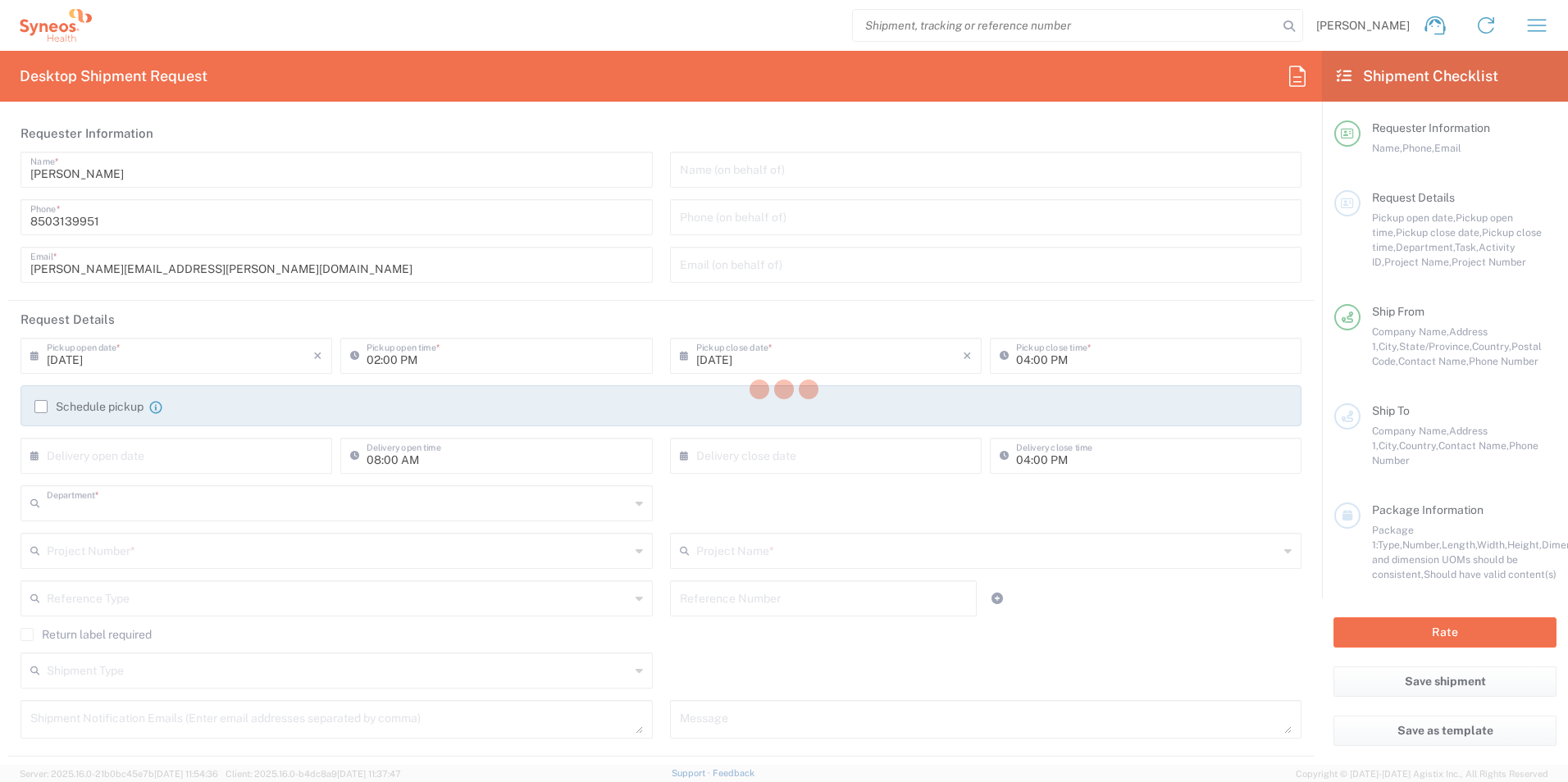
type input "3216"
type input "North Carolina"
type input "United States"
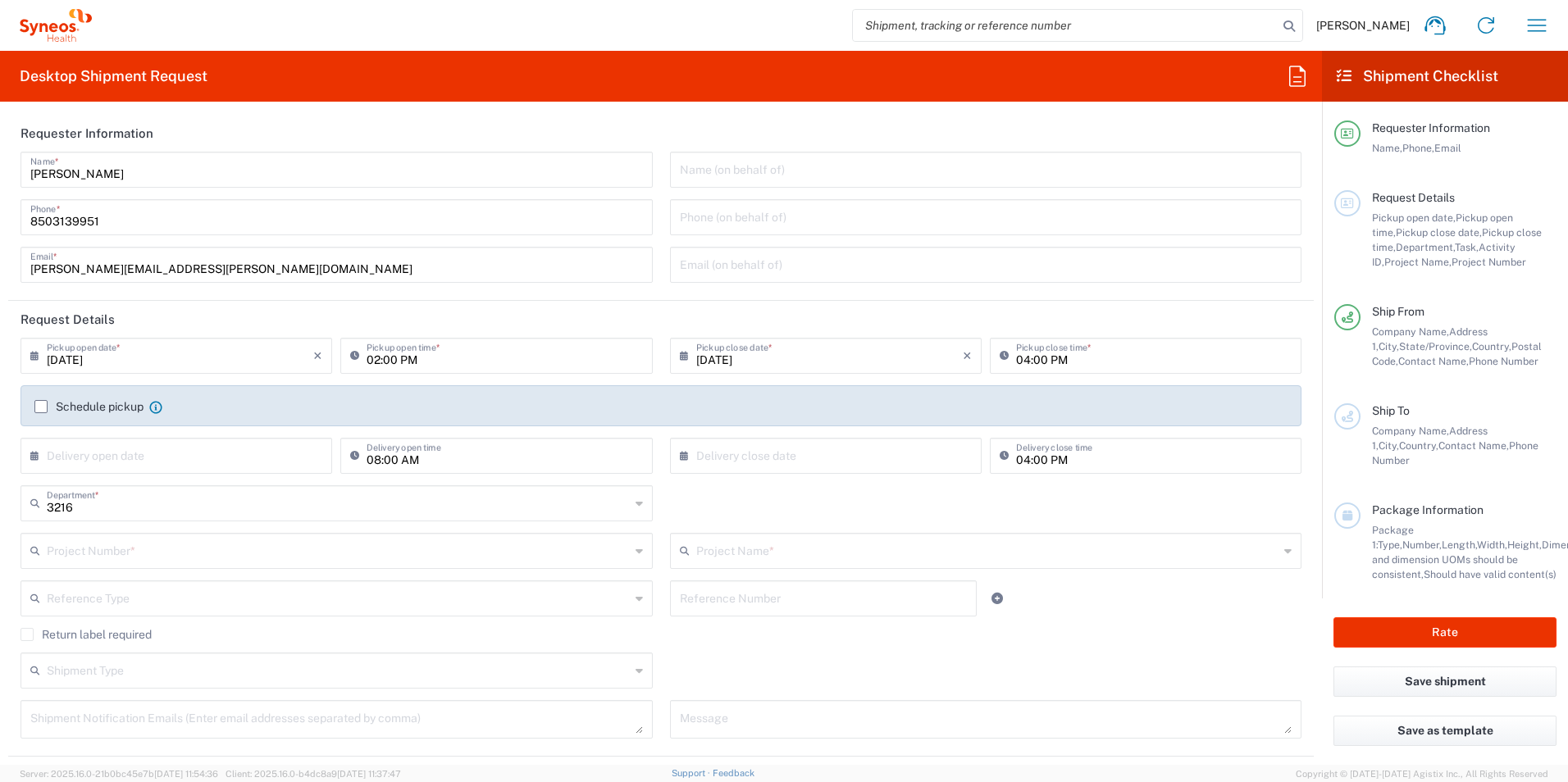
type input "Illingworth Rsrch Grp (USA) In"
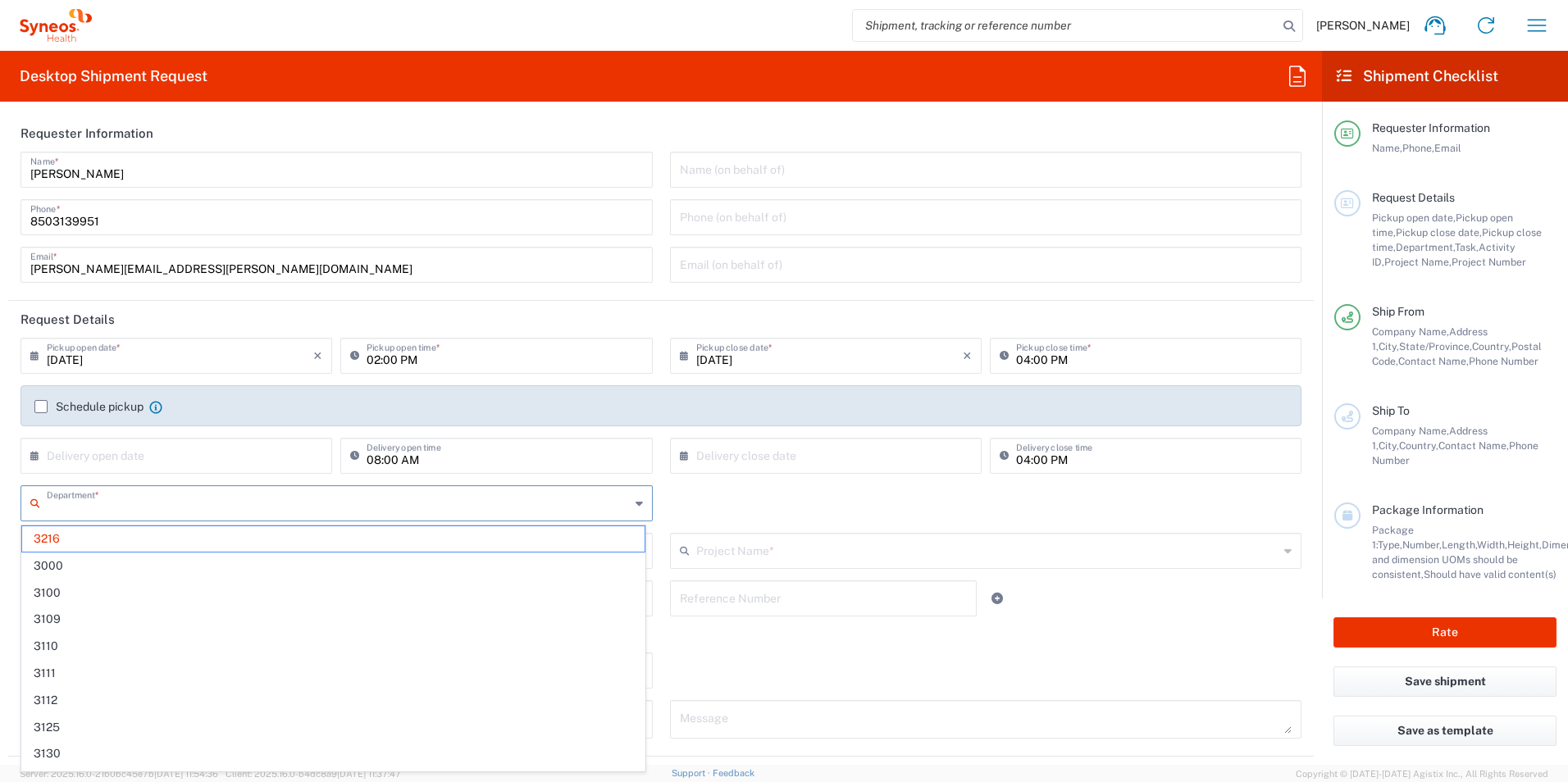
click at [121, 511] on input "text" at bounding box center [338, 501] width 584 height 29
type input "3190"
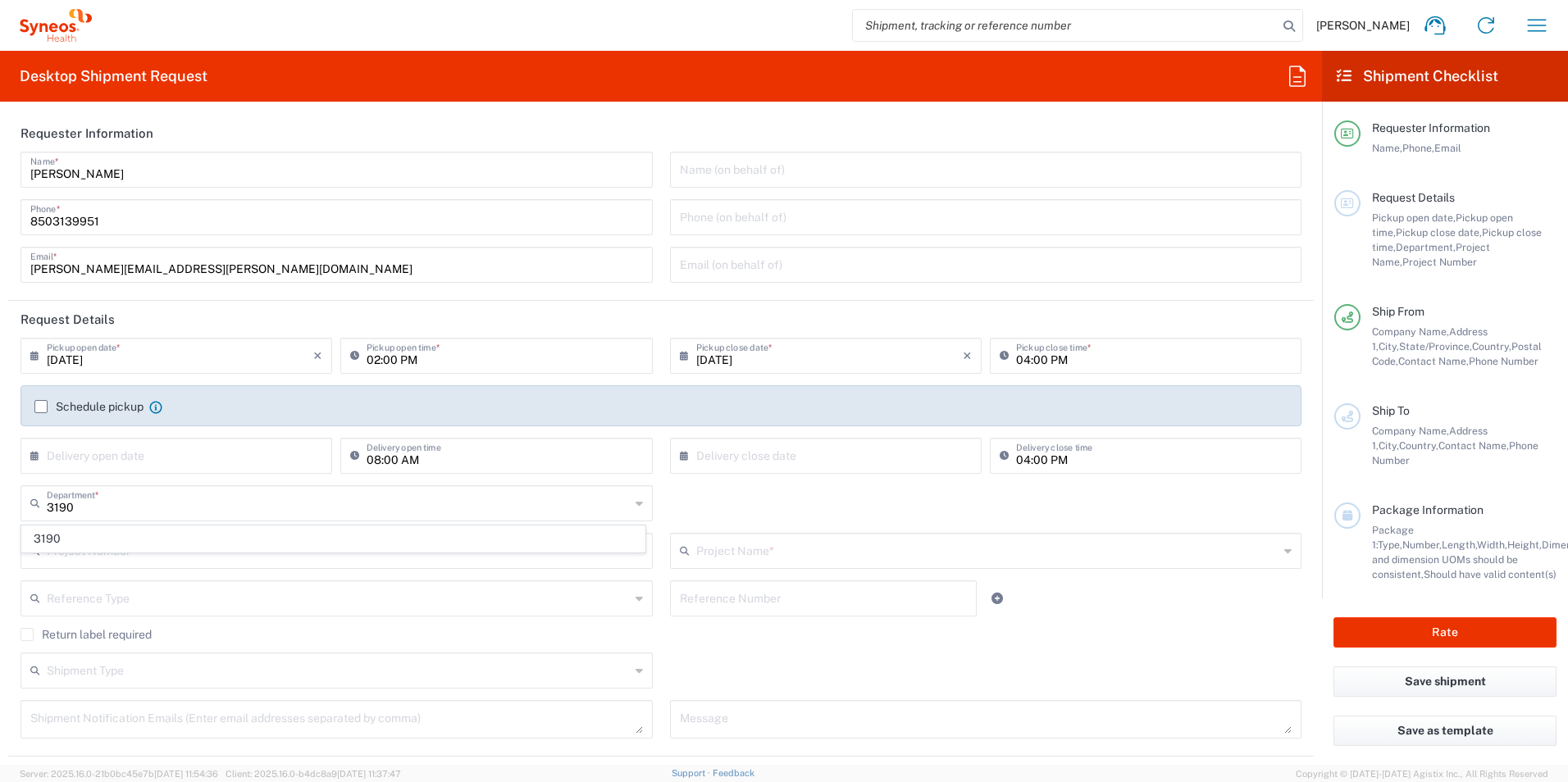
drag, startPoint x: 88, startPoint y: 542, endPoint x: 106, endPoint y: 534, distance: 19.7
click at [91, 542] on span "3190" at bounding box center [334, 539] width 623 height 25
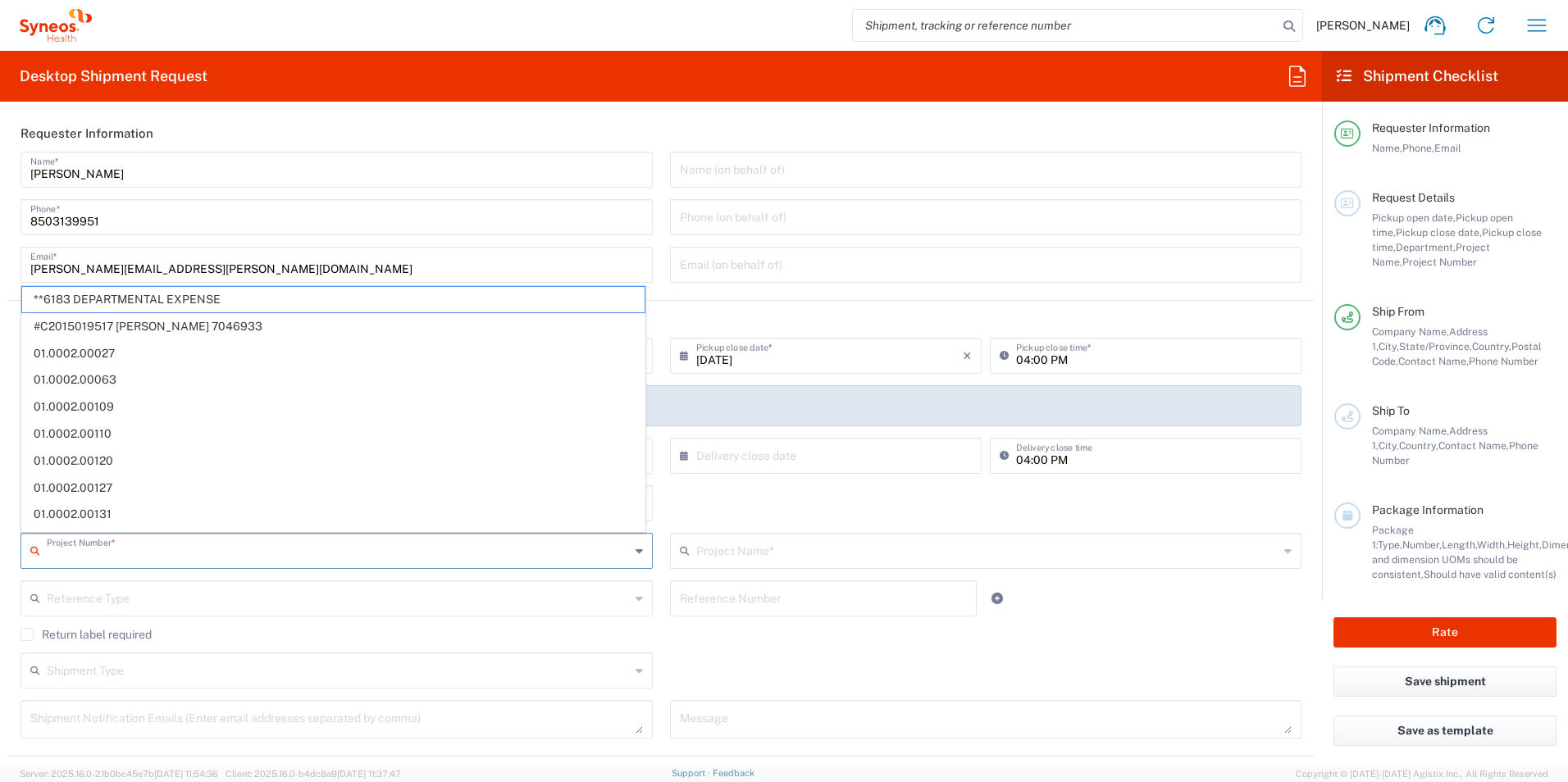
click at [138, 547] on input "text" at bounding box center [338, 549] width 584 height 29
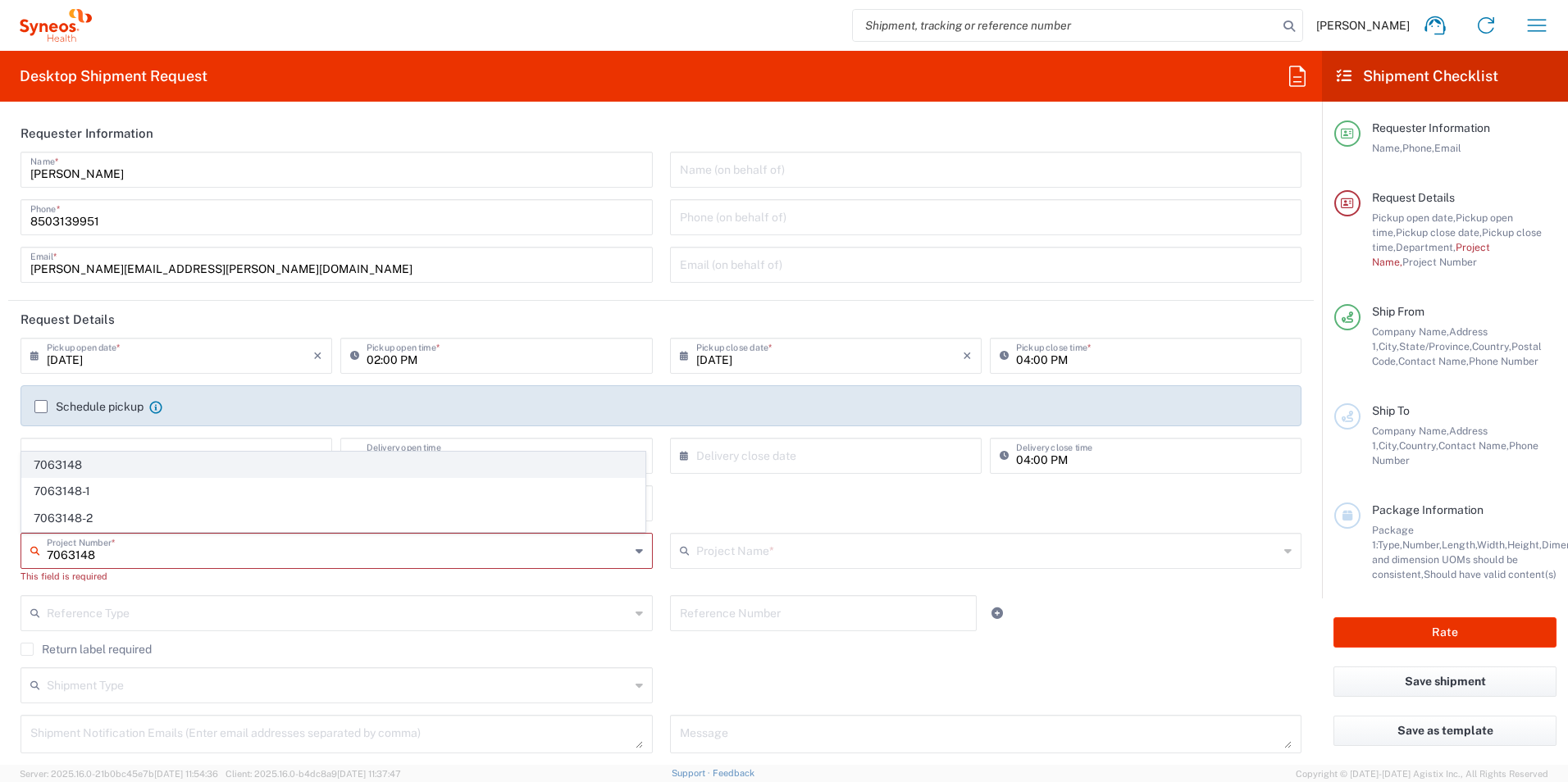
type input "7063148"
click at [137, 463] on span "7063148" at bounding box center [334, 465] width 623 height 25
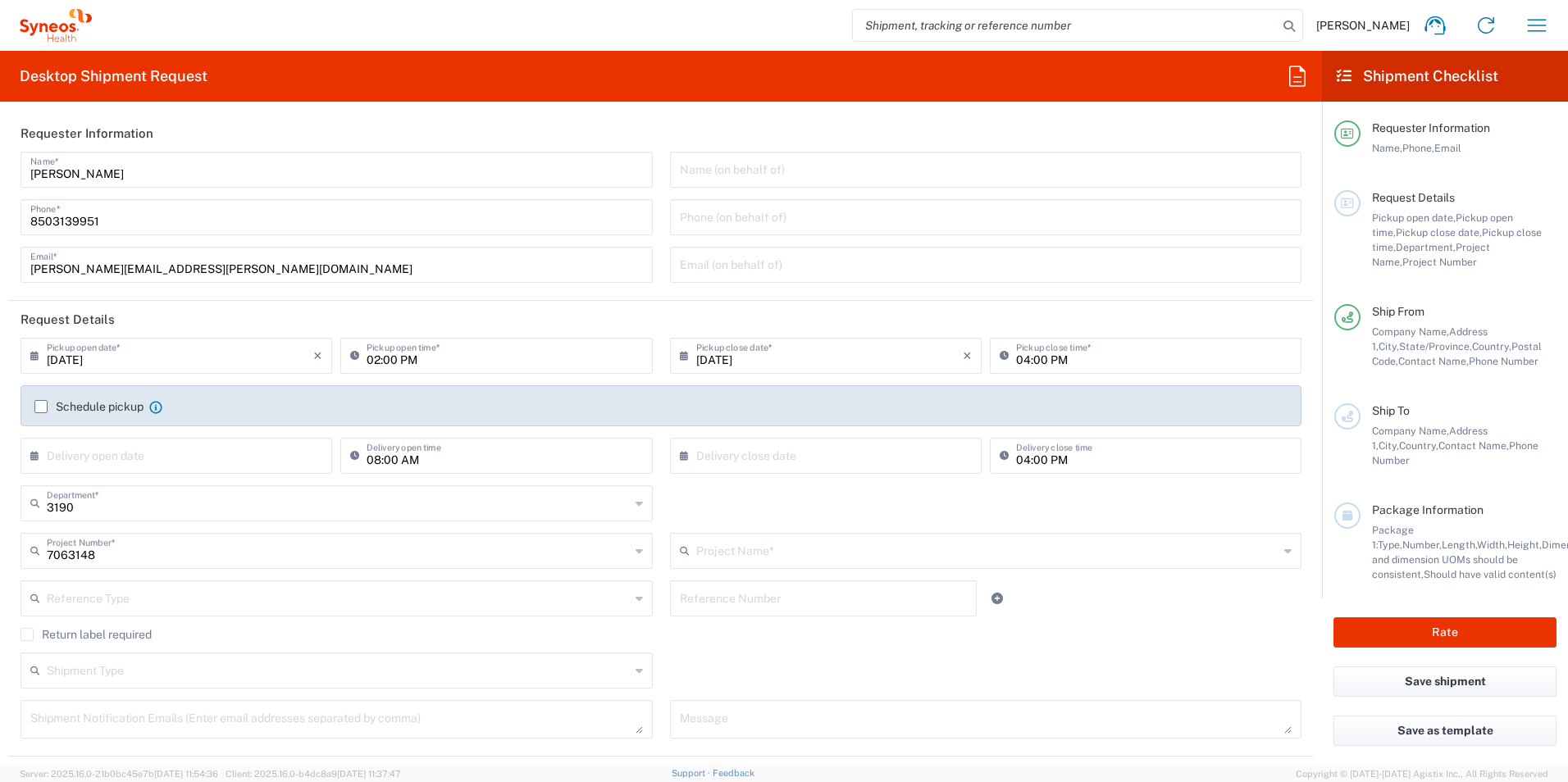
type input "Centessa 7063148"
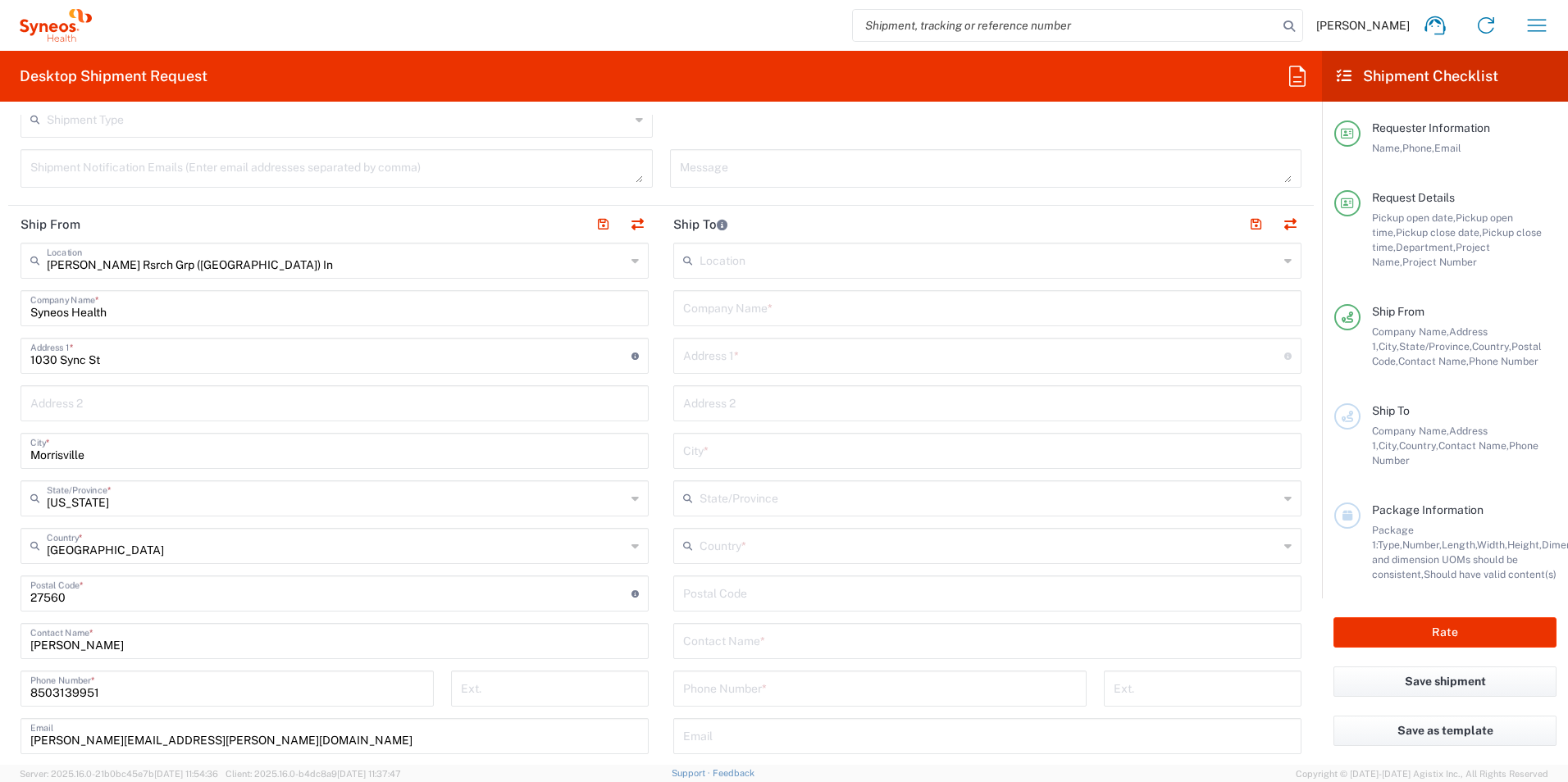
scroll to position [738, 0]
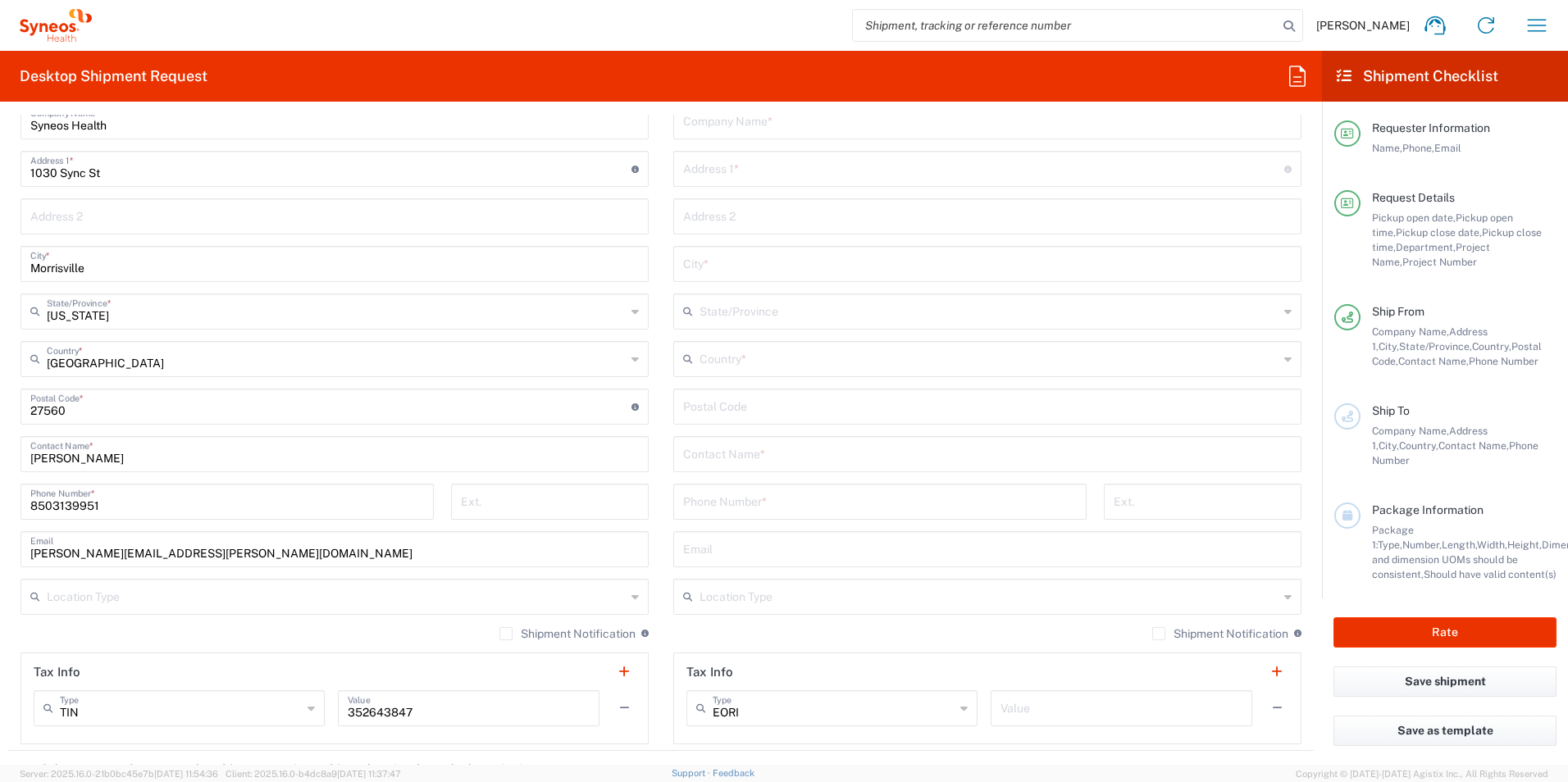
click at [815, 455] on input "text" at bounding box center [987, 453] width 609 height 29
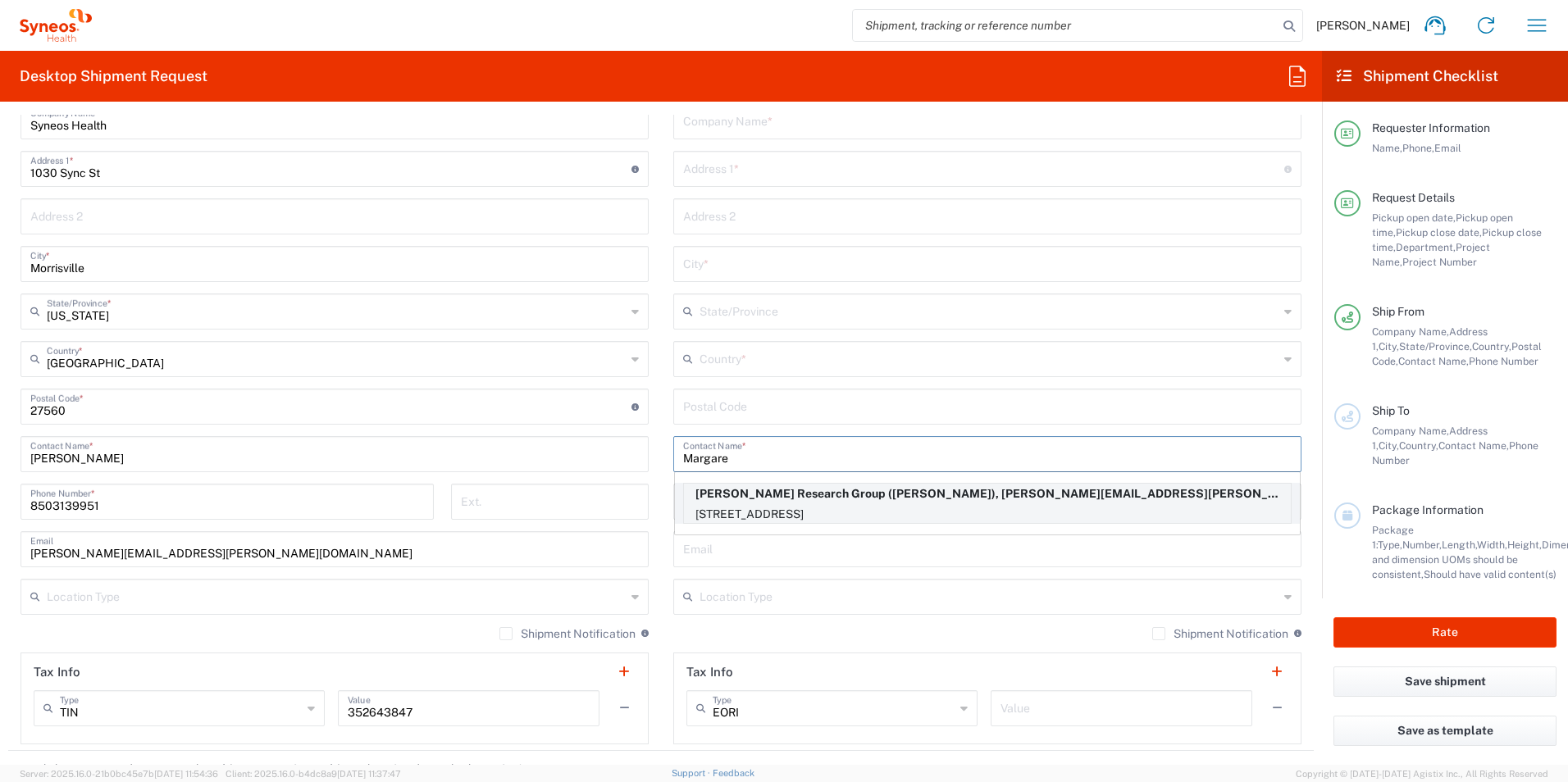
type input "Margare"
click at [870, 511] on p "177 Orchard Lane, Ormond Beach, FL, 32176, US" at bounding box center [987, 514] width 607 height 21
type input "[PERSON_NAME] Research Group"
type input "177 Orchard Lane"
type input "Ormond Beach"
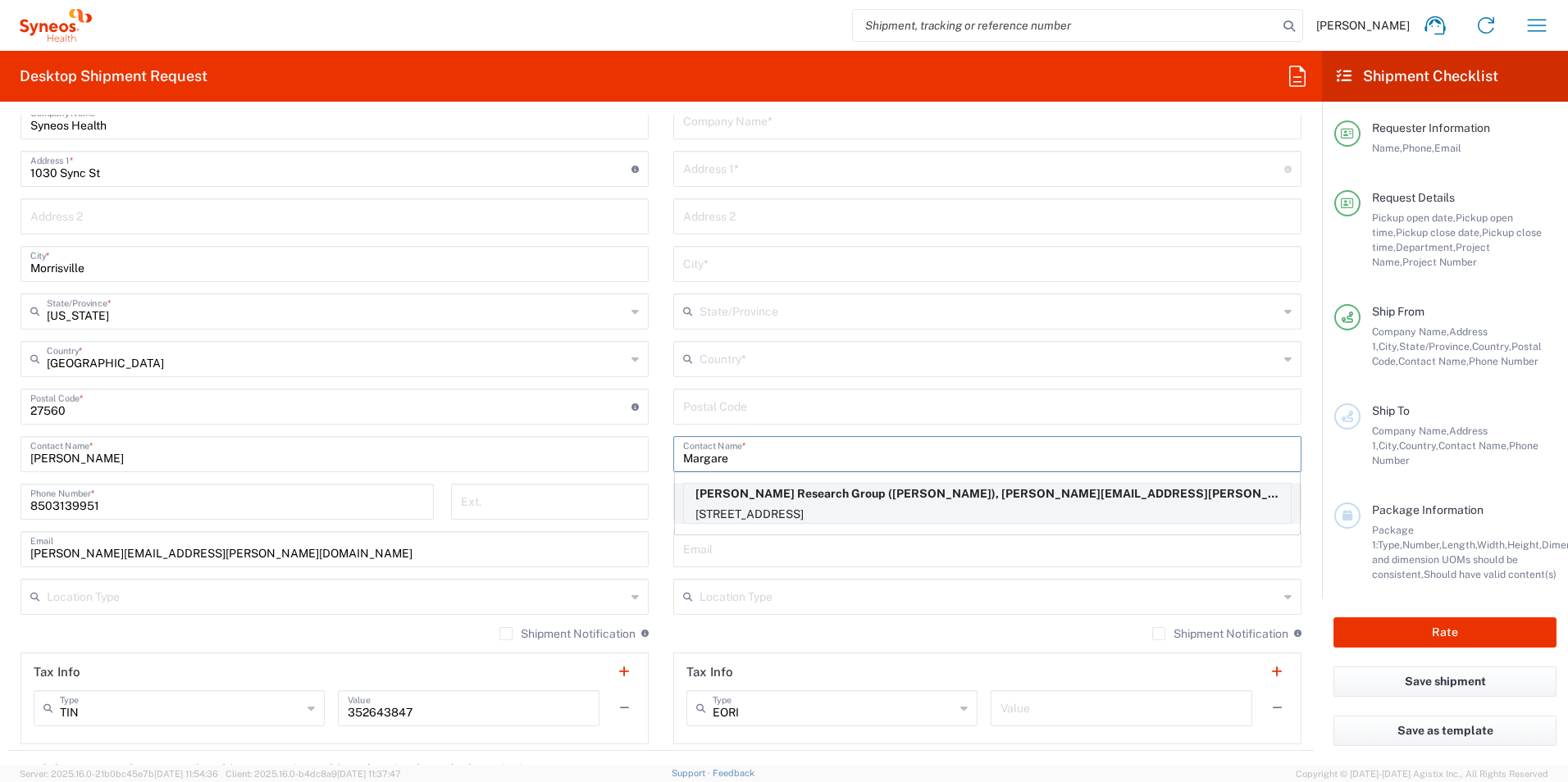
type input "[GEOGRAPHIC_DATA]"
type input "32176"
type input "Margaret Dodson"
type input "+14045801076"
type input "margaret.dodson@syneoshealth.com"
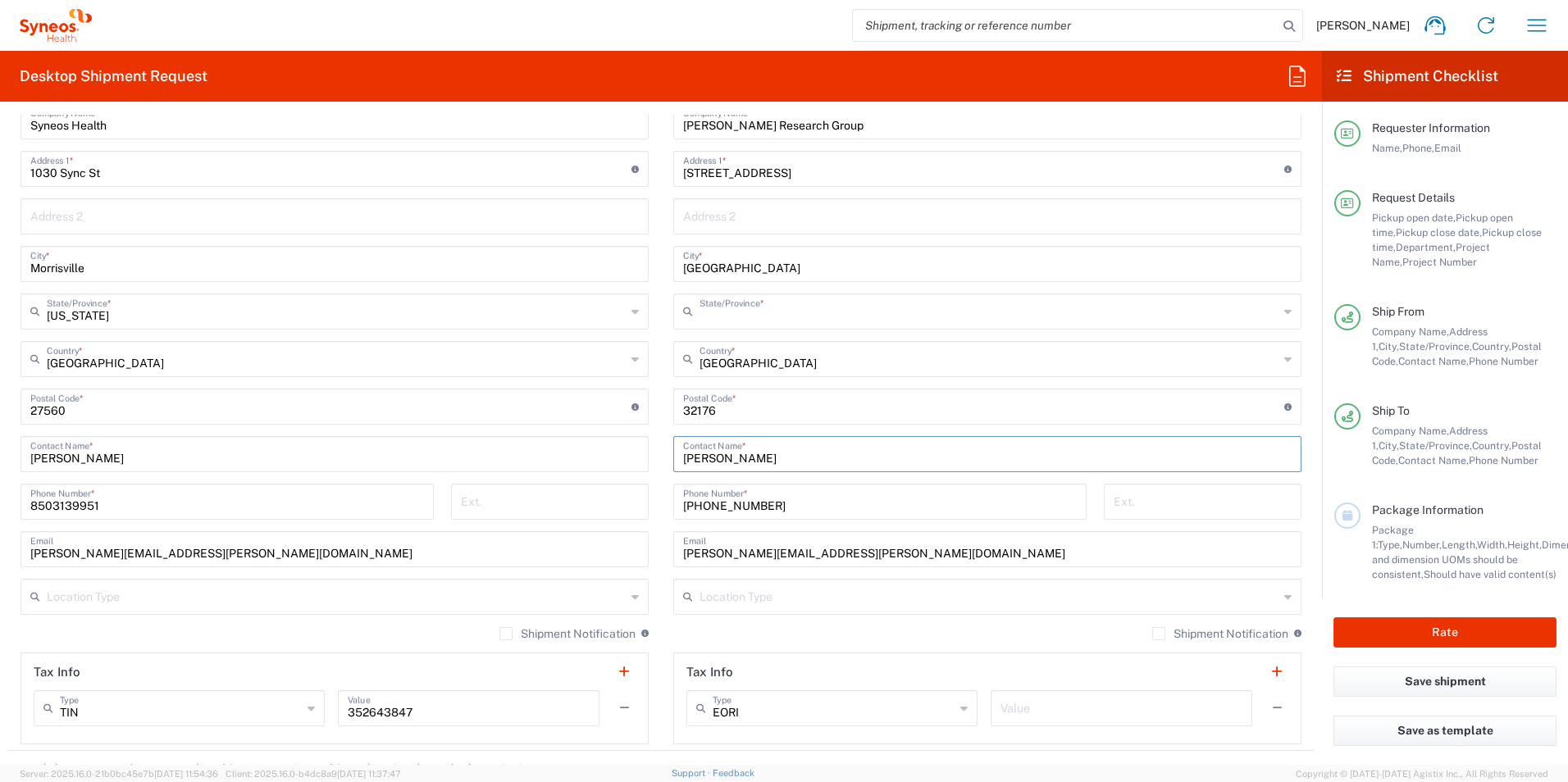
type input "[US_STATE]"
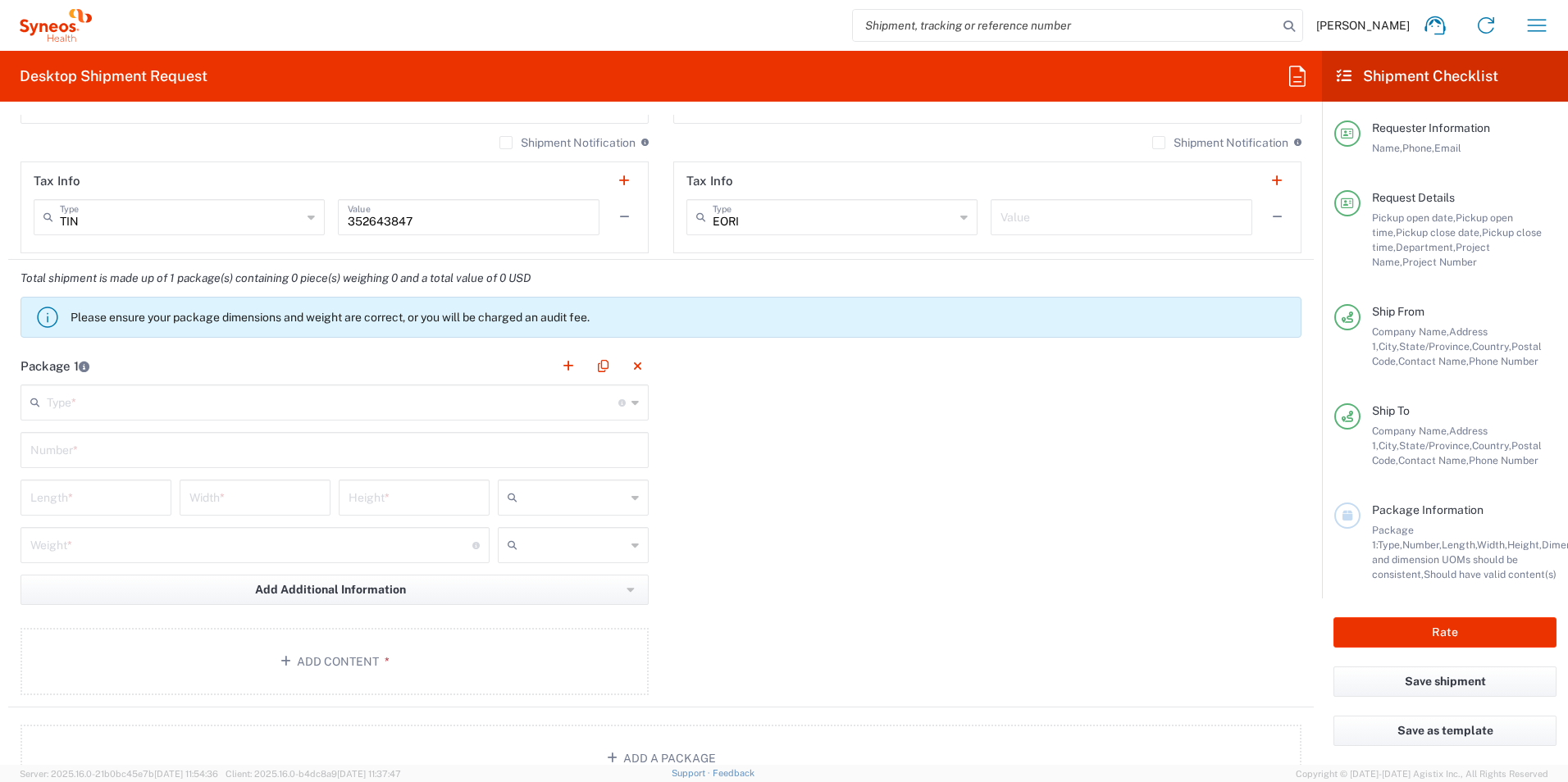
scroll to position [1230, 0]
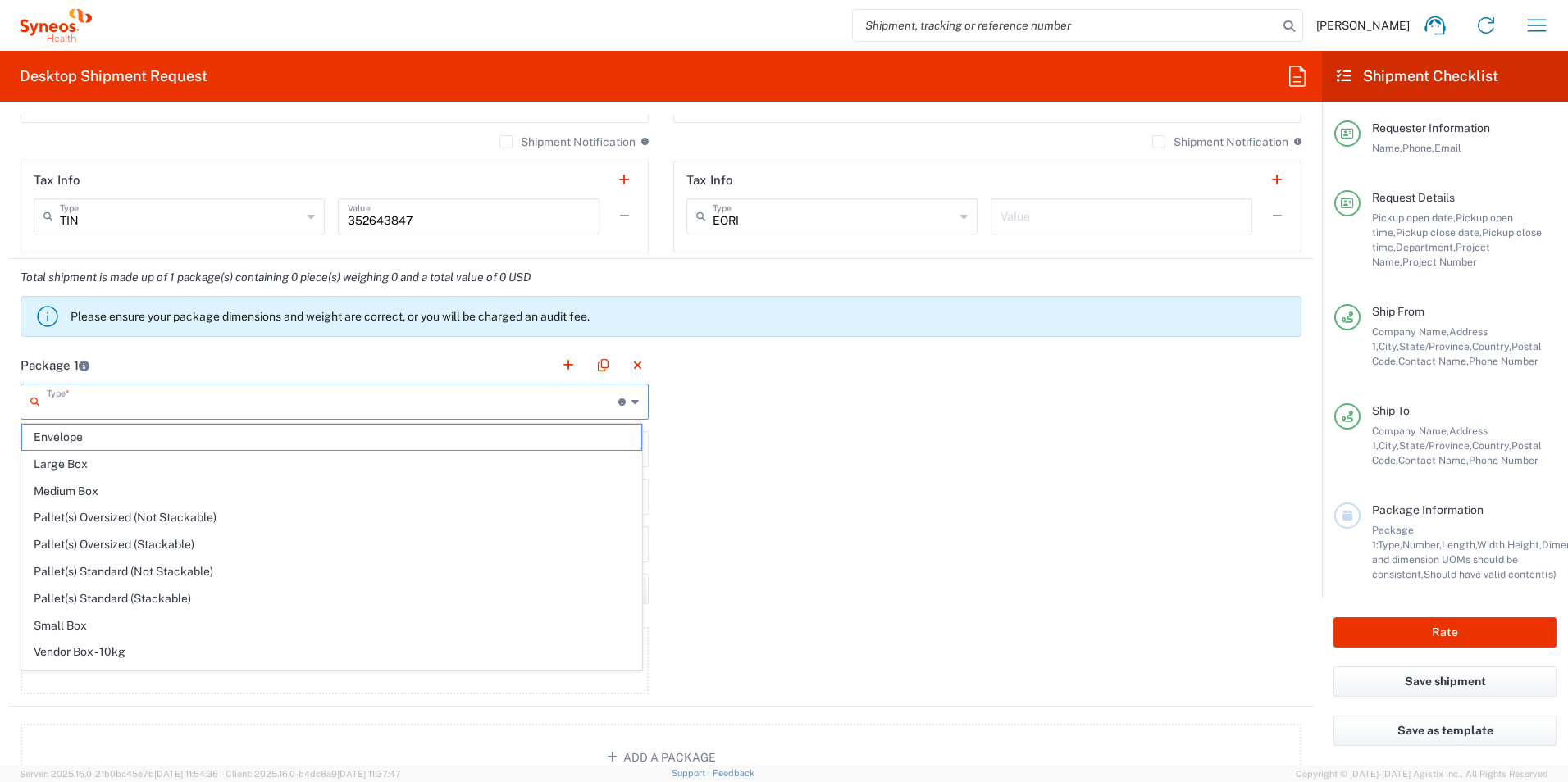
click at [119, 409] on input "text" at bounding box center [332, 400] width 571 height 29
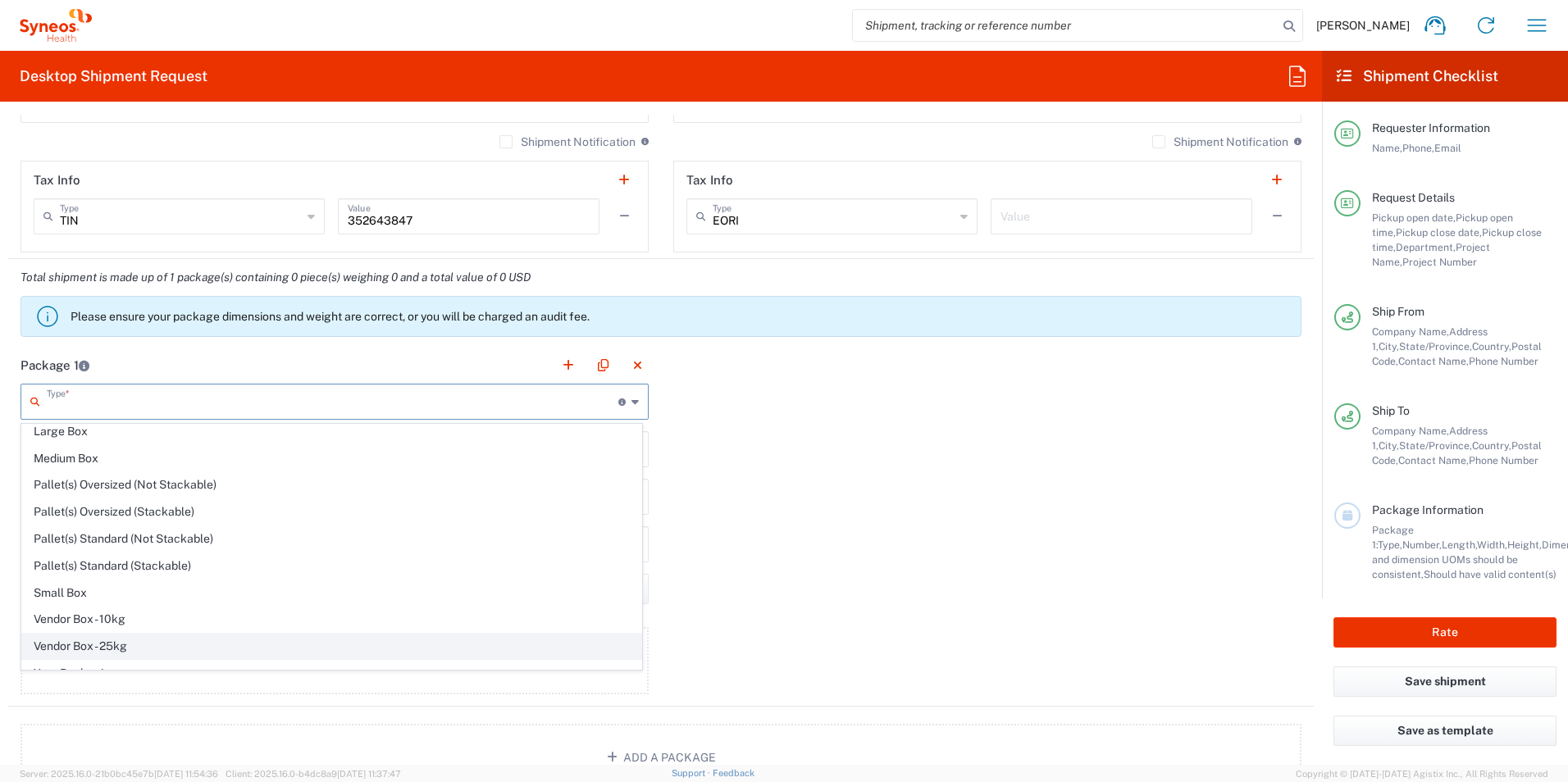
scroll to position [50, 0]
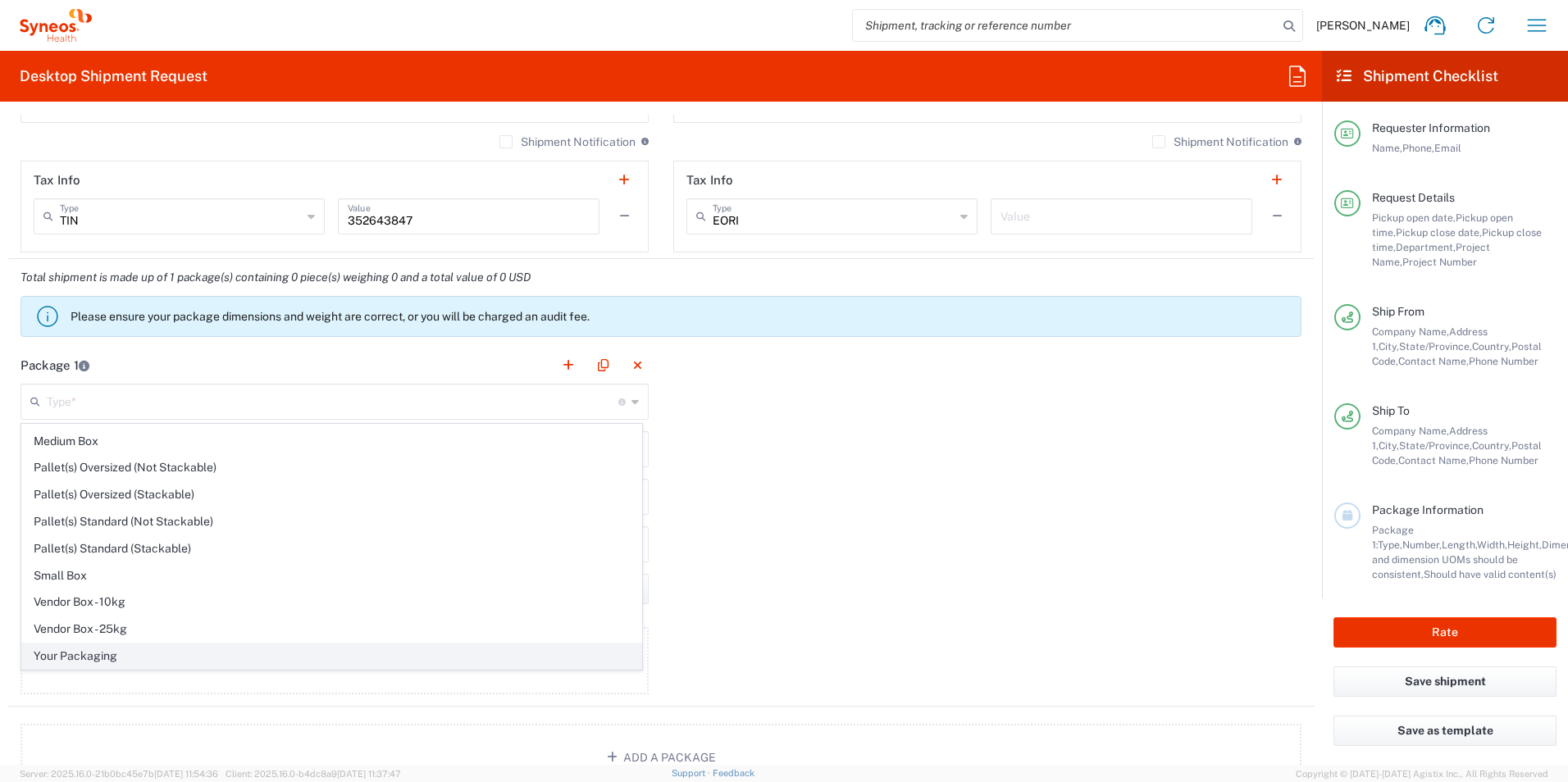
click at [98, 662] on span "Your Packaging" at bounding box center [332, 656] width 619 height 25
type input "Your Packaging"
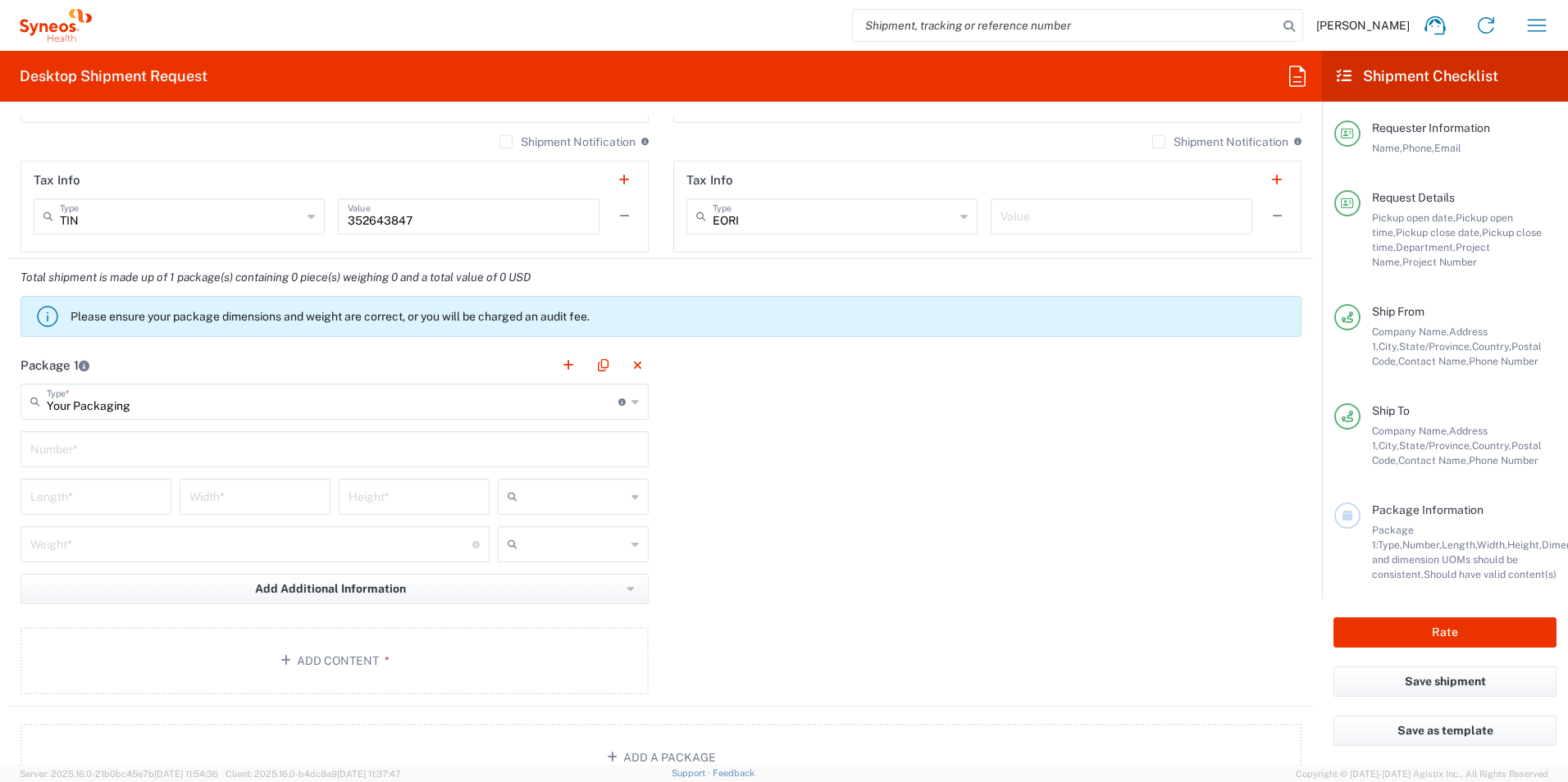
click at [90, 455] on input "text" at bounding box center [335, 447] width 609 height 29
type input "1"
click at [98, 481] on div "Length *" at bounding box center [96, 497] width 151 height 36
type input "12"
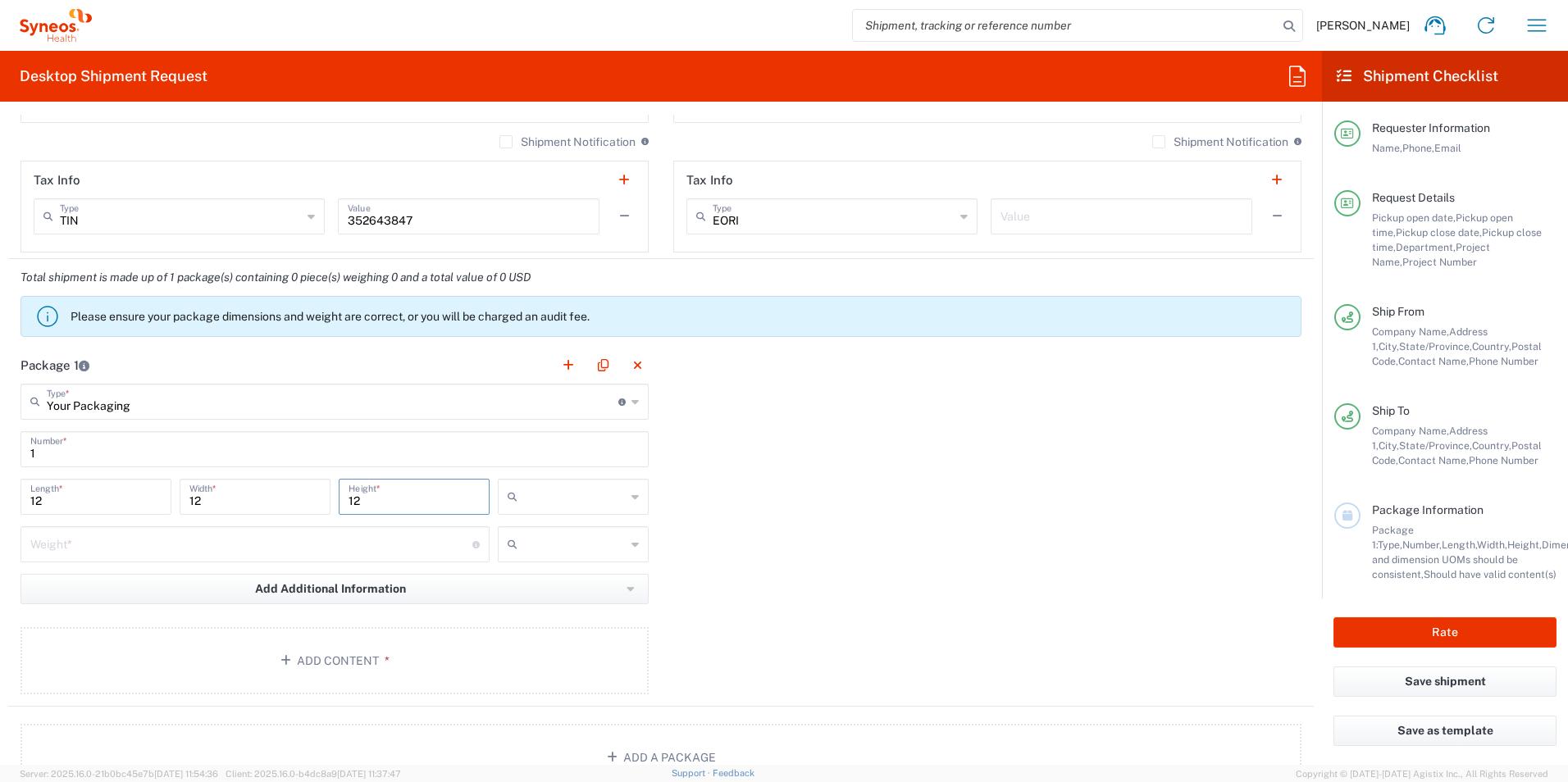
type input "12"
type input "in"
type input "5"
type input "lbs"
click at [361, 659] on button "Add Content *" at bounding box center [335, 661] width 628 height 67
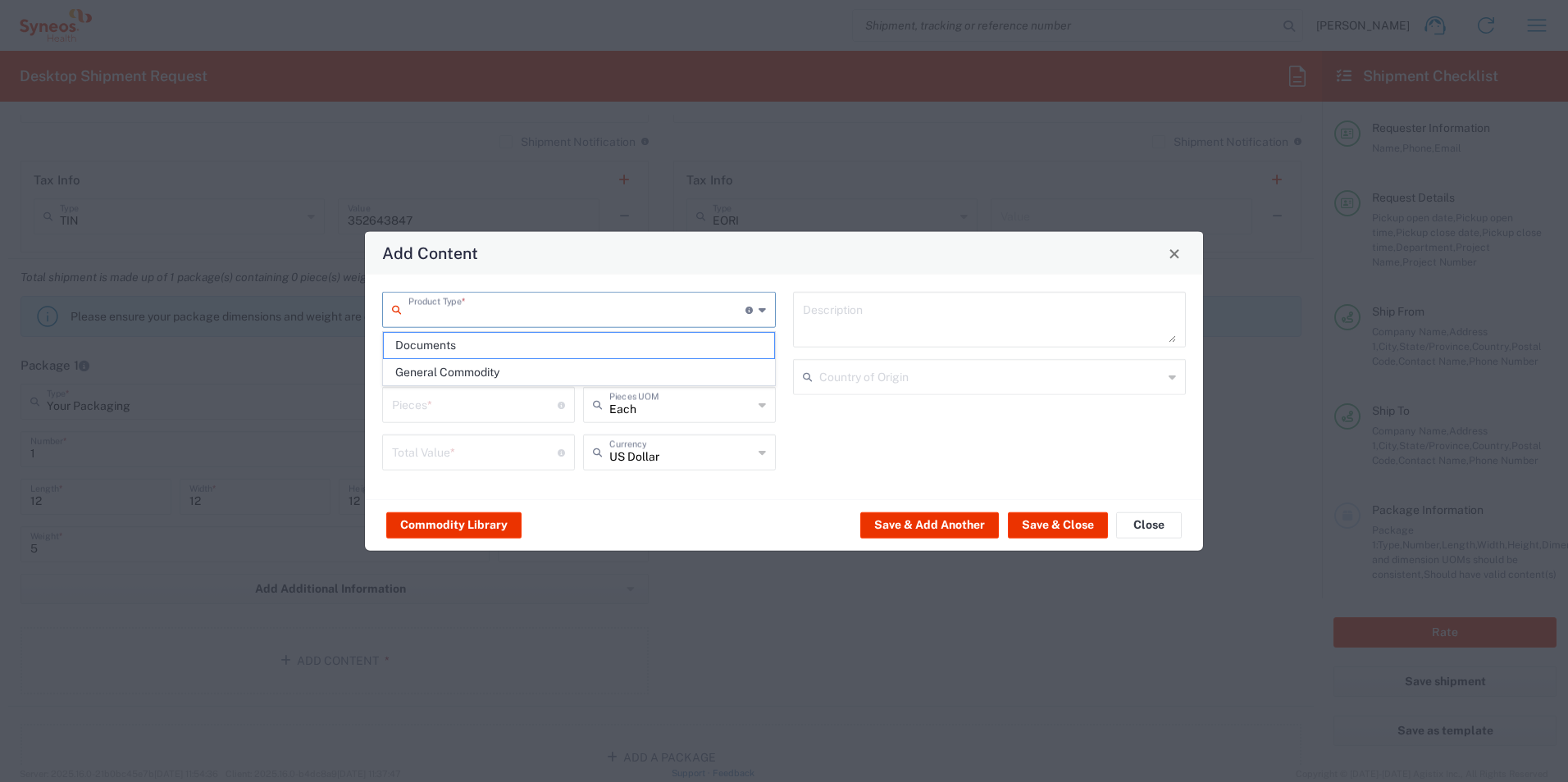
click at [483, 300] on input "text" at bounding box center [577, 309] width 337 height 29
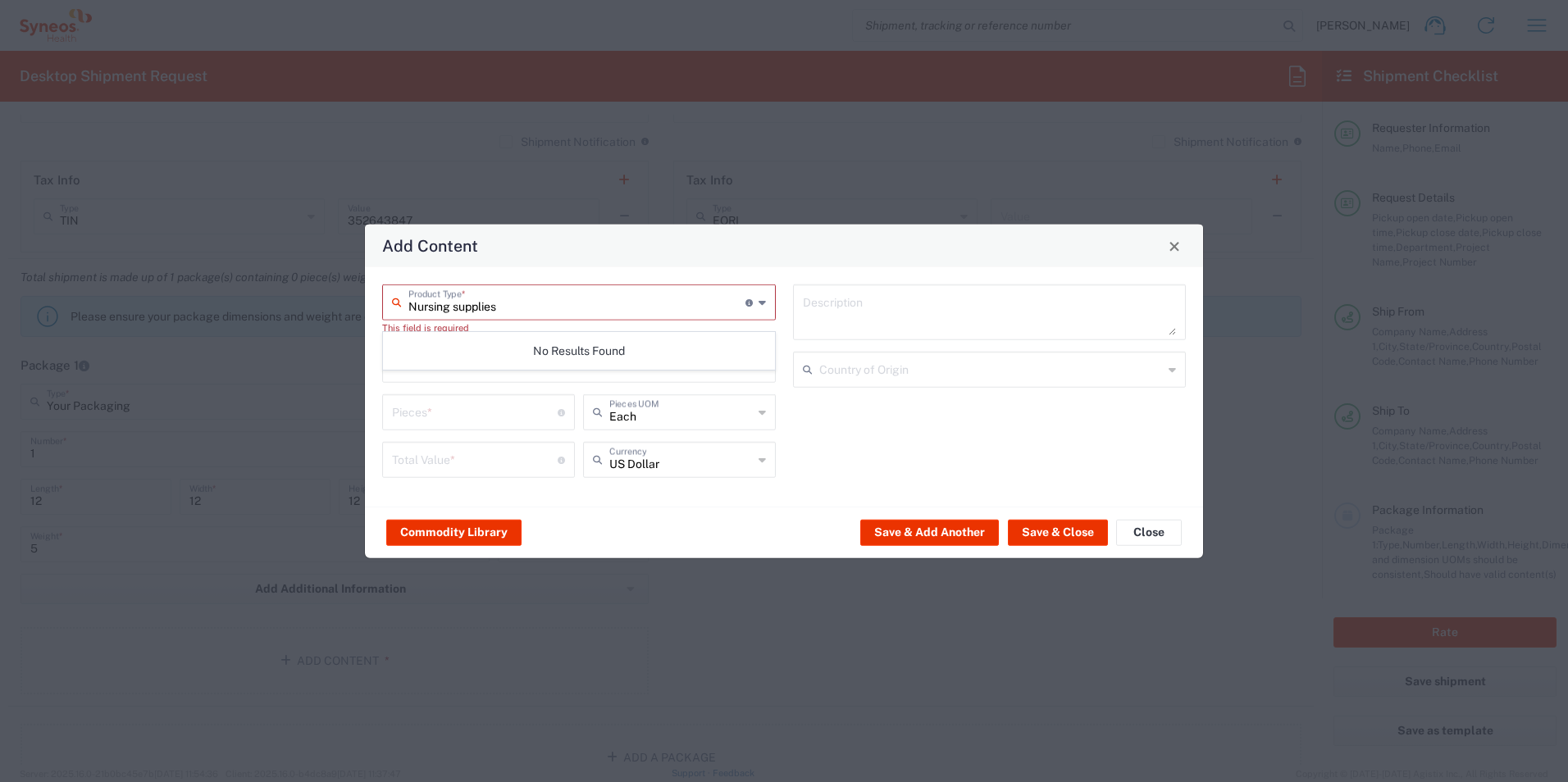
click at [532, 310] on input "Nursing supplies" at bounding box center [577, 301] width 337 height 29
click at [767, 306] on div "Nursing supplies Product Type * Document: Paper document generated internally b…" at bounding box center [579, 302] width 393 height 36
click at [714, 306] on input "Nursing supplies" at bounding box center [577, 301] width 337 height 29
type input "N"
click at [617, 364] on span "General Commodity" at bounding box center [579, 372] width 391 height 25
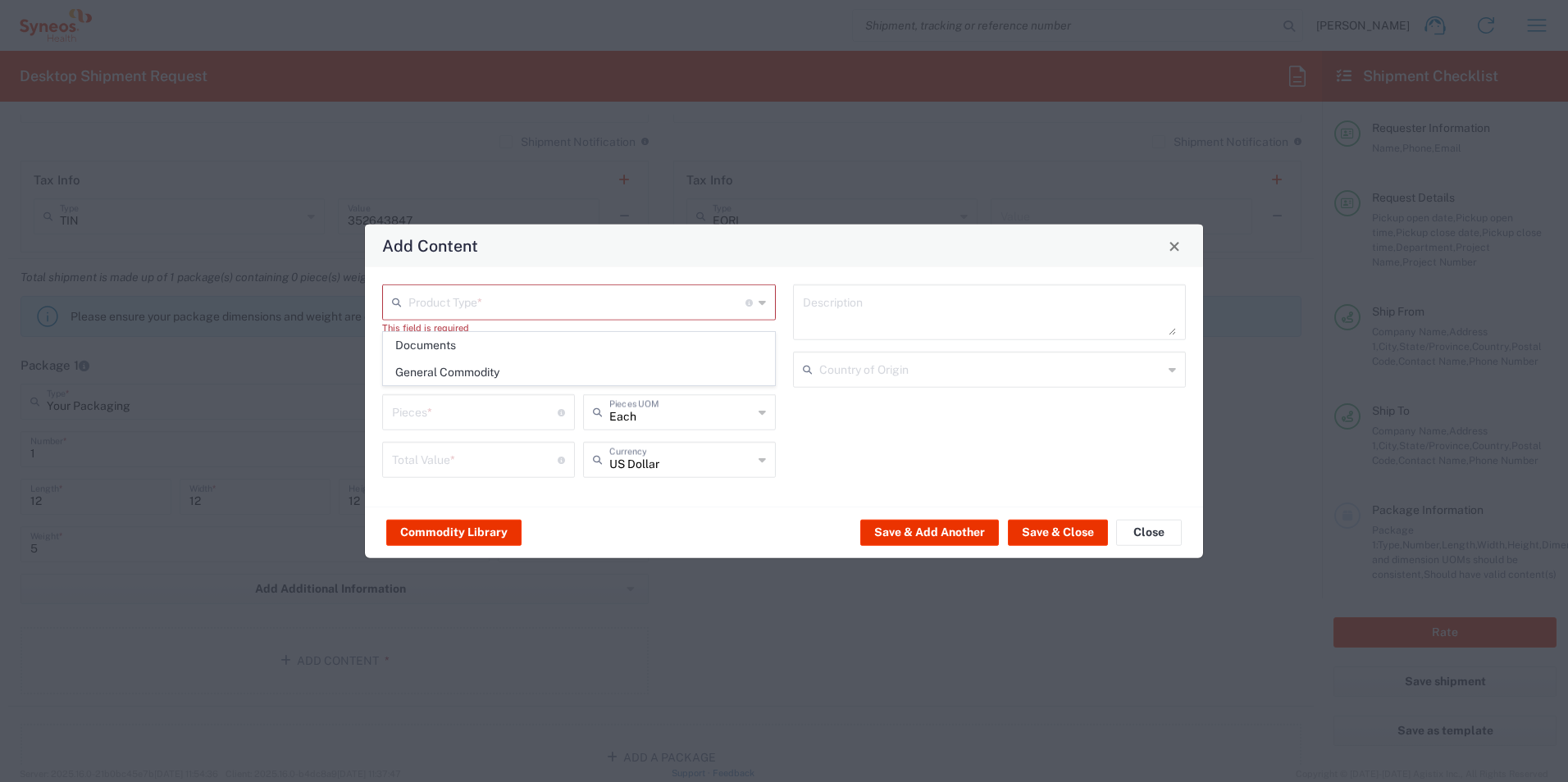
type input "General Commodity"
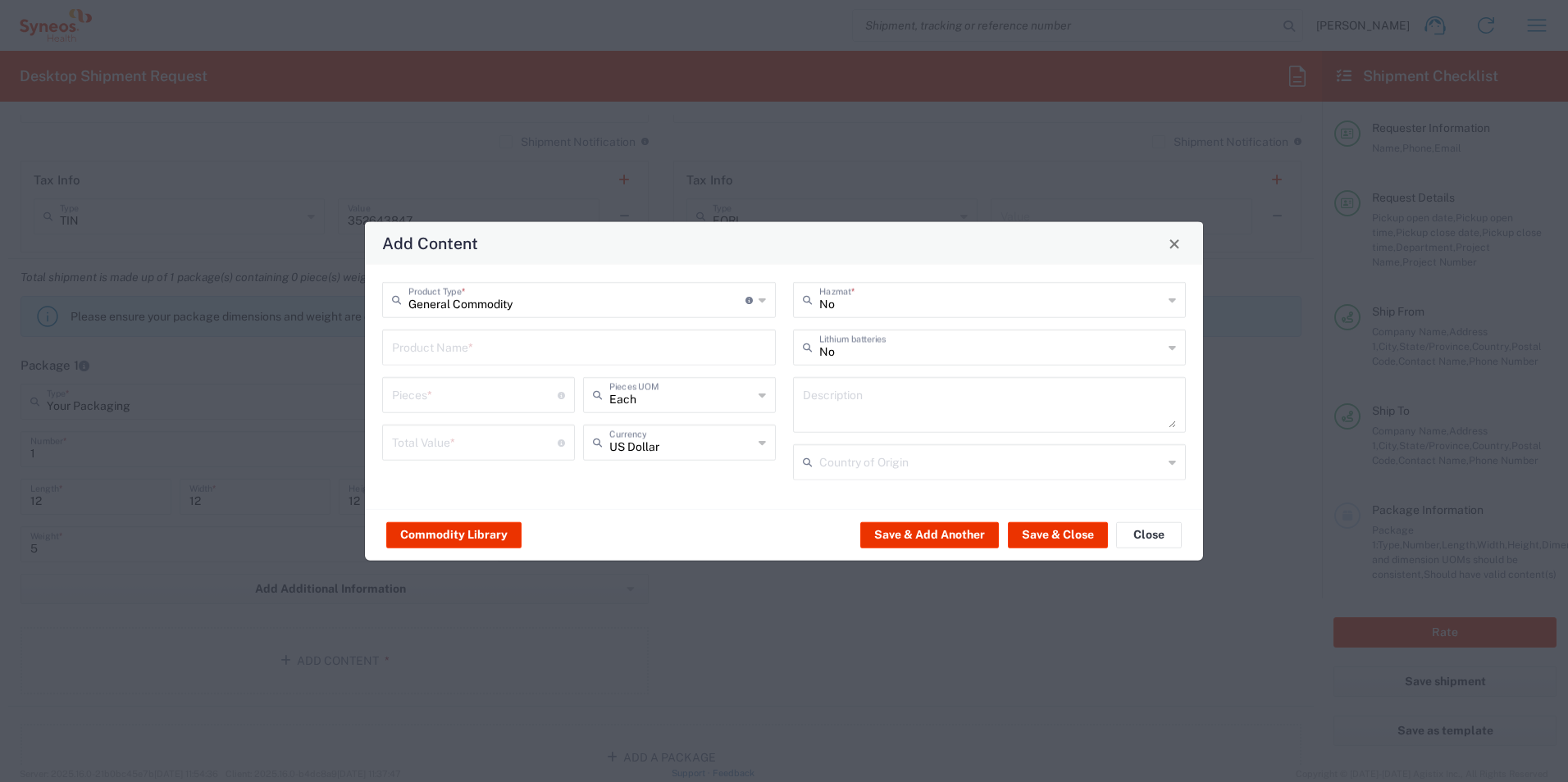
click at [600, 352] on input "text" at bounding box center [579, 346] width 374 height 29
type input "Nursing Supplies"
click at [419, 398] on input "number" at bounding box center [475, 393] width 166 height 29
type input "20"
click at [468, 439] on input "number" at bounding box center [475, 441] width 166 height 29
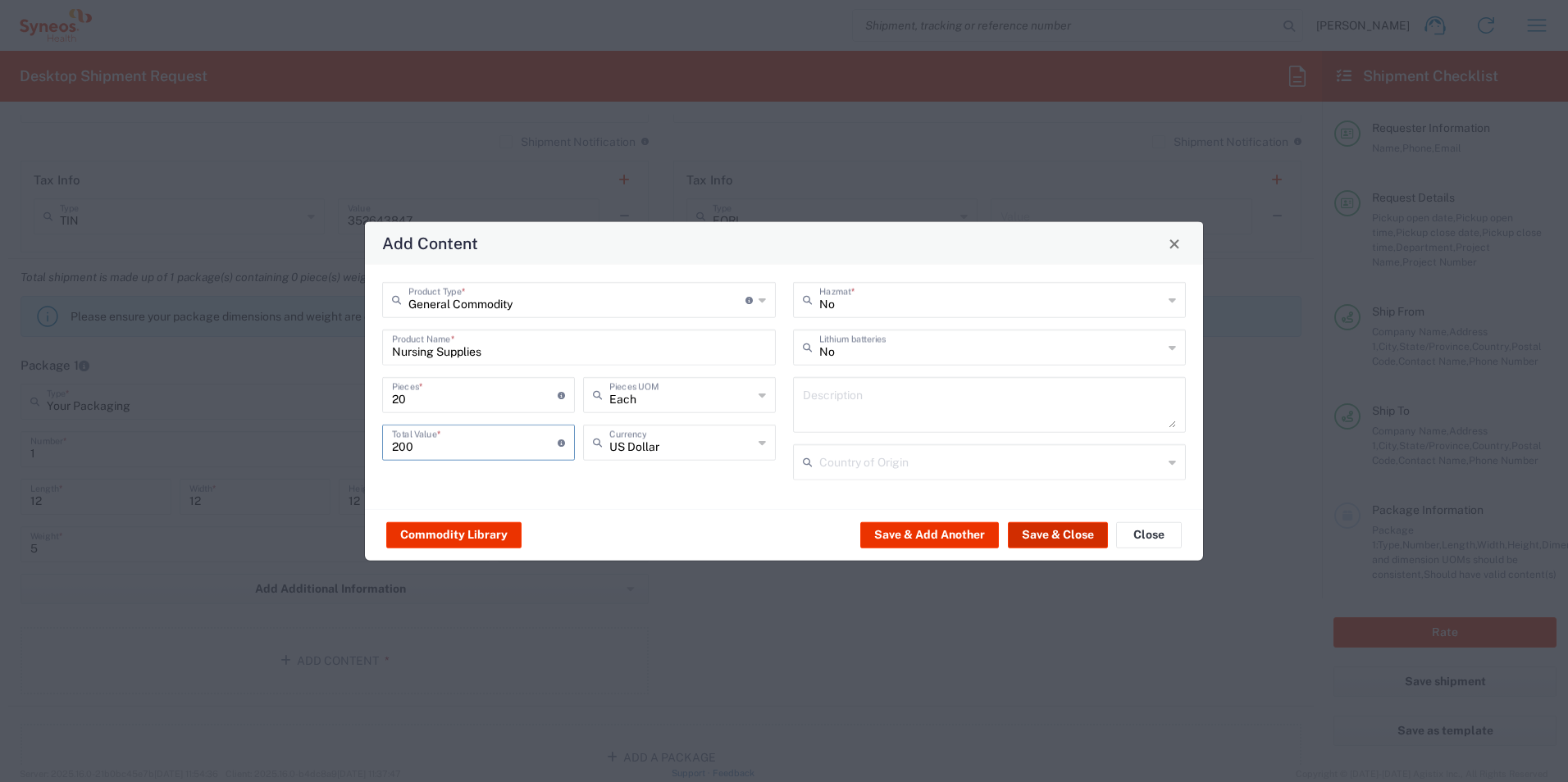
type input "200"
click at [1070, 543] on button "Save & Close" at bounding box center [1057, 535] width 100 height 26
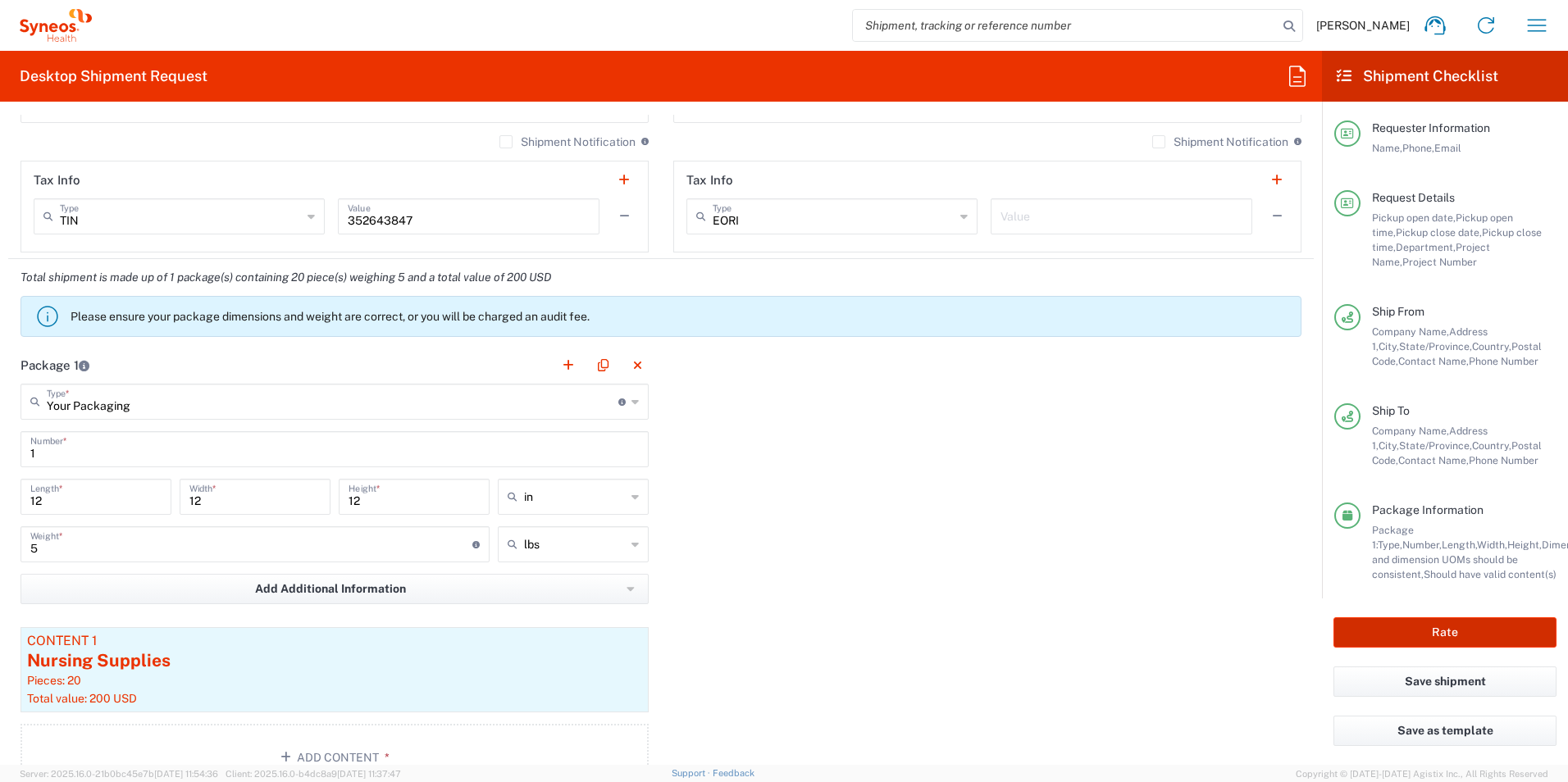
click at [1437, 636] on button "Rate" at bounding box center [1444, 632] width 223 height 31
type input "7063148"
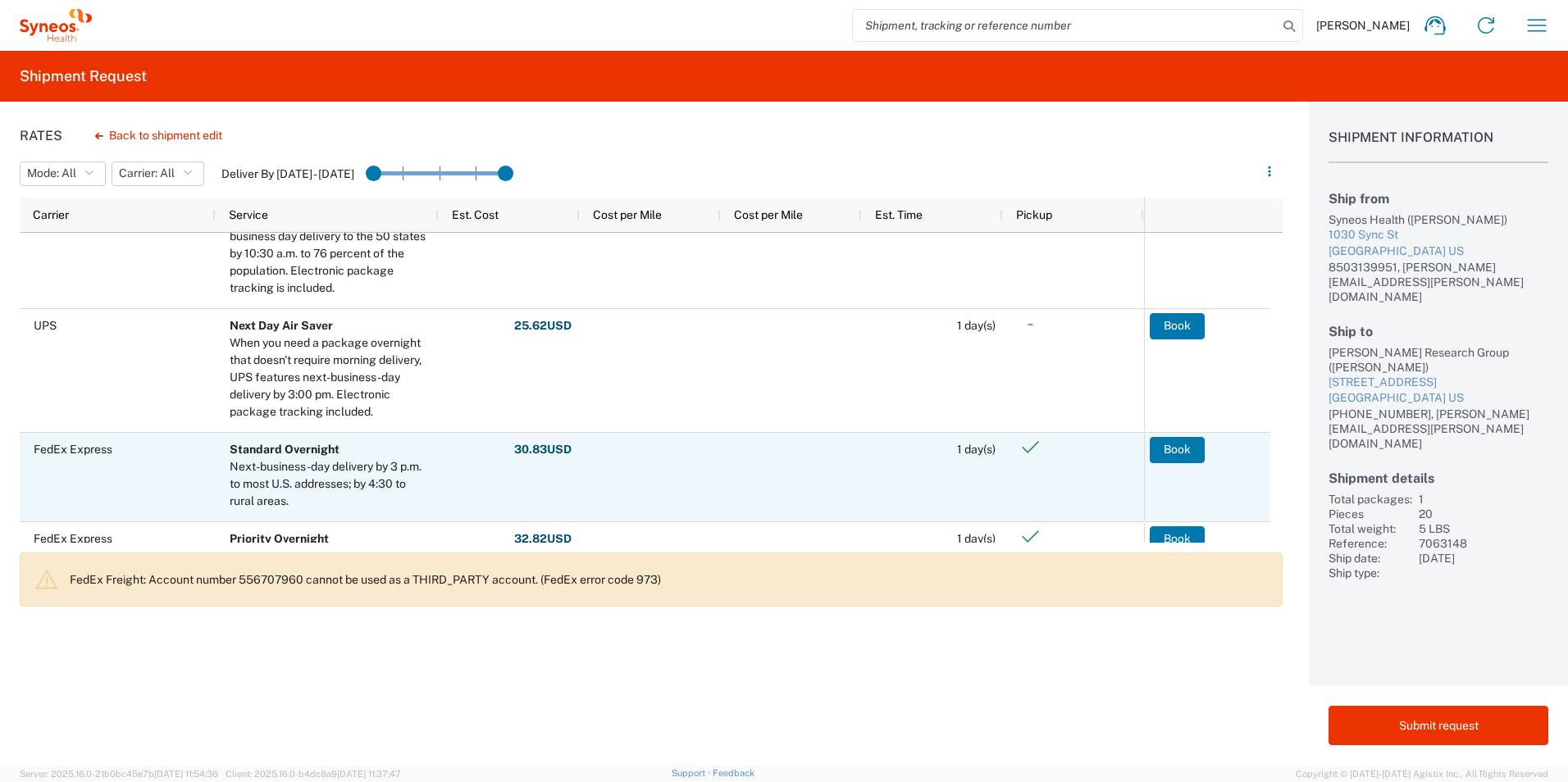
scroll to position [656, 0]
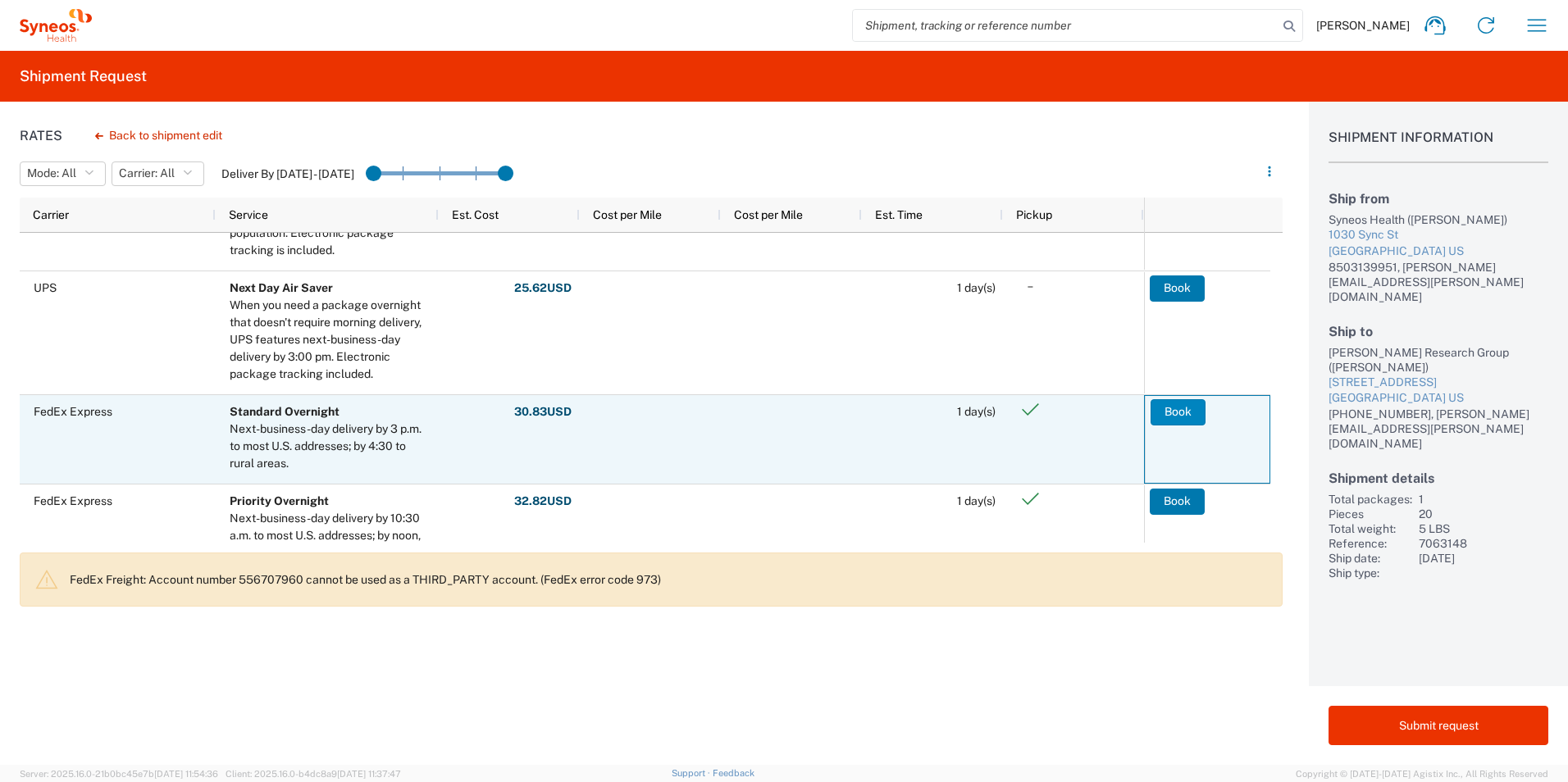
click at [1162, 409] on button "Book" at bounding box center [1177, 412] width 55 height 26
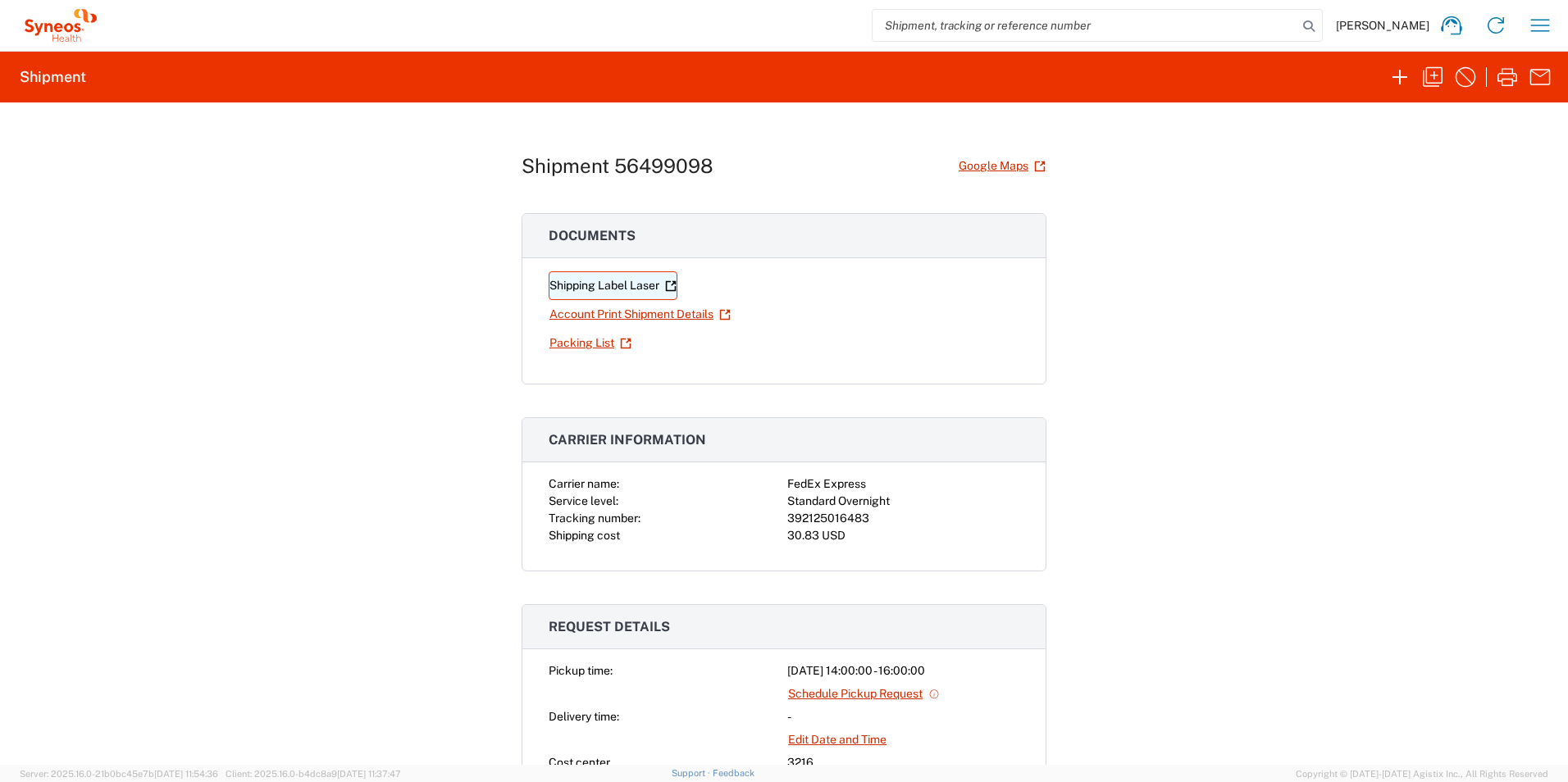
click at [619, 278] on link "Shipping Label Laser" at bounding box center [613, 285] width 129 height 29
